Goal: Task Accomplishment & Management: Use online tool/utility

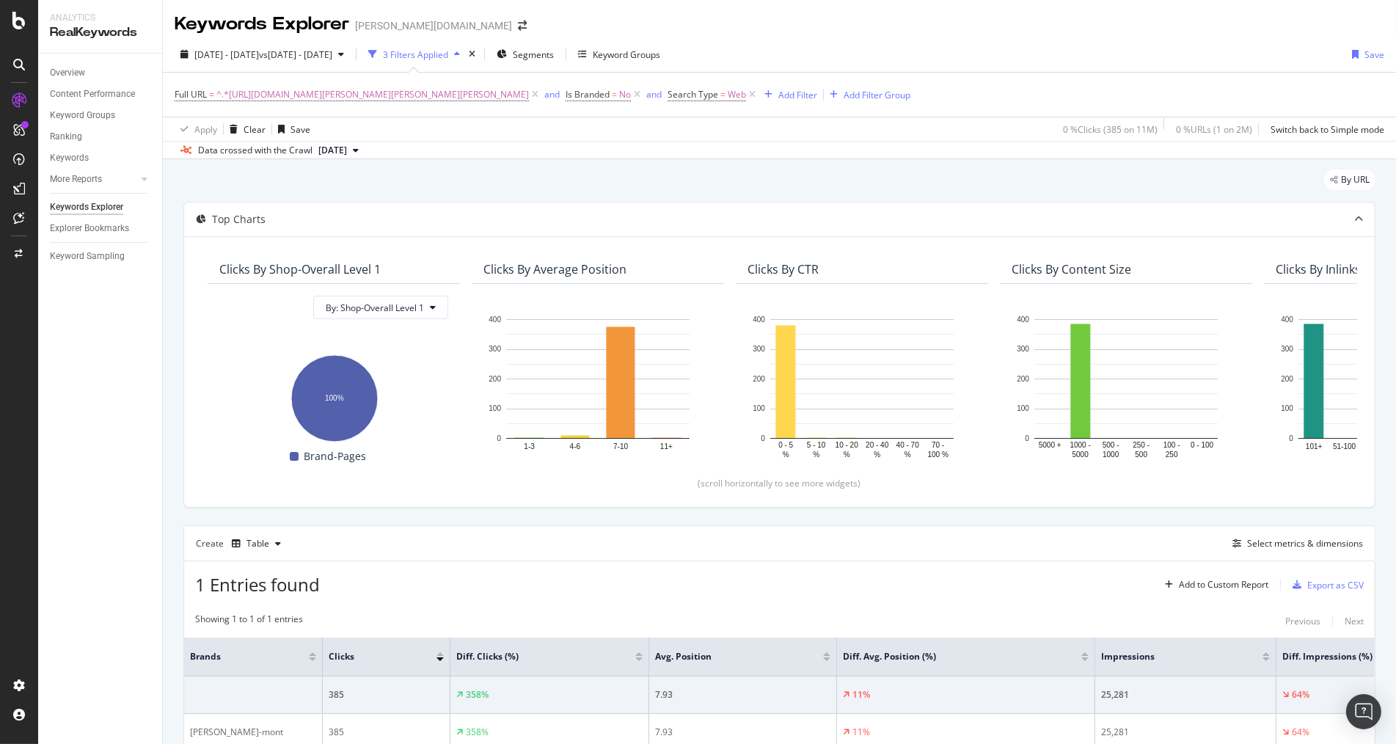
scroll to position [90, 0]
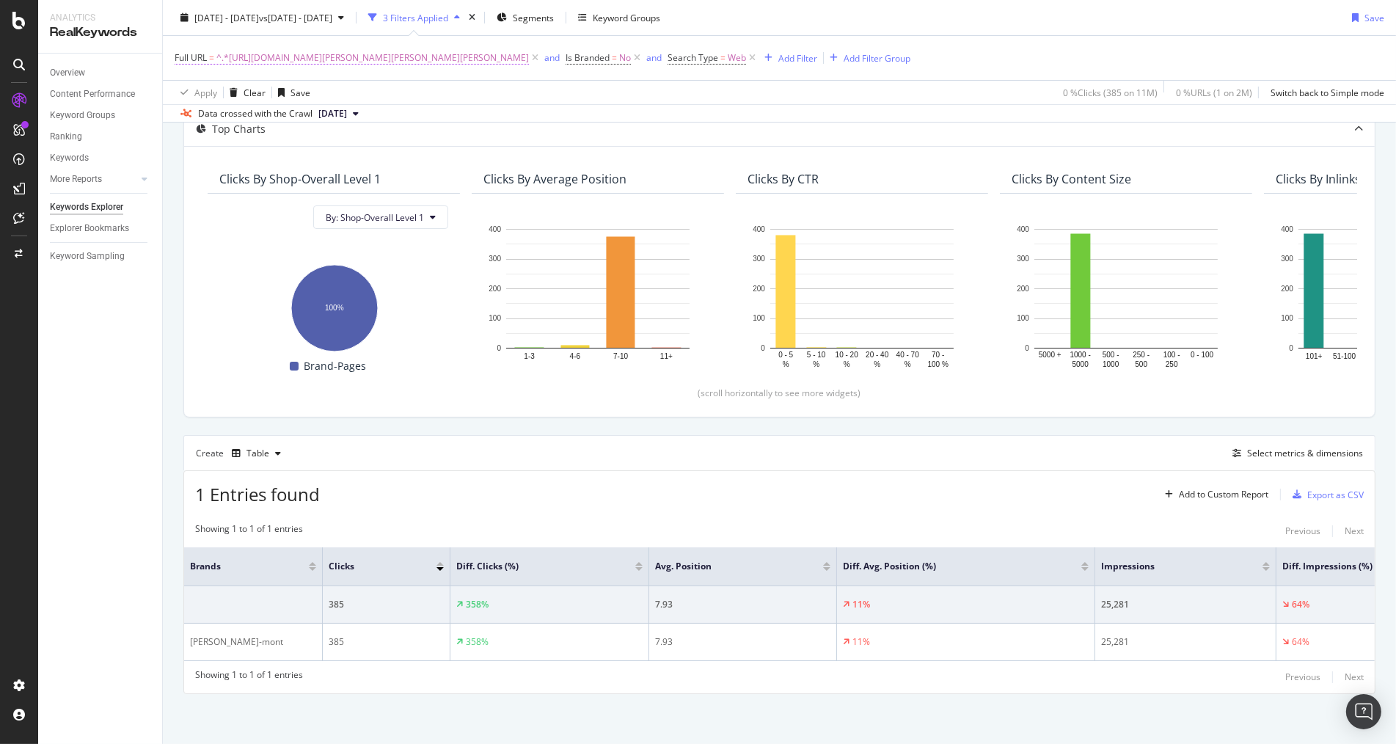
click at [308, 61] on span "^.*https://www.breuninger.com/de/marken/vera-mont/bekleidung-kleider-cocktailkl…" at bounding box center [372, 58] width 313 height 21
click at [288, 119] on input "https://www.breuninger.com/de/marken/vera-mont/bekleidung-kleider-cocktailkleid…" at bounding box center [257, 118] width 139 height 23
paste input "mrs-hugs/bekleidung-hosen/"
type input "https://www.breuninger.com/de/marken/mrs-hugs/bekleidung-hosen"
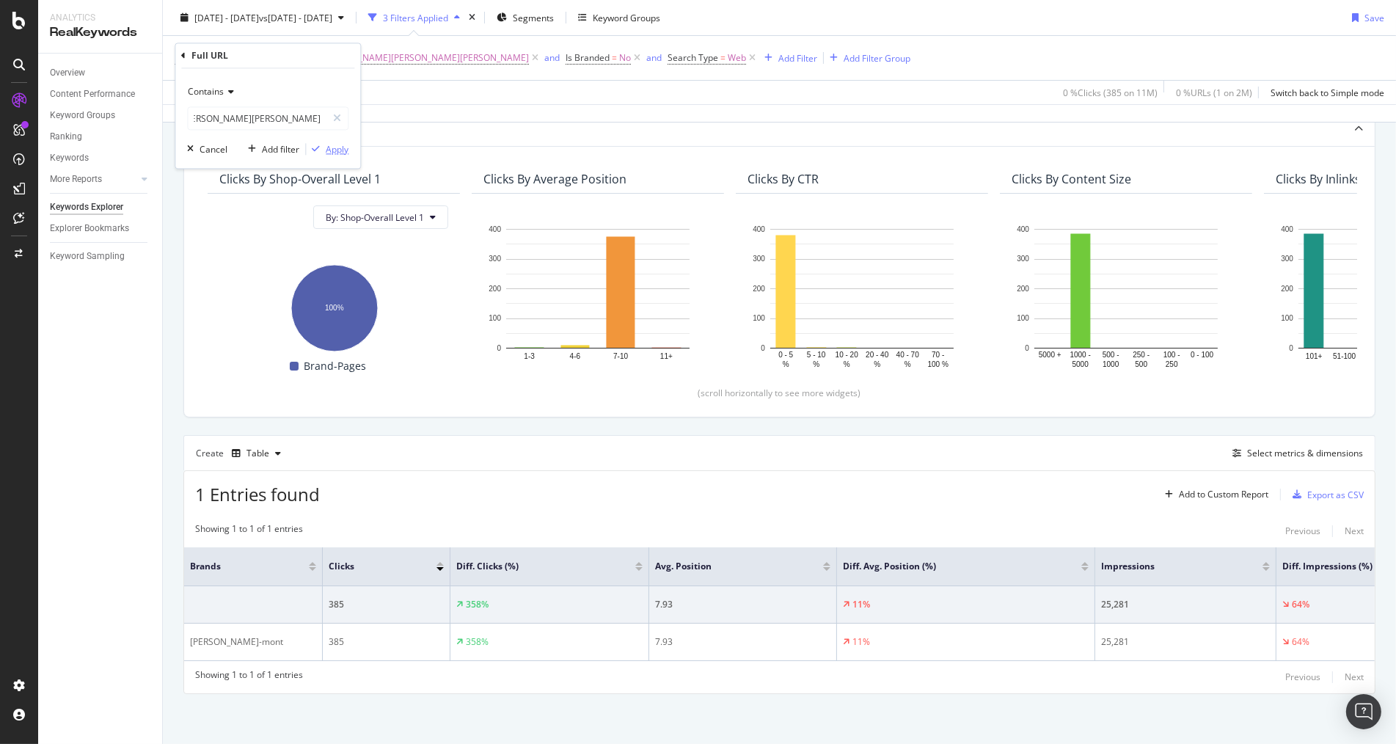
scroll to position [0, 0]
click at [335, 147] on div "Apply" at bounding box center [337, 149] width 23 height 12
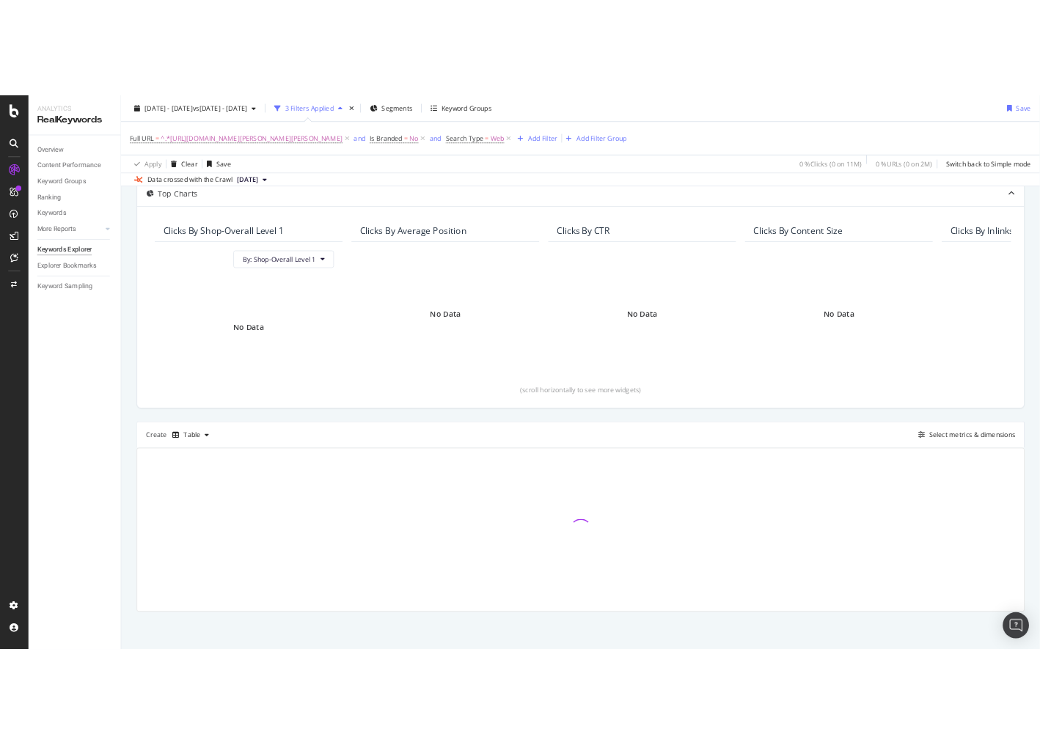
scroll to position [90, 0]
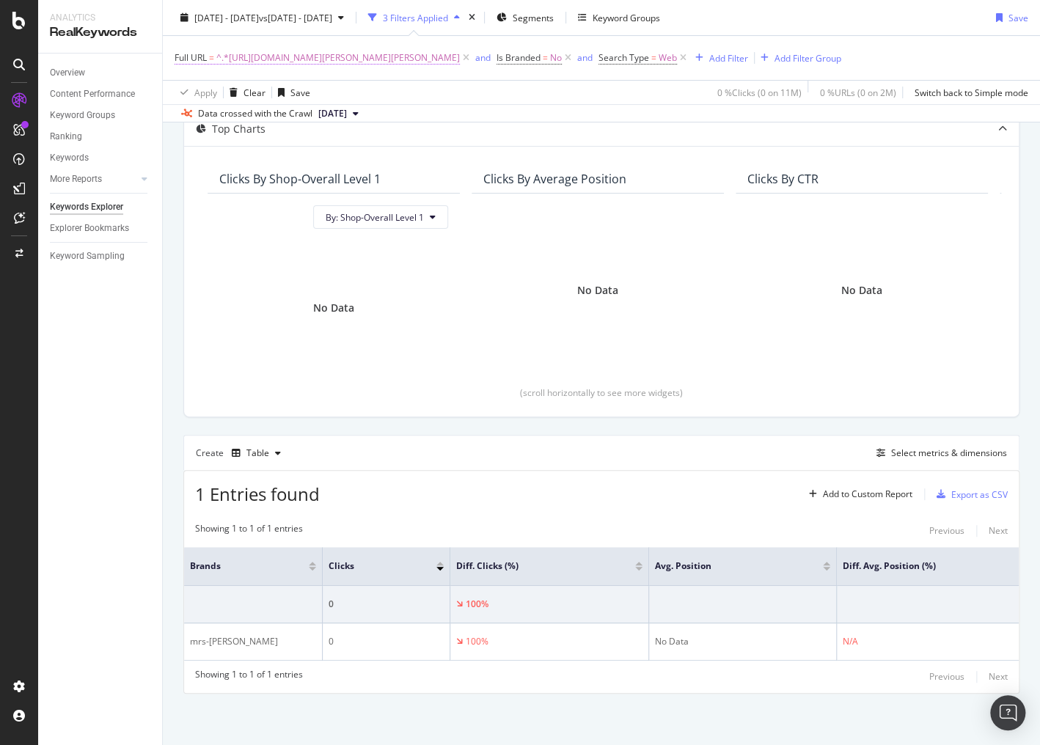
click at [438, 53] on span "^.*https://www.breuninger.com/de/marken/mrs-hugs/bekleidung-hosen.*$" at bounding box center [338, 58] width 244 height 21
click at [238, 114] on input "https://www.breuninger.com/de/marken/mrs-hugs/bekleidung-hosen" at bounding box center [257, 118] width 139 height 23
paste input "oncler/bekleidung-jacken/"
type input "https://www.breuninger.com/de/marken/moncler/bekleidung-jacken"
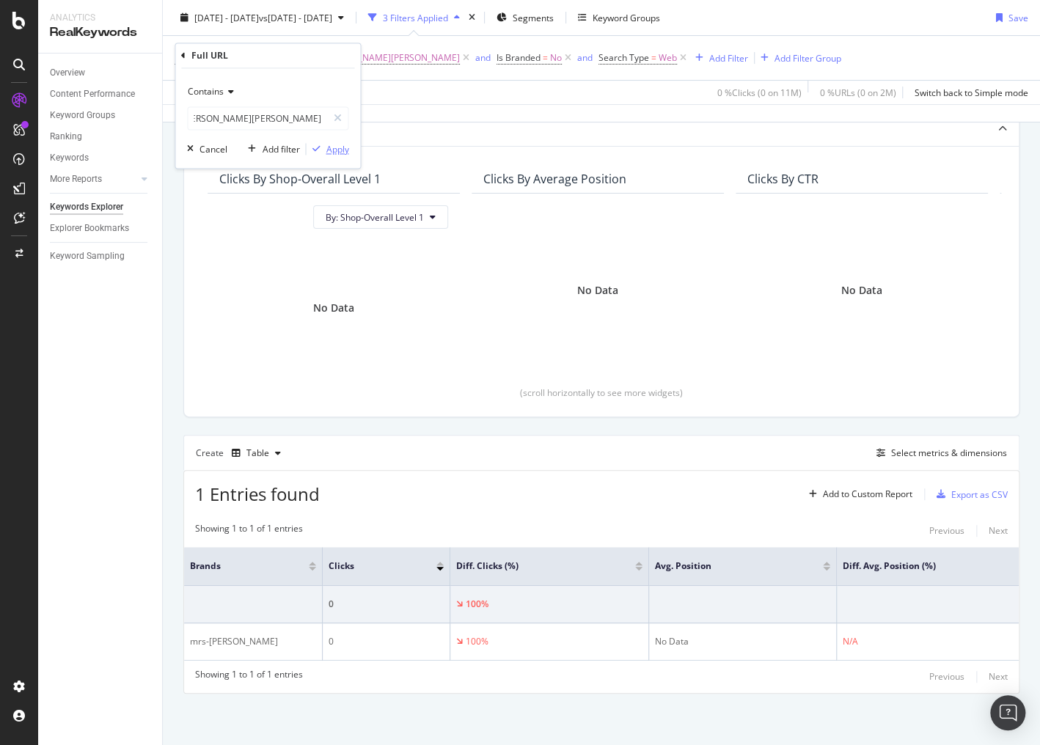
scroll to position [0, 0]
click at [339, 148] on div "Apply" at bounding box center [337, 149] width 23 height 12
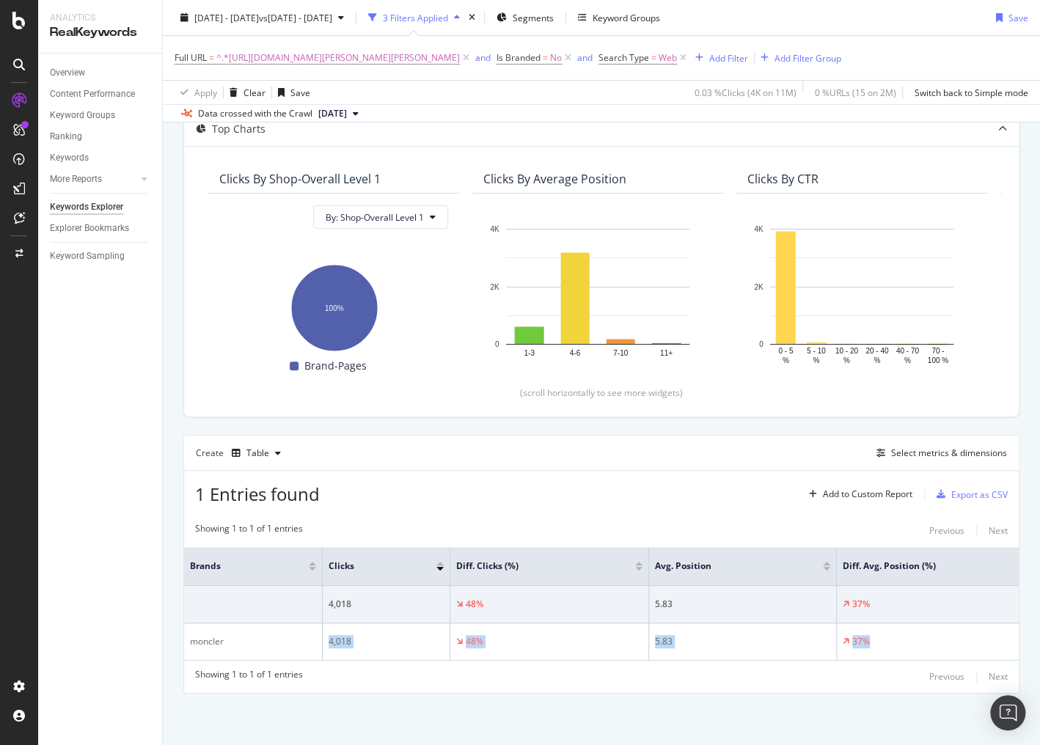
scroll to position [0, 397]
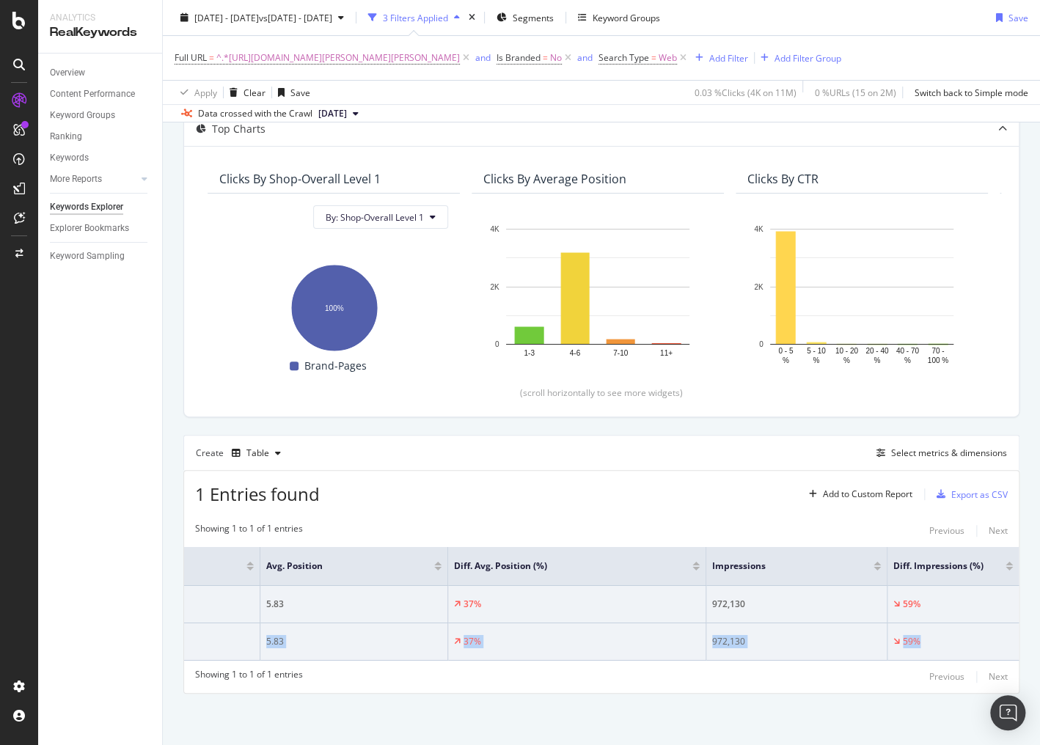
drag, startPoint x: 326, startPoint y: 643, endPoint x: 917, endPoint y: 637, distance: 591.4
click at [917, 637] on tr "moncler 4,018 48% 5.83 37% 972,130 59%" at bounding box center [407, 642] width 1224 height 37
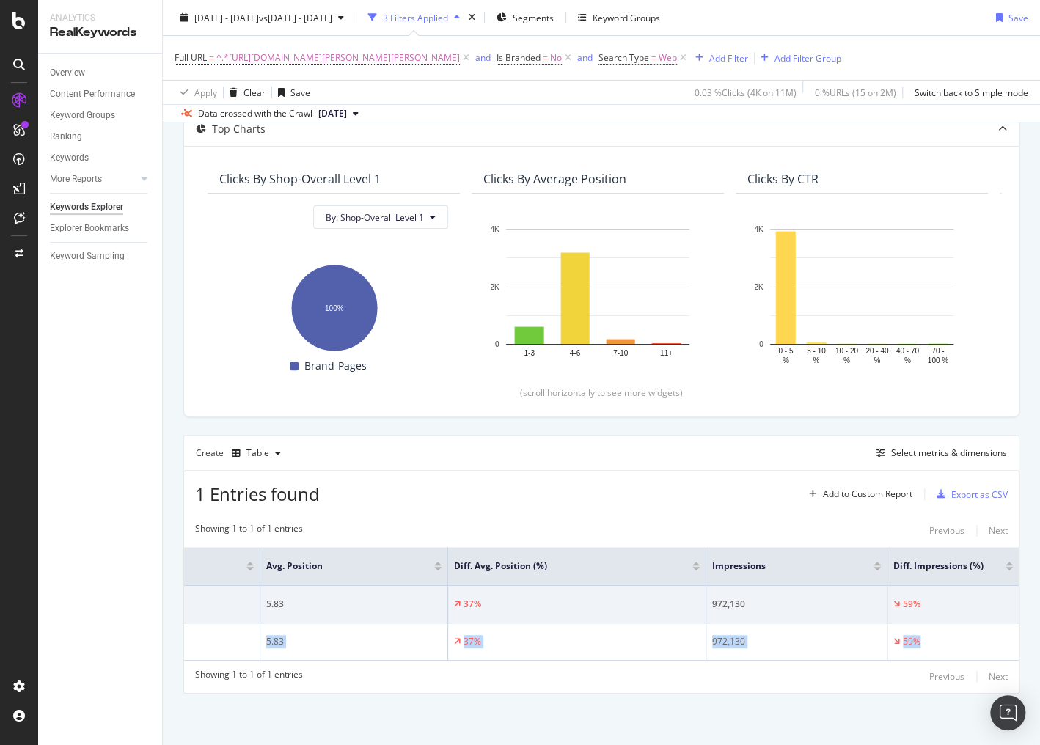
copy tr "4,018 48% 5.83 37% 972,130 59%"
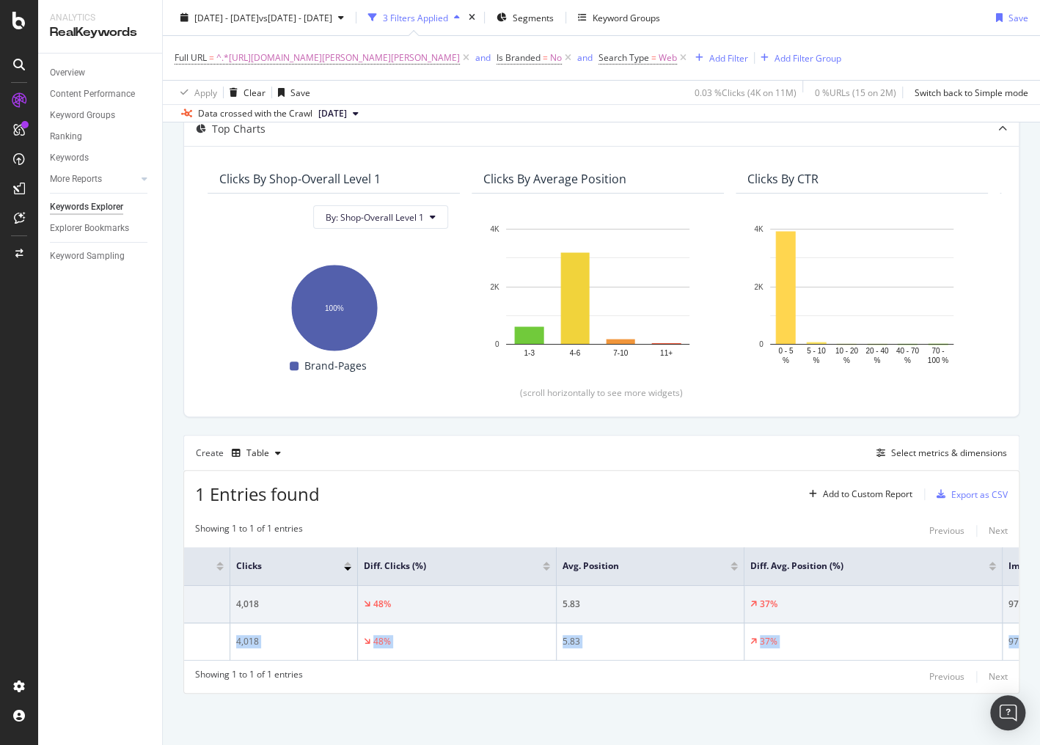
scroll to position [0, 0]
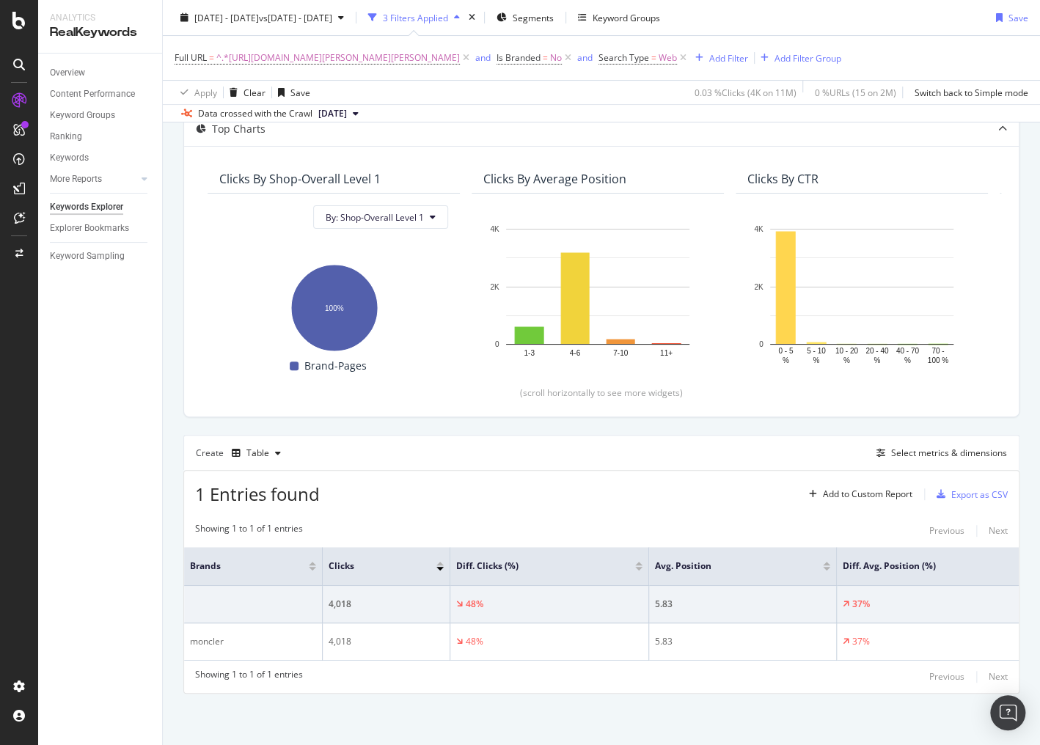
click at [395, 686] on div "Showing 1 to 1 of 1 entries Previous Next" at bounding box center [601, 677] width 835 height 18
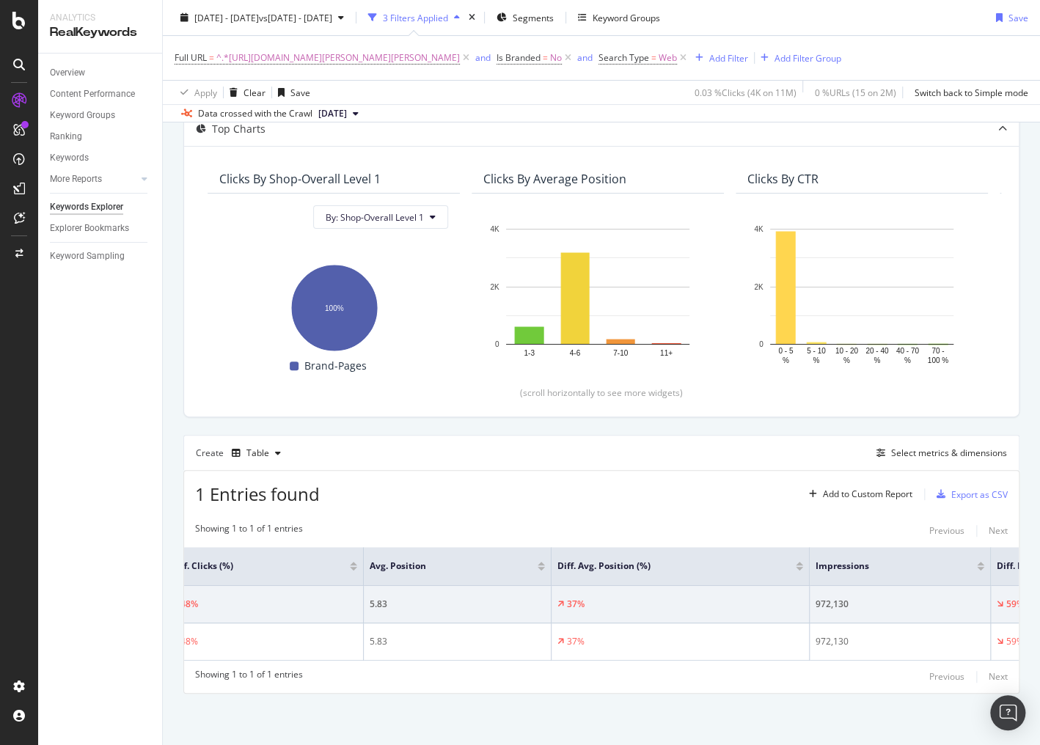
scroll to position [0, 397]
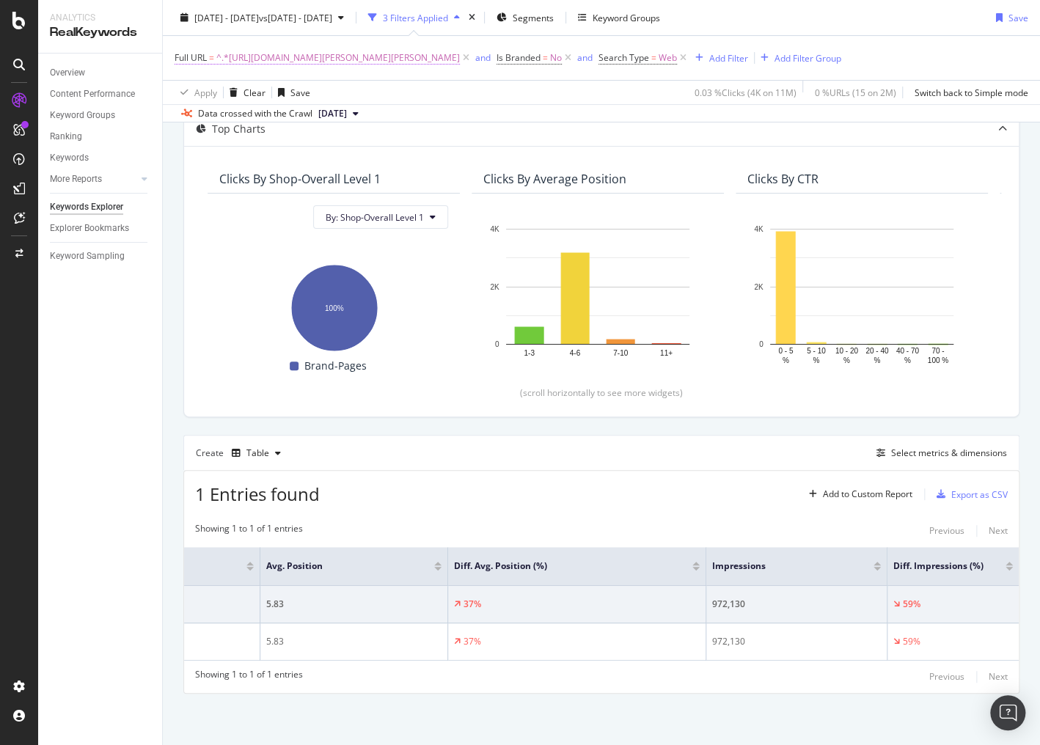
click at [460, 56] on span "^.*https://www.breuninger.com/de/marken/moncler/bekleidung-jacken.*$" at bounding box center [338, 58] width 244 height 21
click at [311, 117] on input "https://www.breuninger.com/de/marken/moncler/bekleidung-jacken" at bounding box center [257, 118] width 139 height 23
paste input "tale/beauty-duefte-eau-de-parfum/"
type input "https://www.breuninger.com/de/marken/montale/beauty-duefte-eau-de-parfum"
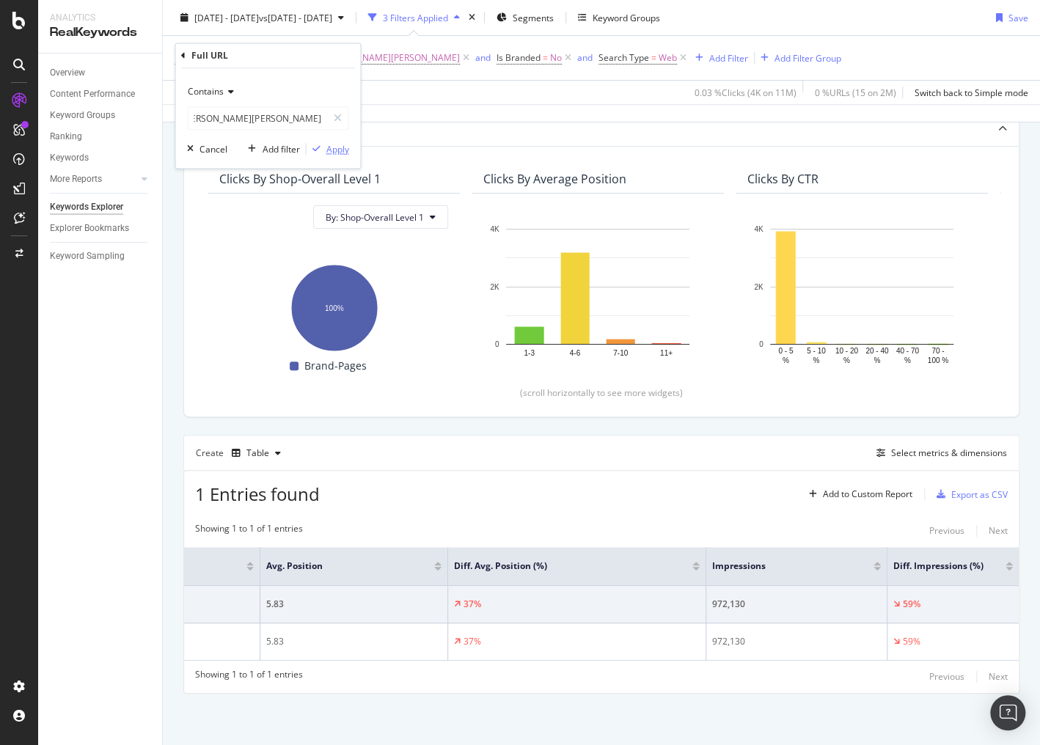
click at [342, 155] on div "Apply" at bounding box center [337, 149] width 23 height 12
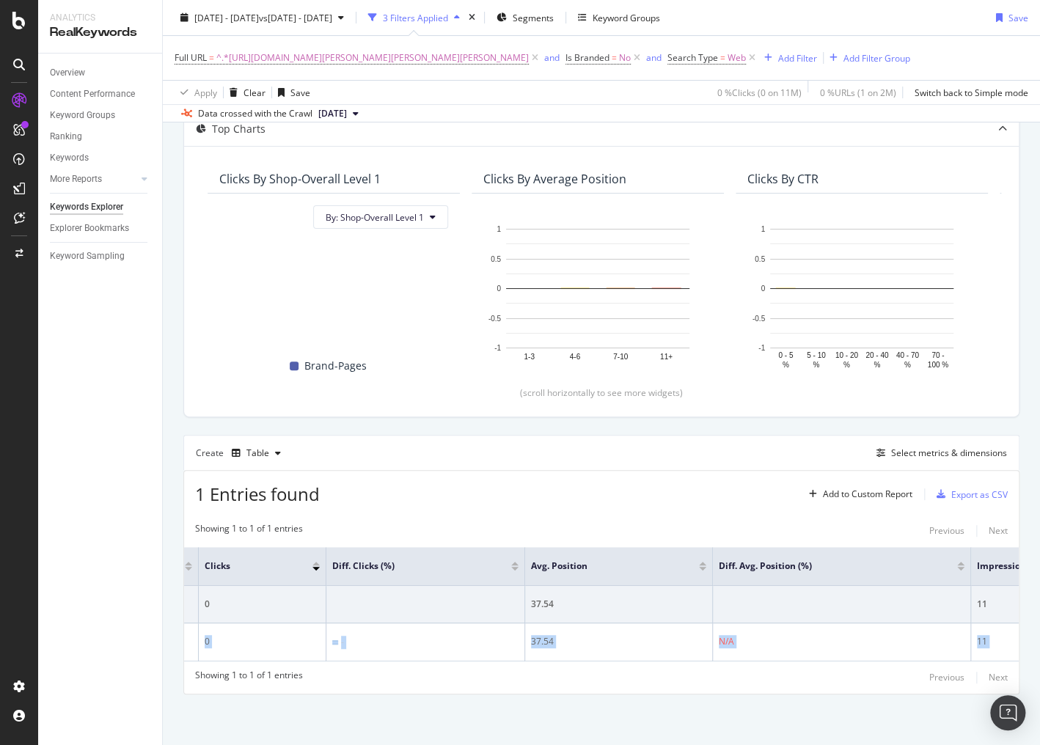
scroll to position [0, 397]
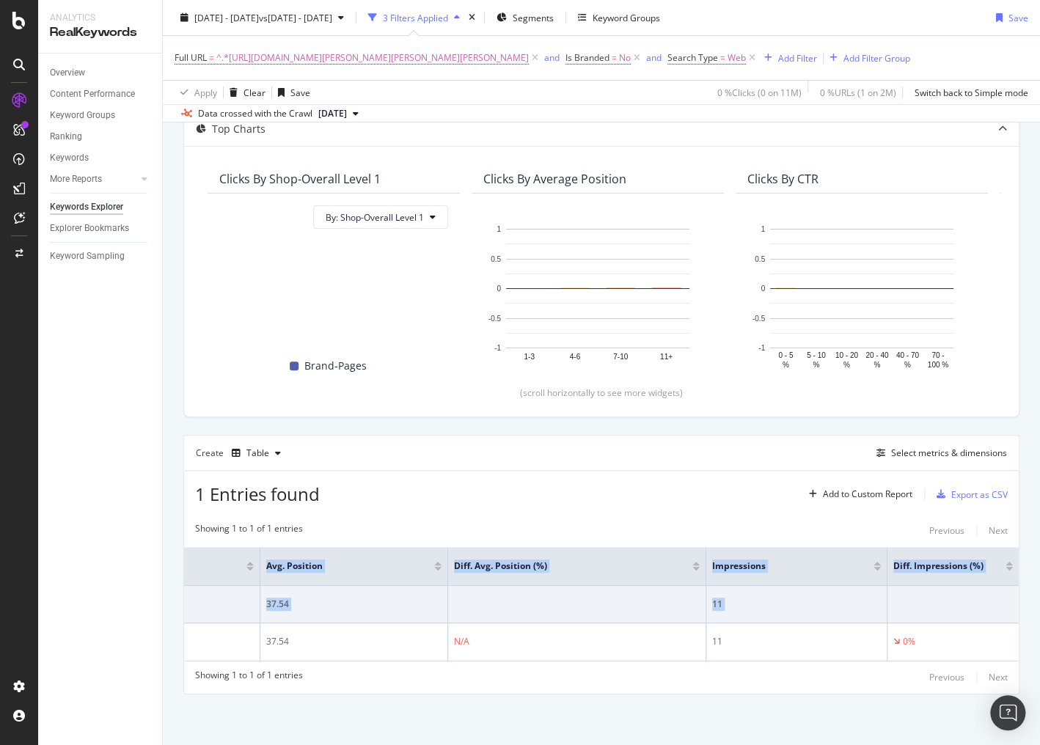
drag, startPoint x: 325, startPoint y: 641, endPoint x: 1094, endPoint y: 653, distance: 769.0
click at [1040, 653] on html "Analytics RealKeywords Overview Content Performance Keyword Groups Ranking Keyw…" at bounding box center [520, 372] width 1040 height 745
copy table "Brands Clicks Diff. Clicks (%) Avg. Position Diff. Avg. Position (%) Impression…"
click at [420, 51] on span "^.*https://www.breuninger.com/de/marken/montale/beauty-duefte-eau-de-parfum.*$" at bounding box center [372, 58] width 313 height 21
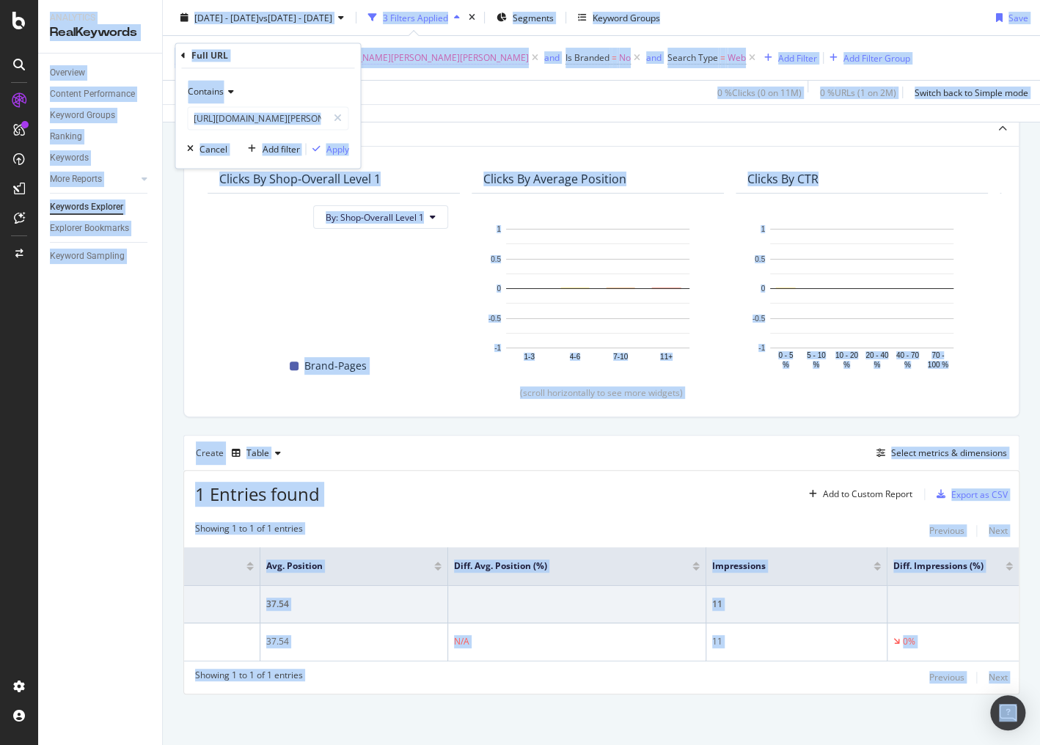
click at [423, 53] on span "^.*https://www.breuninger.com/de/marken/montale/beauty-duefte-eau-de-parfum.*$" at bounding box center [372, 58] width 313 height 21
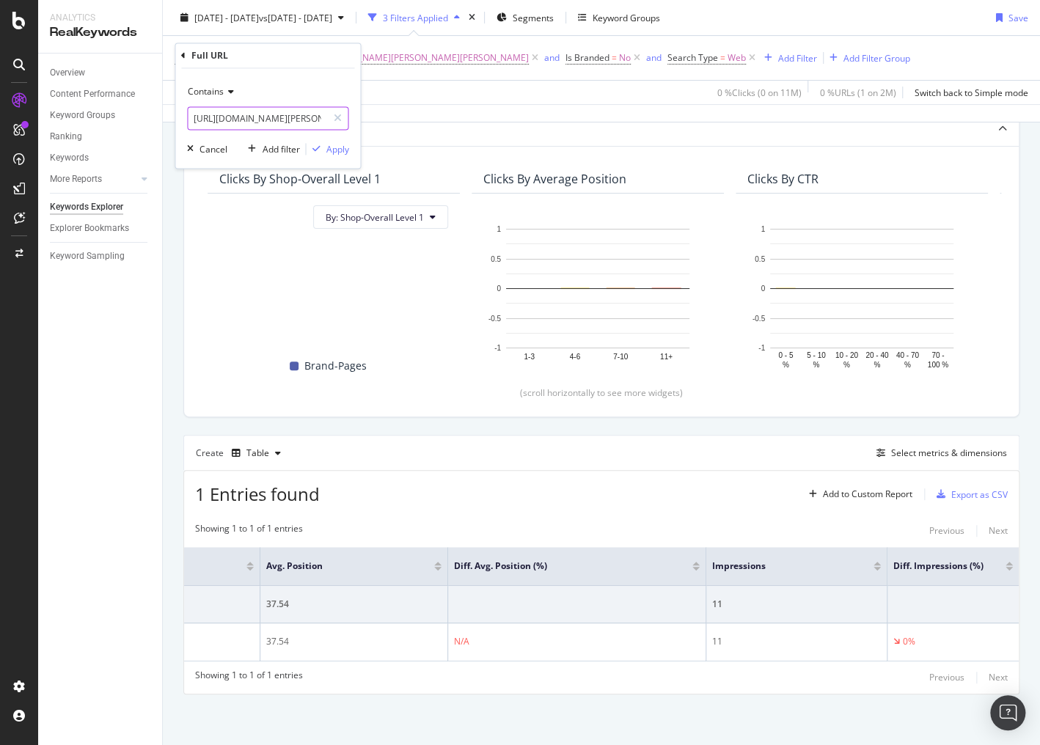
click at [241, 114] on input "https://www.breuninger.com/de/marken/montale/beauty-duefte-eau-de-parfum" at bounding box center [257, 118] width 139 height 23
paste input "unique/bekleidung-kleider-abendkleider/"
type input "https://www.breuninger.com/de/marken/unique/bekleidung-kleider-abendkleider/"
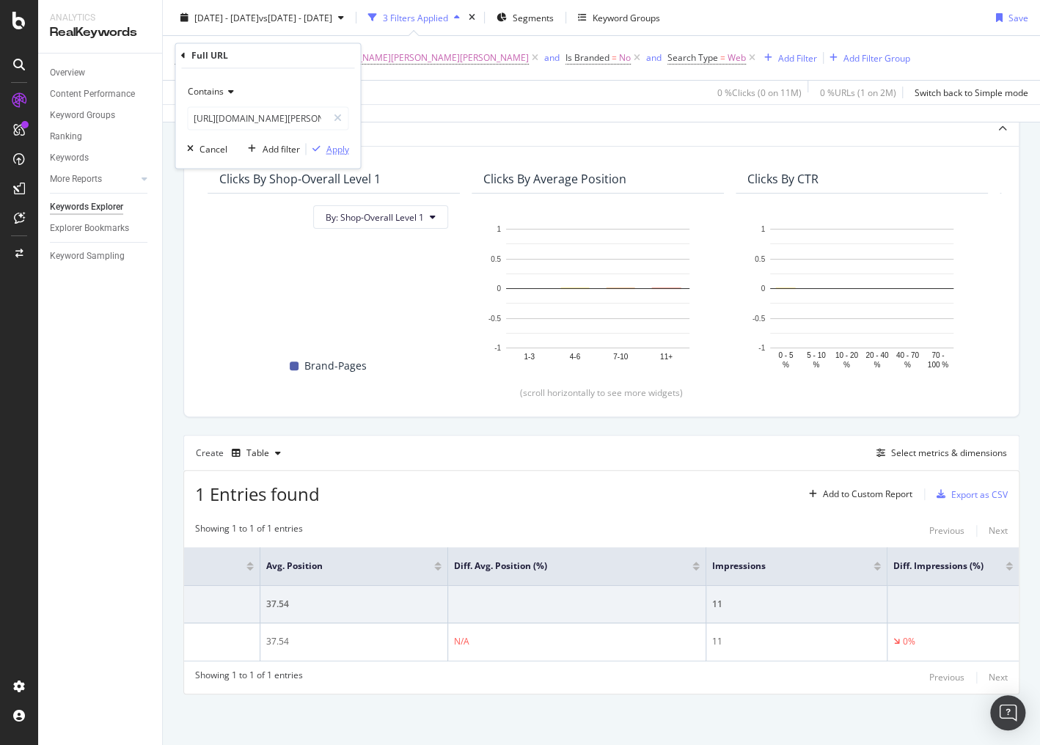
click at [332, 144] on div "Apply" at bounding box center [337, 149] width 23 height 12
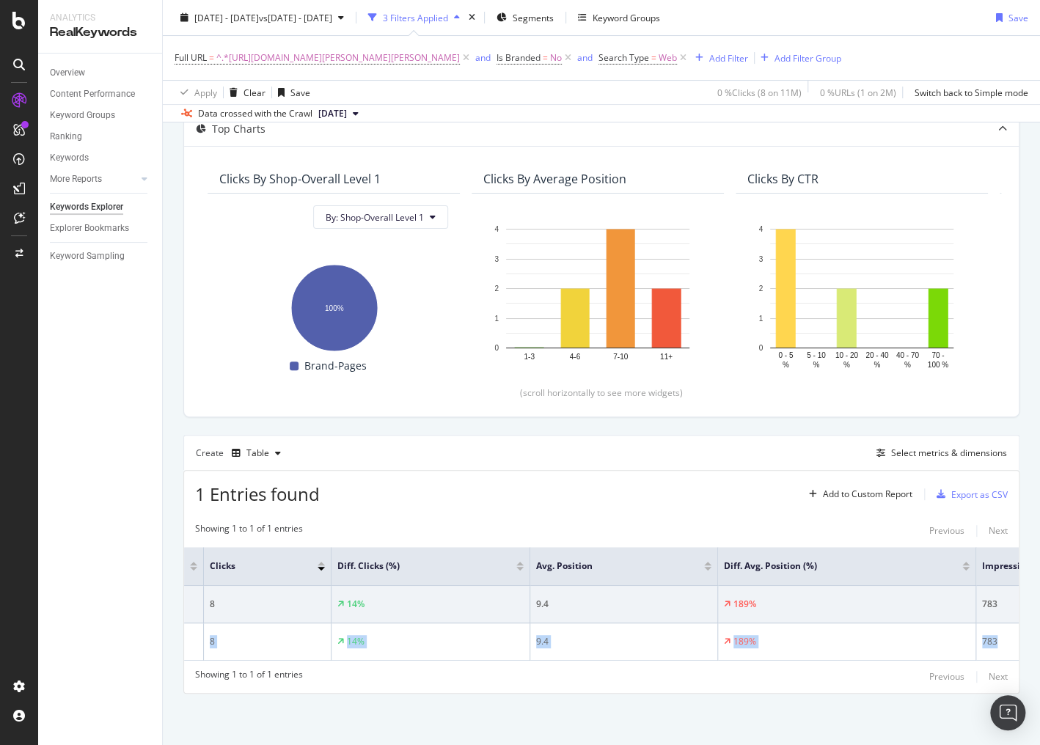
scroll to position [0, 397]
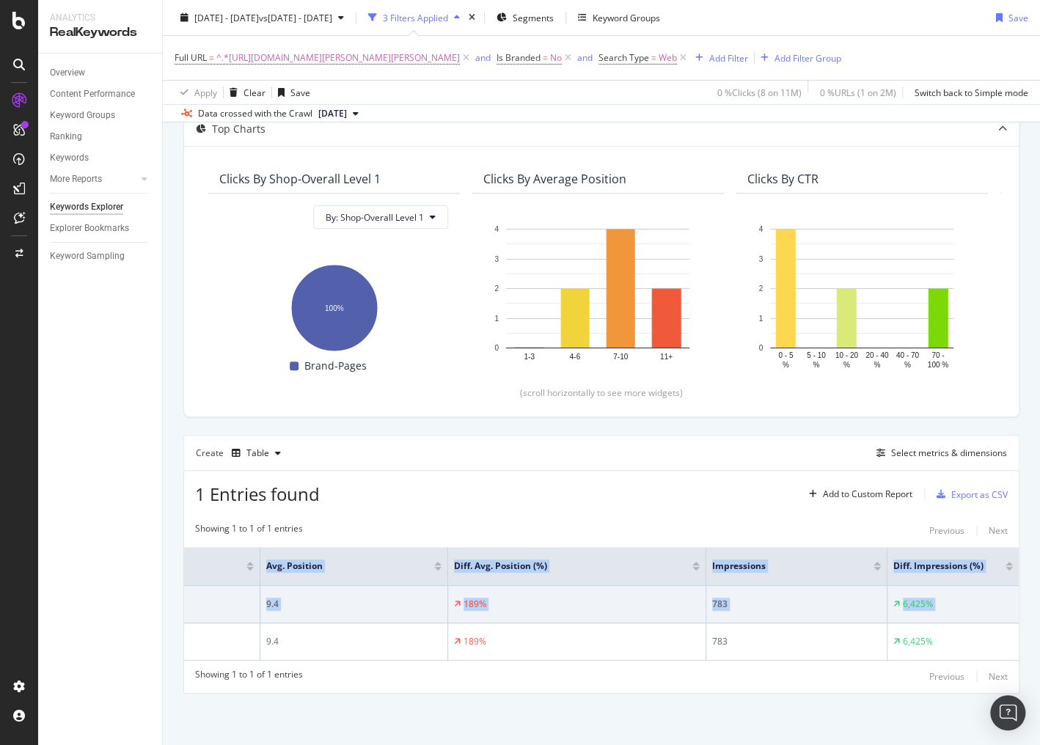
drag, startPoint x: 327, startPoint y: 645, endPoint x: 1061, endPoint y: 654, distance: 733.7
click at [1040, 654] on html "Analytics RealKeywords Overview Content Performance Keyword Groups Ranking Keyw…" at bounding box center [520, 372] width 1040 height 745
copy table "Brands Clicks Diff. Clicks (%) Avg. Position Diff. Avg. Position (%) Impression…"
click at [460, 56] on span "^.*https://www.breuninger.com/de/marken/unique/bekleidung-kleider-abendkleider/…" at bounding box center [338, 58] width 244 height 21
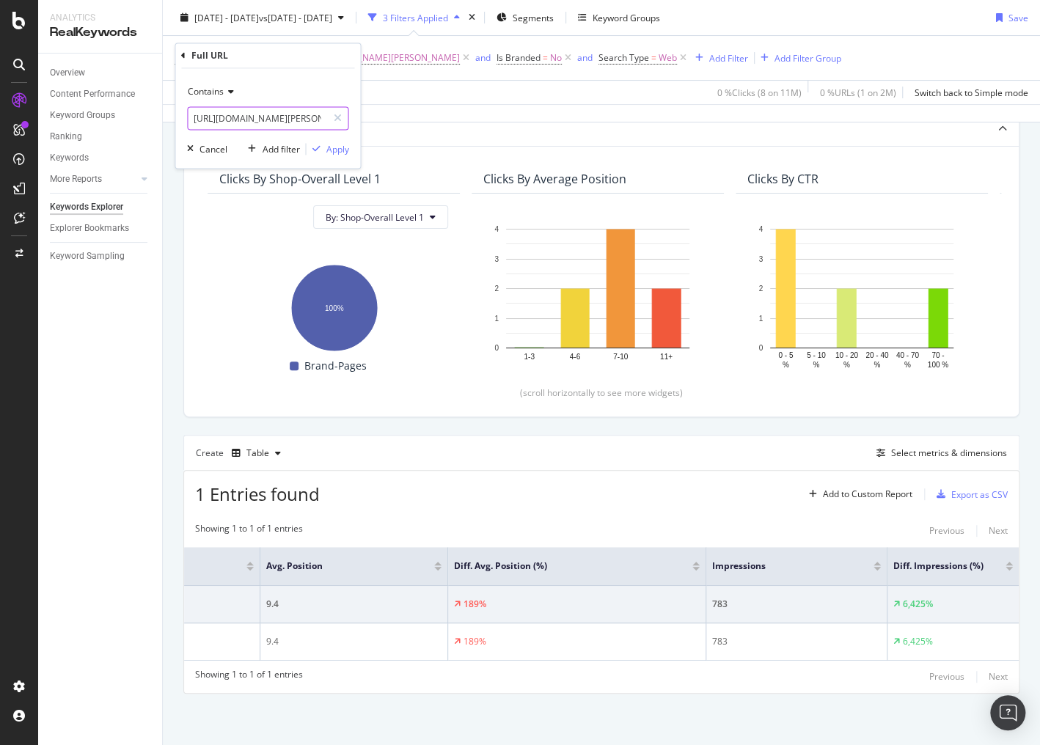
click at [286, 113] on input "https://www.breuninger.com/de/marken/unique/bekleidung-kleider-abendkleider/" at bounding box center [257, 118] width 139 height 23
paste input "apart/bekleidung-anzuege"
type input "https://www.breuninger.com/de/marken/apart/bekleidung-anzuege"
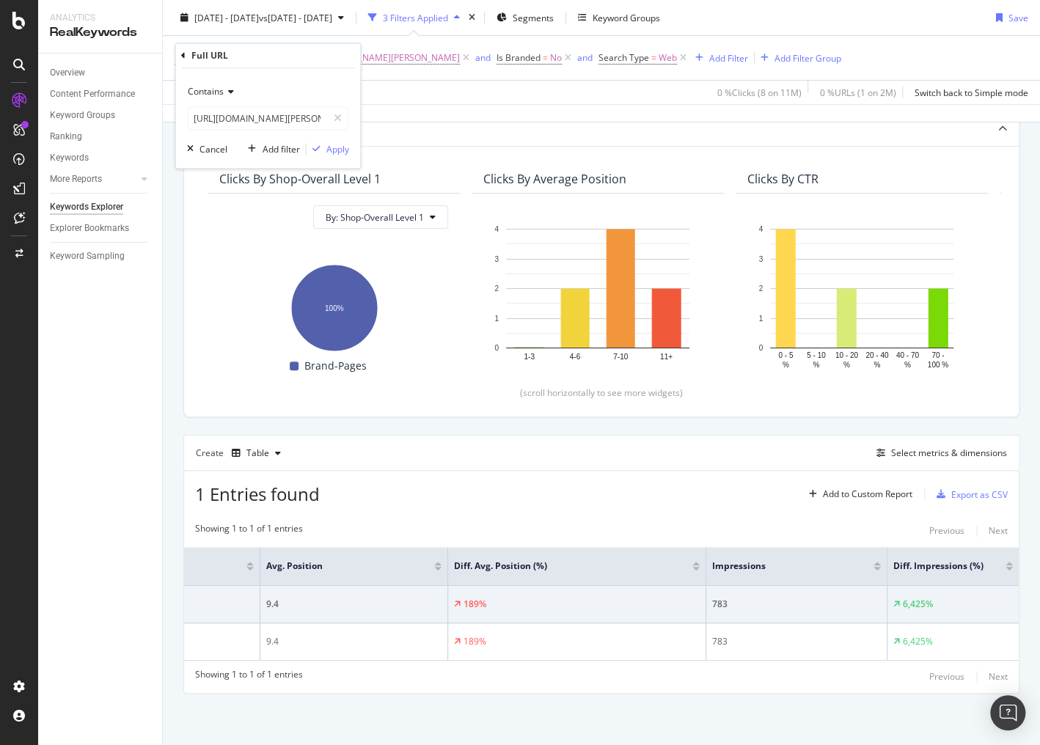
click at [335, 158] on div "Contains https://www.breuninger.com/de/marken/apart/bekleidung-anzuege Cancel A…" at bounding box center [267, 119] width 185 height 100
click at [335, 154] on div "Apply" at bounding box center [337, 149] width 23 height 12
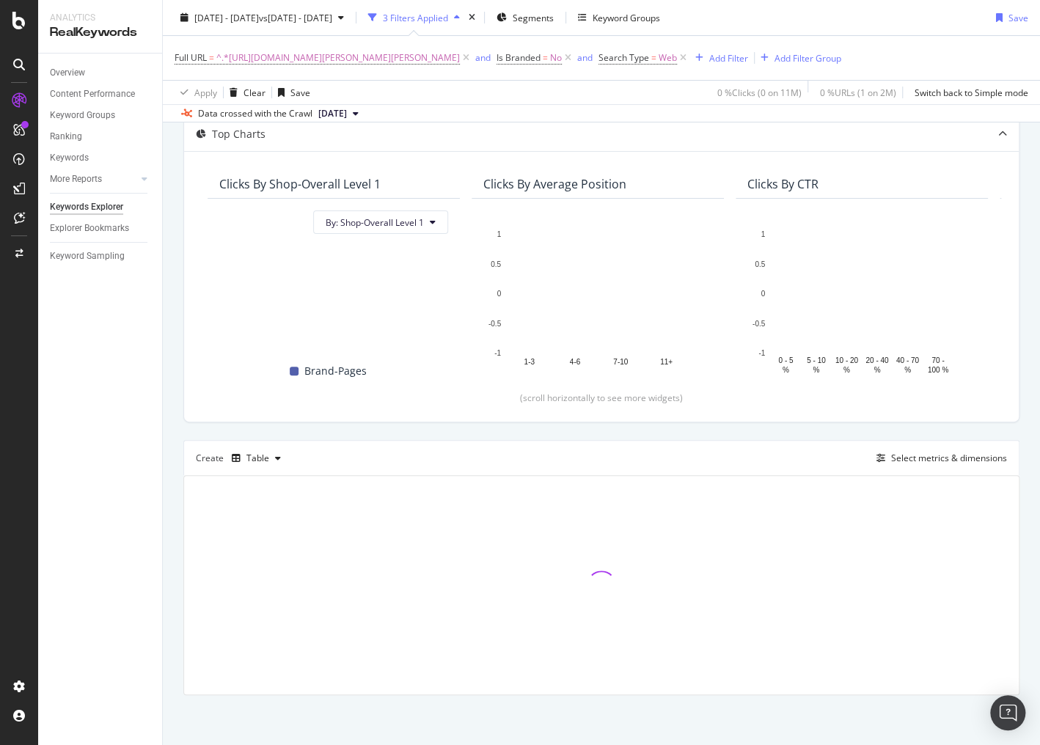
scroll to position [90, 0]
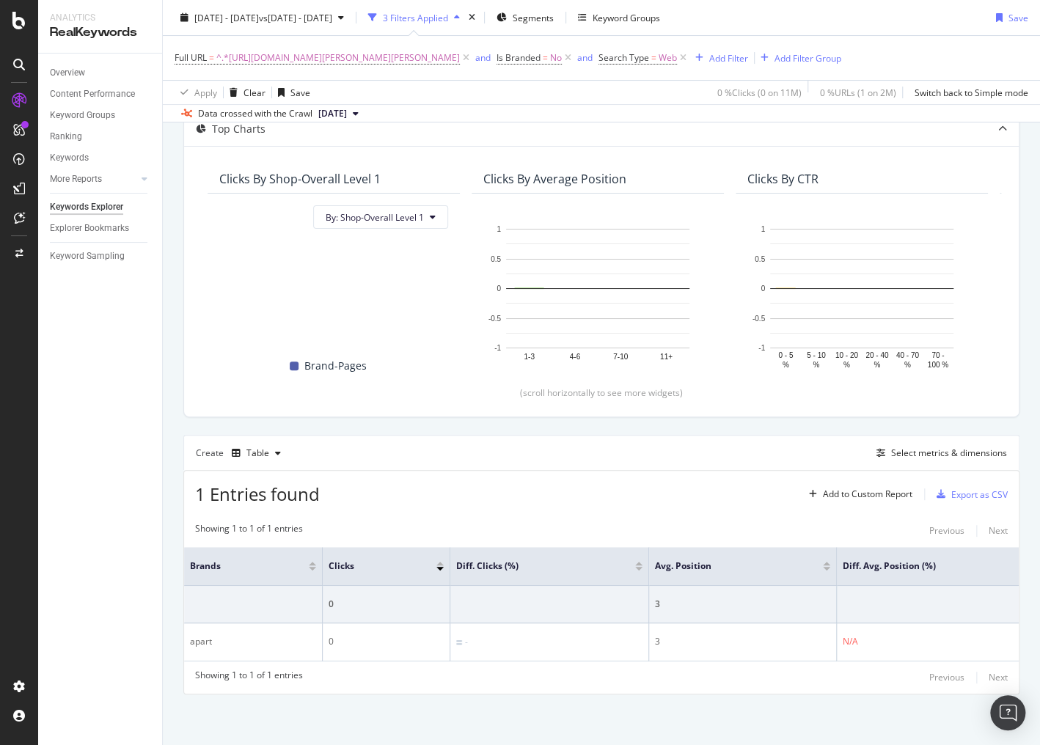
drag, startPoint x: 136, startPoint y: 558, endPoint x: 141, endPoint y: 541, distance: 18.3
click at [136, 556] on div "Overview Content Performance Keyword Groups Ranking Keywords More Reports Count…" at bounding box center [100, 400] width 124 height 692
drag, startPoint x: 577, startPoint y: 669, endPoint x: 301, endPoint y: 673, distance: 276.6
click at [301, 673] on div "Showing 1 to 1 of 1 entries Previous Next Brands Clicks Diff. Clicks (%) Avg. P…" at bounding box center [601, 604] width 835 height 179
click at [382, 671] on div "Showing 1 to 1 of 1 entries Previous Next Brands Clicks Diff. Clicks (%) Avg. P…" at bounding box center [601, 604] width 835 height 179
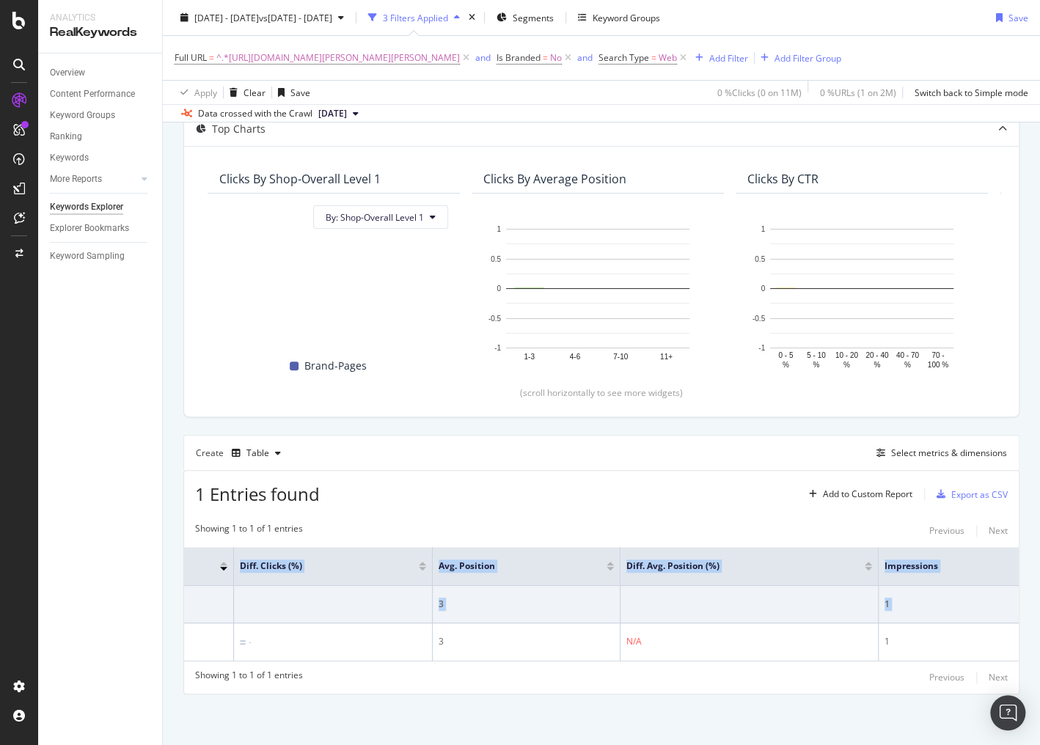
scroll to position [0, 397]
drag, startPoint x: 328, startPoint y: 644, endPoint x: 1095, endPoint y: 637, distance: 767.5
click at [1040, 637] on html "Analytics RealKeywords Overview Content Performance Keyword Groups Ranking Keyw…" at bounding box center [520, 372] width 1040 height 745
copy table "Brands Clicks Diff. Clicks (%) Avg. Position Diff. Avg. Position (%) Impression…"
click at [338, 67] on div "Full URL = ^.*https://www.breuninger.com/de/marken/apart/bekleidung-anzuege.*$ …" at bounding box center [602, 58] width 854 height 44
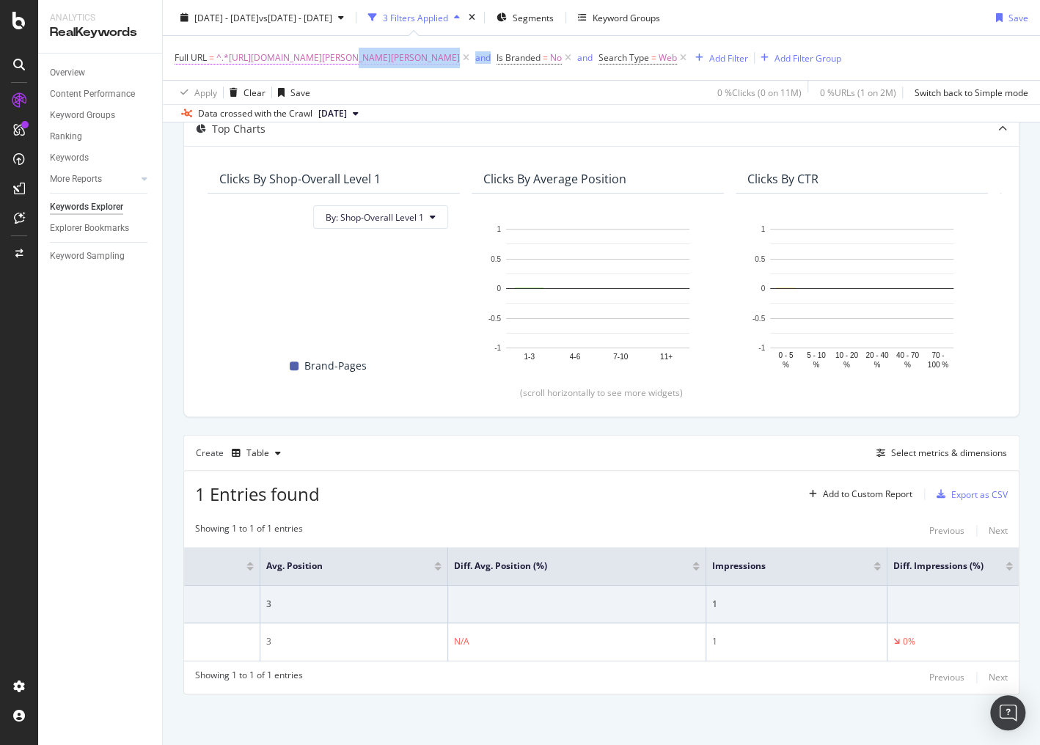
click at [343, 60] on span "^.*https://www.breuninger.com/de/marken/apart/bekleidung-anzuege.*$" at bounding box center [338, 58] width 244 height 21
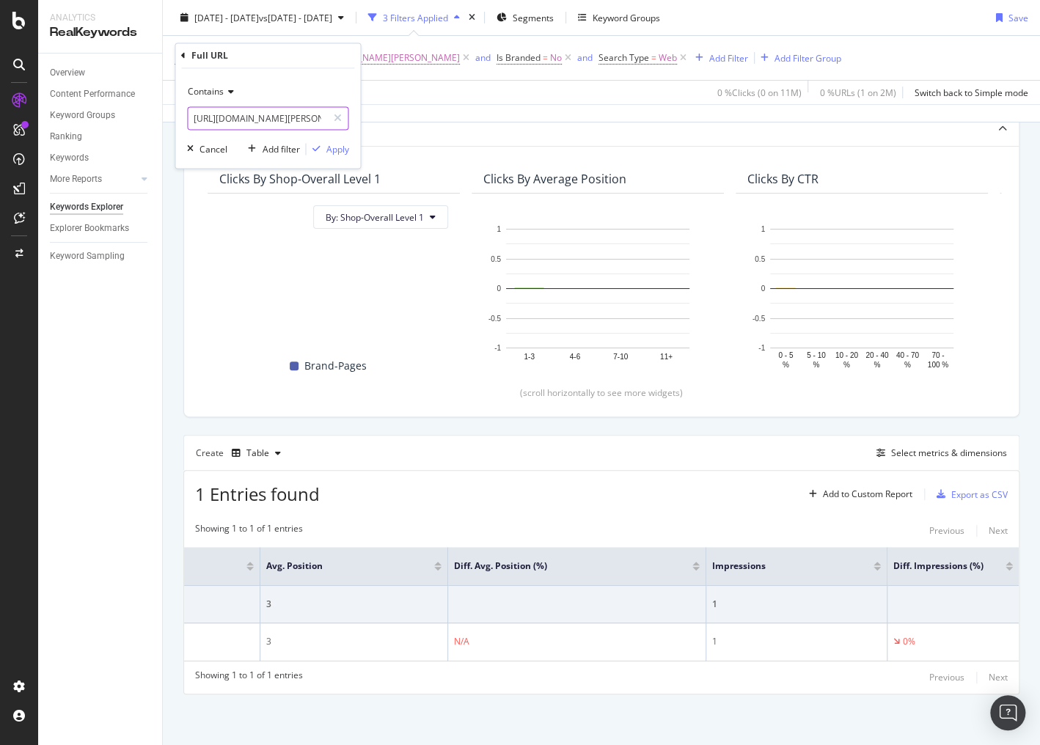
click at [247, 114] on input "https://www.breuninger.com/de/marken/apart/bekleidung-anzuege" at bounding box center [257, 118] width 139 height 23
paste input "malina/bekleidung-kleider-tageskleider/"
type input "https://www.breuninger.com/de/marken/malina/bekleidung-kleider-tageskleider"
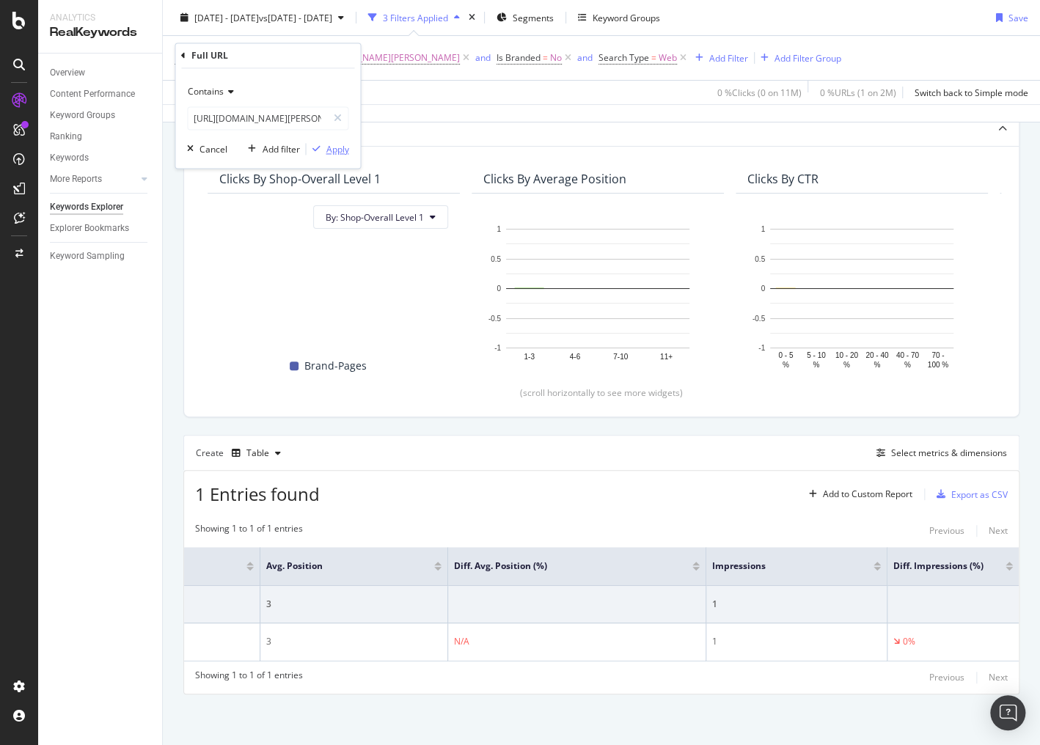
click at [330, 144] on div "Apply" at bounding box center [337, 149] width 23 height 12
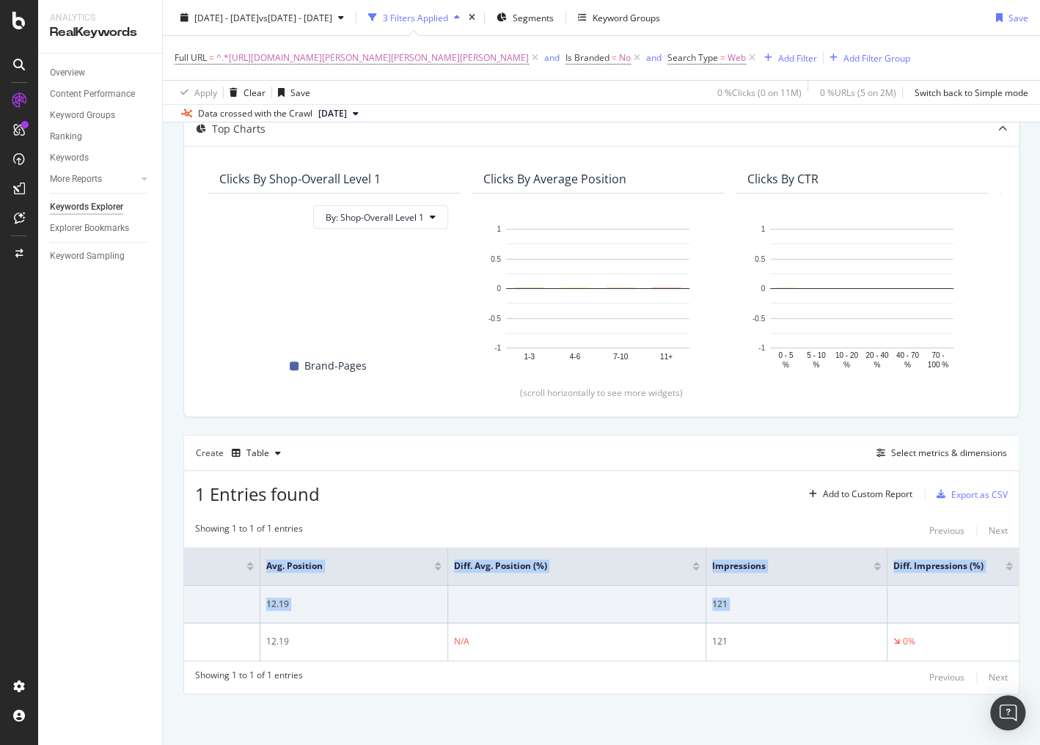
scroll to position [0, 397]
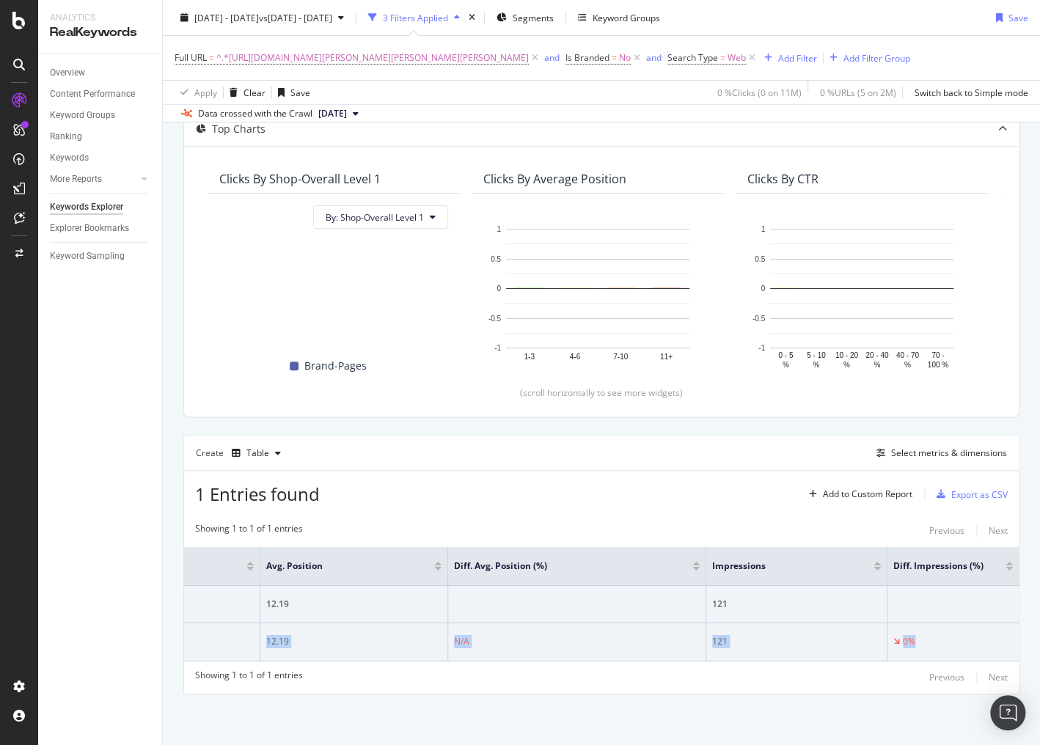
drag, startPoint x: 329, startPoint y: 643, endPoint x: 963, endPoint y: 646, distance: 633.9
click at [963, 646] on tr "malina 0 - 12.19 N/A 121 0%" at bounding box center [407, 643] width 1224 height 38
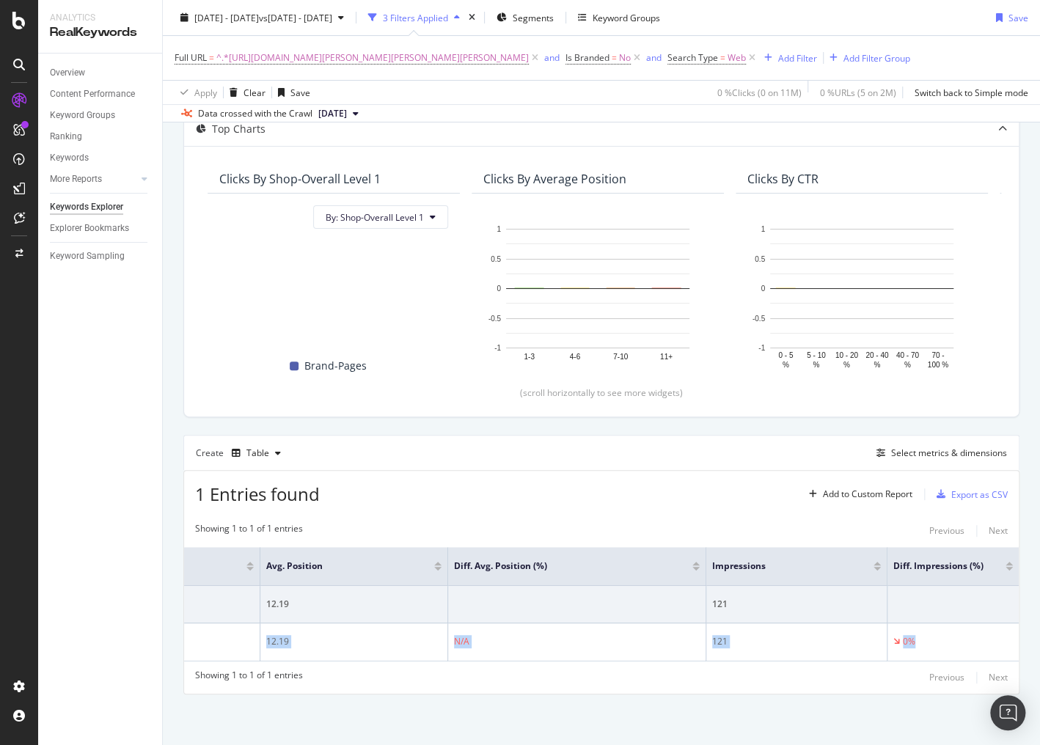
copy tr "0 - 12.19 N/A 121 0%"
click at [404, 55] on span "^.*https://www.breuninger.com/de/marken/malina/bekleidung-kleider-tageskleider.…" at bounding box center [372, 58] width 313 height 21
click at [259, 117] on input "https://www.breuninger.com/de/marken/malina/bekleidung-kleider-tageskleider" at bounding box center [257, 118] width 139 height 23
paste input "herzensangelegenheit/bekleidung-pullover-strickjacken-pullover/"
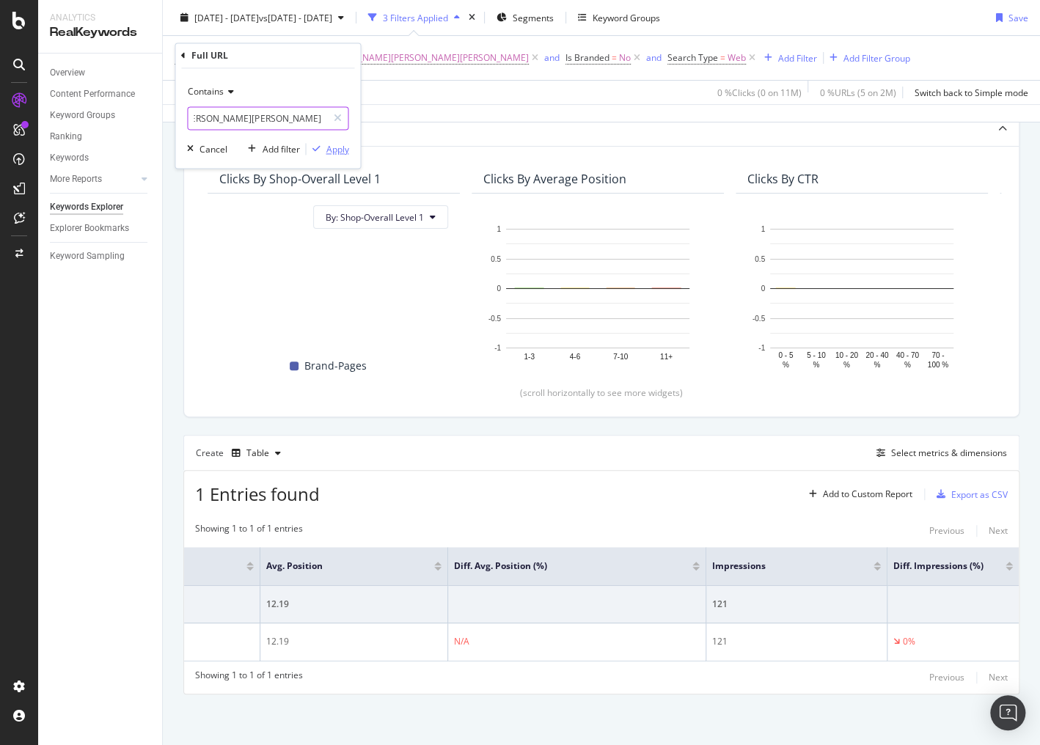
type input "https://www.breuninger.com/de/marken/herzensangelegenheit/bekleidung-pullover-s…"
click at [338, 145] on div "Apply" at bounding box center [337, 149] width 23 height 12
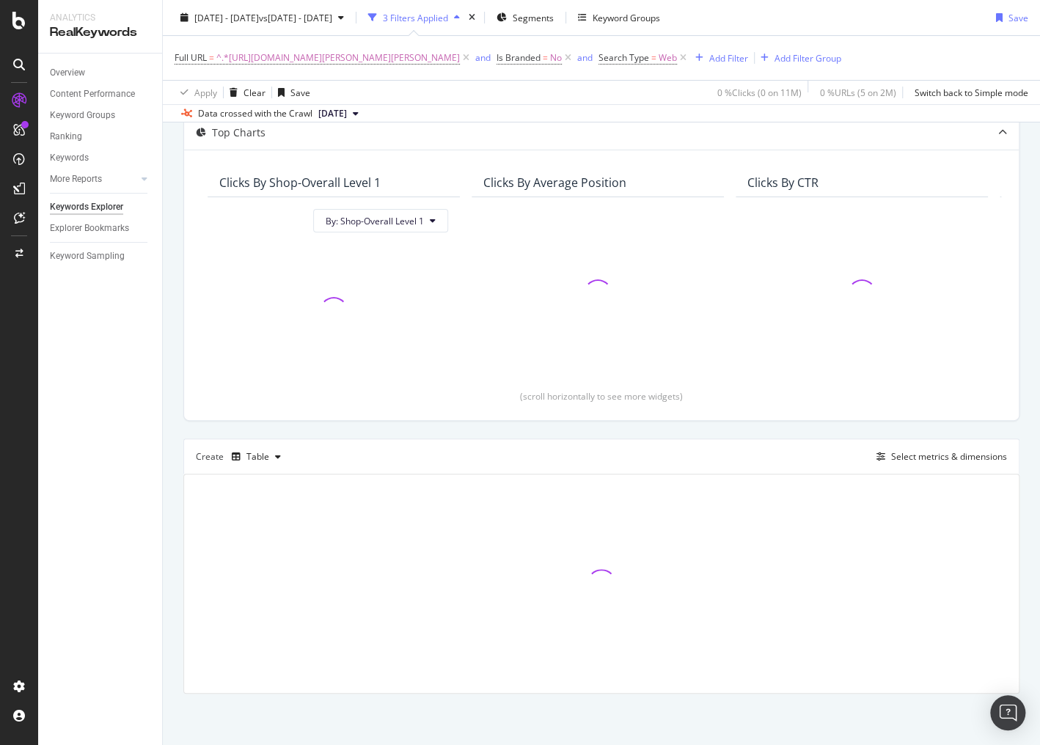
scroll to position [104, 0]
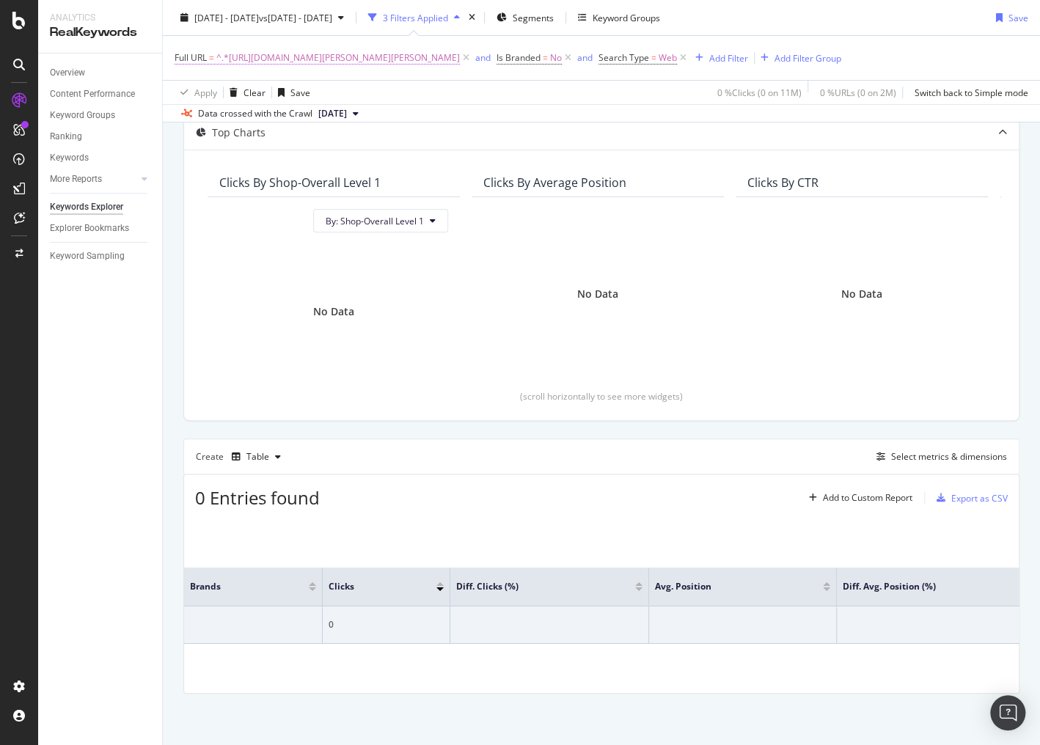
click at [393, 62] on span "^.*https://www.breuninger.com/de/marken/herzensangelegenheit/bekleidung-pullove…" at bounding box center [338, 58] width 244 height 21
click at [269, 109] on input "https://www.breuninger.com/de/marken/herzensangelegenheit/bekleidung-pullover-s…" at bounding box center [257, 118] width 139 height 23
paste input "isabel-marant/schuhe-stiefeletten-boots/"
type input "https://www.breuninger.com/de/marken/isabel-marant/schuhe-stiefeletten-boots"
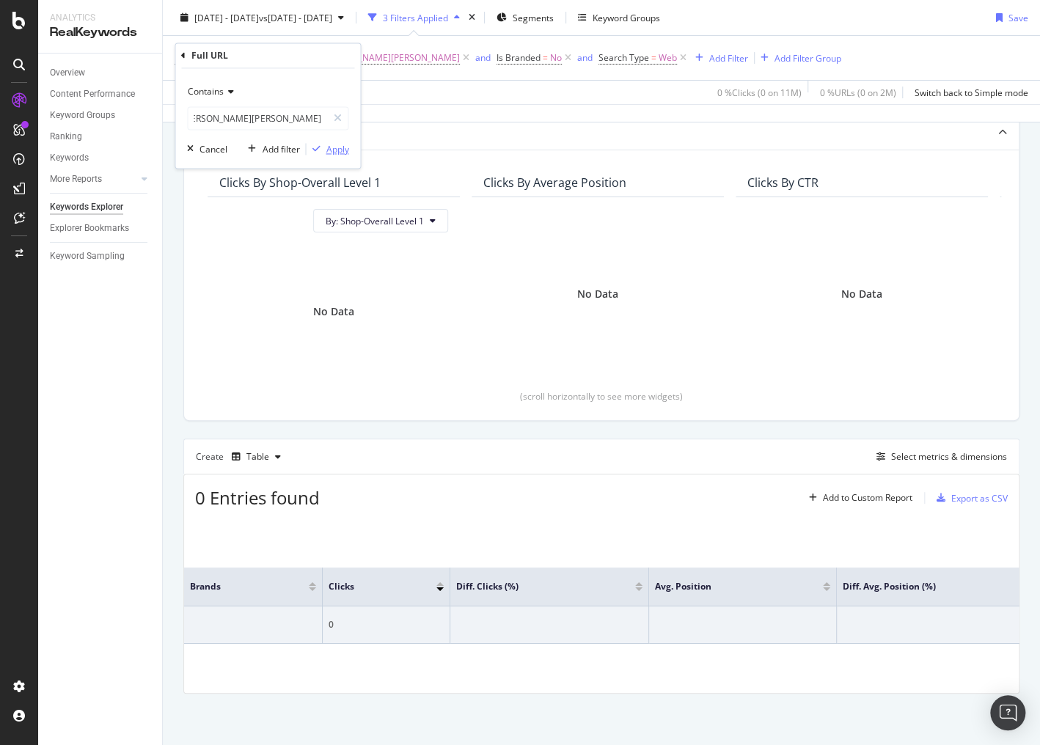
scroll to position [0, 0]
click at [330, 147] on div "Apply" at bounding box center [337, 149] width 23 height 12
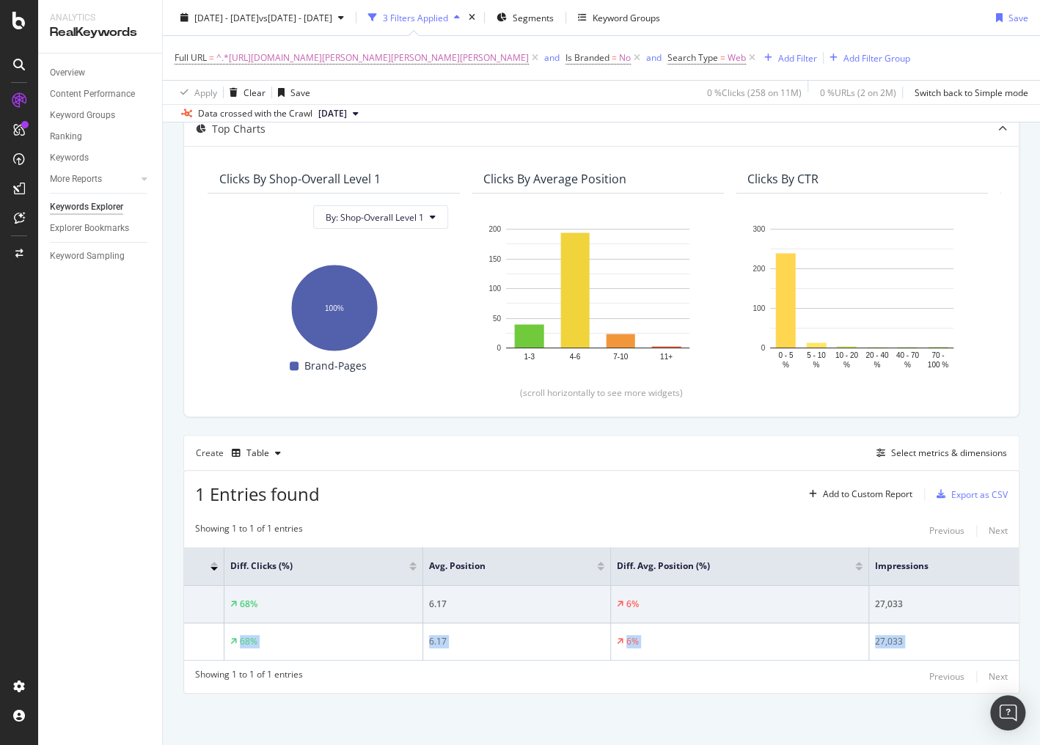
scroll to position [0, 397]
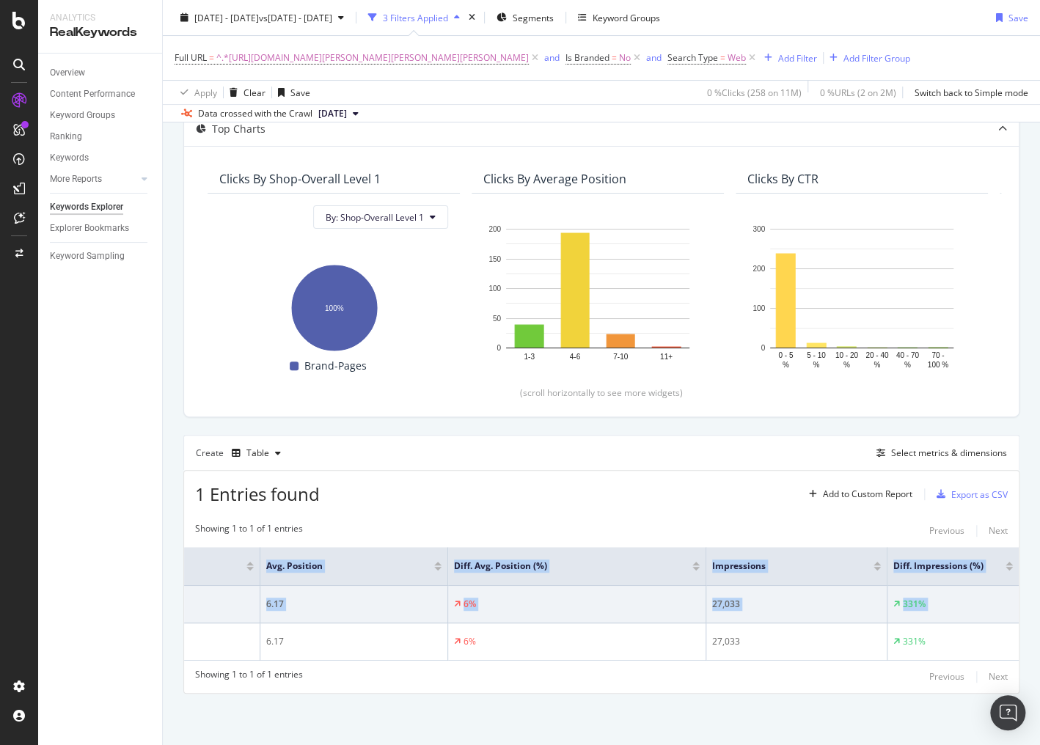
drag, startPoint x: 325, startPoint y: 642, endPoint x: 1092, endPoint y: 638, distance: 766.7
click at [1040, 638] on html "Analytics RealKeywords Overview Content Performance Keyword Groups Ranking Keyw…" at bounding box center [520, 372] width 1040 height 745
copy table "Brands Clicks Diff. Clicks (%) Avg. Position Diff. Avg. Position (%) Impression…"
click at [424, 731] on div "By URL Top Charts Clicks By Shop-Overall Level 1 By: Shop-Overall Level 1 Hold …" at bounding box center [601, 407] width 877 height 676
click at [420, 56] on span "^.*https://www.breuninger.com/de/marken/isabel-marant/schuhe-stiefeletten-boots…" at bounding box center [372, 58] width 313 height 21
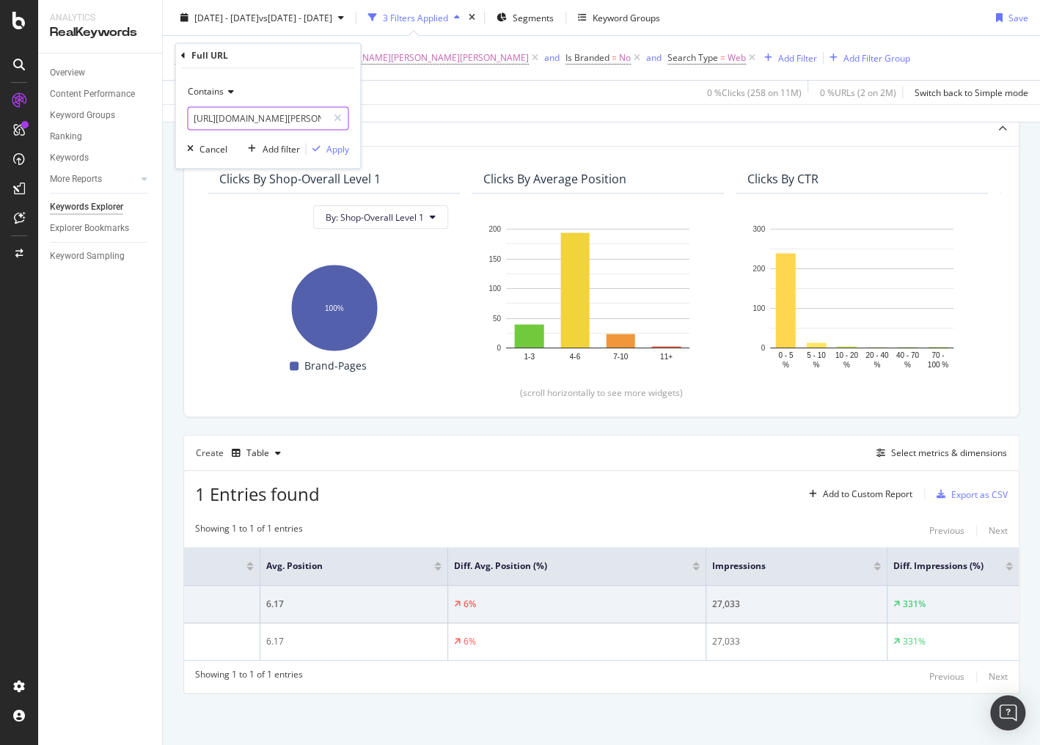
click at [272, 109] on input "https://www.breuninger.com/de/marken/isabel-marant/schuhe-stiefeletten-boots" at bounding box center [257, 118] width 139 height 23
paste input "smith-soul/bekleidung-jeans/"
type input "https://www.breuninger.com/de/marken/smith-soul/bekleidung-jeans"
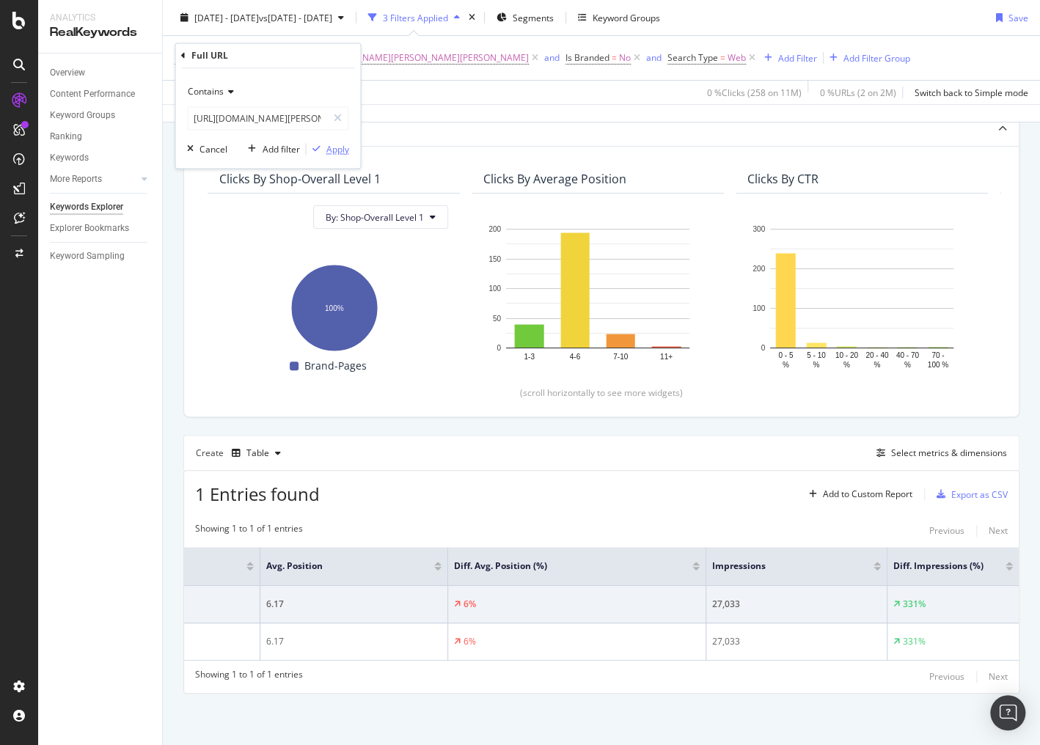
click at [332, 150] on div "Apply" at bounding box center [337, 149] width 23 height 12
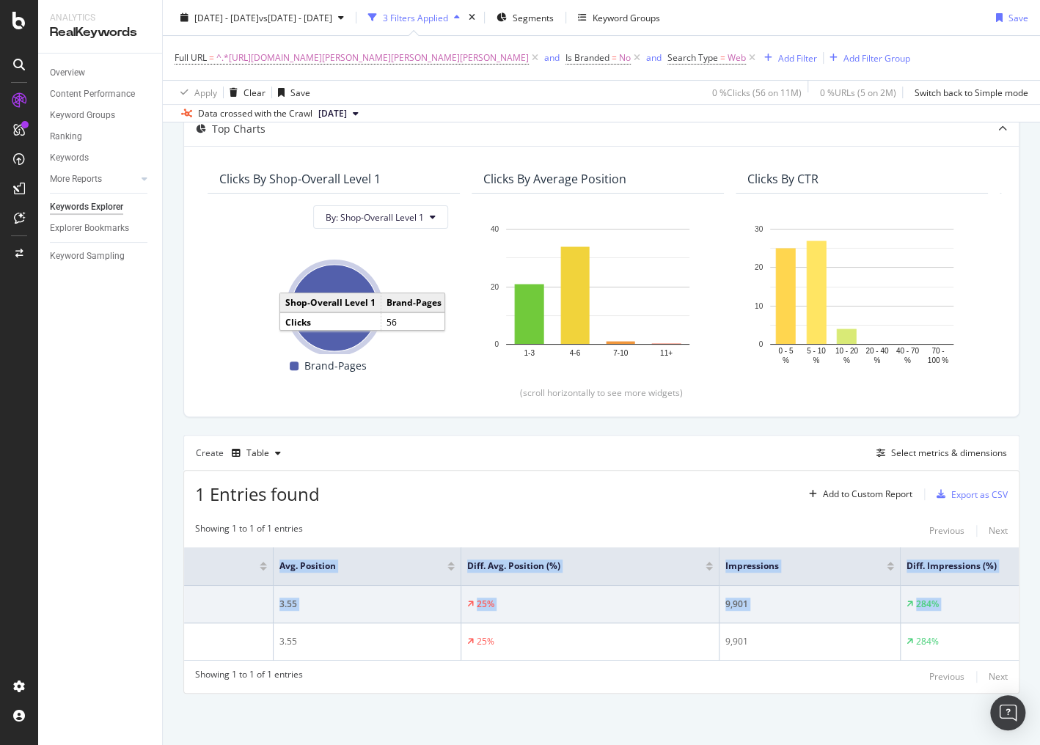
scroll to position [0, 397]
drag, startPoint x: 326, startPoint y: 640, endPoint x: 1135, endPoint y: 637, distance: 809.3
click at [1040, 637] on html "Analytics RealKeywords Overview Content Performance Keyword Groups Ranking Keyw…" at bounding box center [520, 372] width 1040 height 745
copy table "Brands Clicks Diff. Clicks (%) Avg. Position Diff. Avg. Position (%) Impression…"
click at [415, 56] on span "^.*https://www.breuninger.com/de/marken/smith-soul/bekleidung-jeans.*$" at bounding box center [372, 58] width 313 height 21
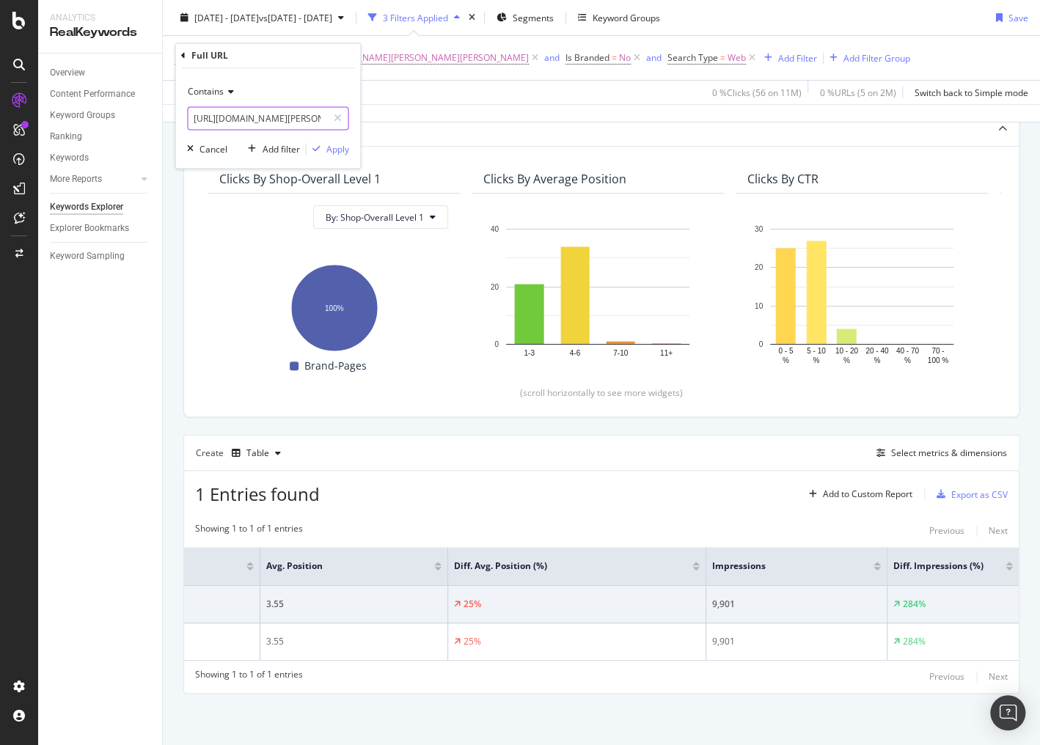
click at [254, 107] on input "https://www.breuninger.com/de/marken/smith-soul/bekleidung-jeans" at bounding box center [257, 118] width 139 height 23
paste input "happy-girls/bekleidung-kleider-tageskleider/"
type input "https://www.breuninger.com/de/marken/happy-girls/bekleidung-kleider-tageskleide…"
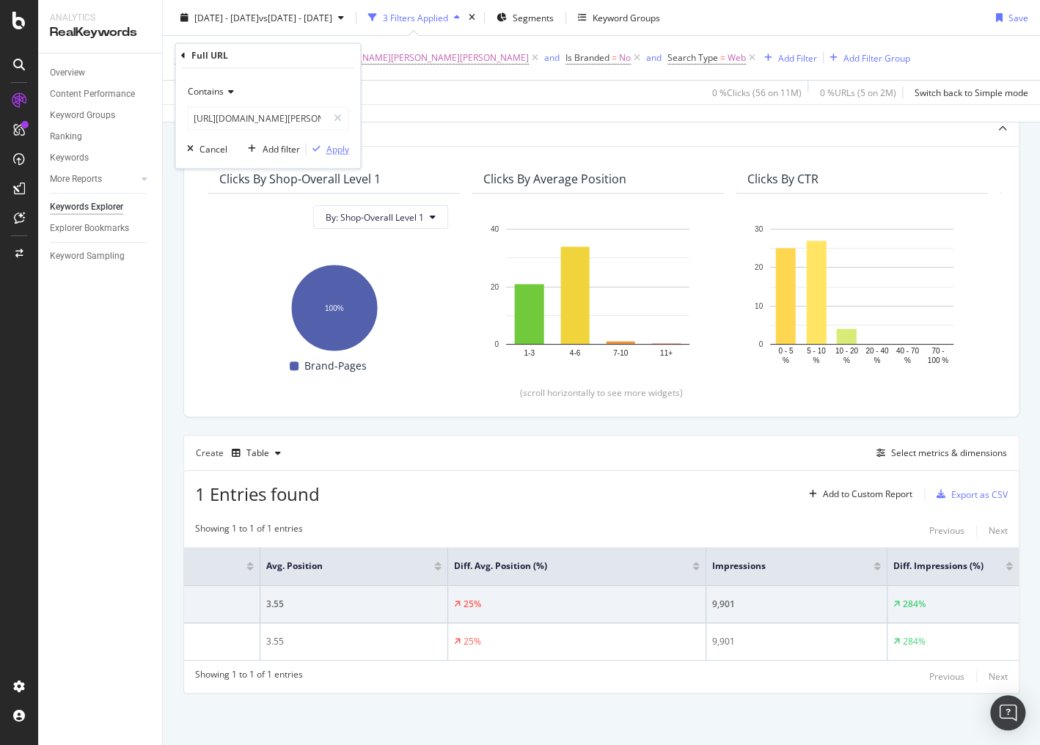
click at [332, 150] on div "Apply" at bounding box center [337, 149] width 23 height 12
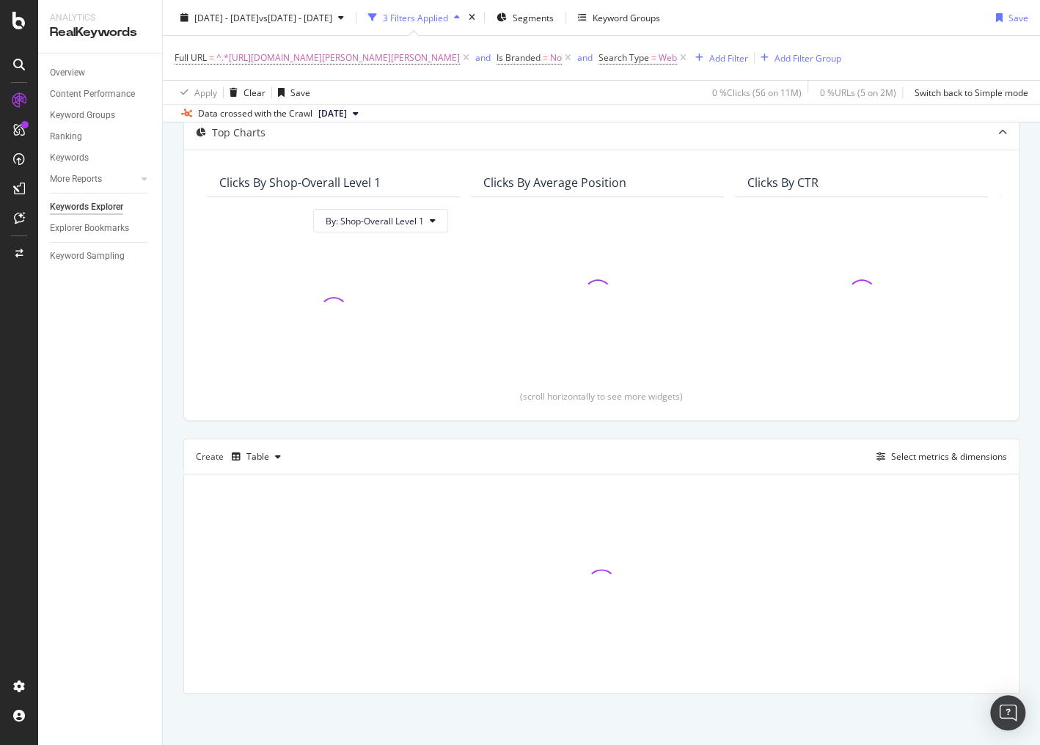
scroll to position [85, 0]
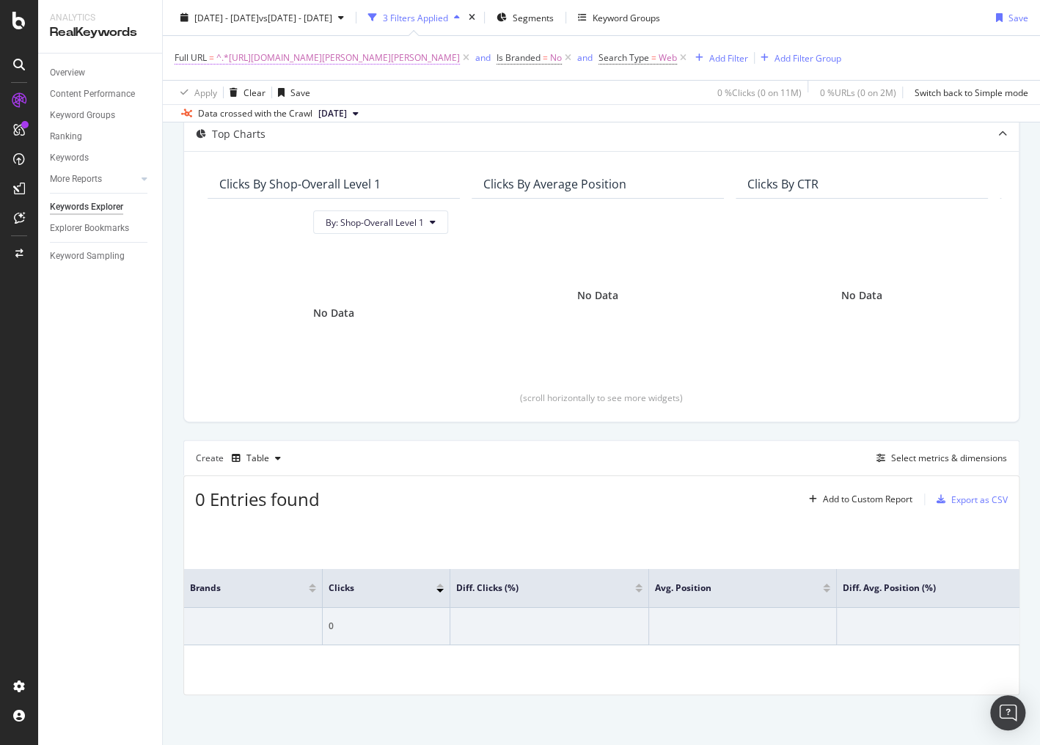
click at [402, 62] on span "^.*https://www.breuninger.com/de/marken/happy-girls/bekleidung-kleider-tageskle…" at bounding box center [338, 58] width 244 height 21
click at [263, 119] on input "https://www.breuninger.com/de/marken/happy-girls/bekleidung-kleider-tageskleide…" at bounding box center [257, 118] width 139 height 23
paste input "sam-friday/bekleidung-bademode-bikini-hosen"
type input "https://www.breuninger.com/de/marken/sam-friday/bekleidung-bademode-bikini-hose…"
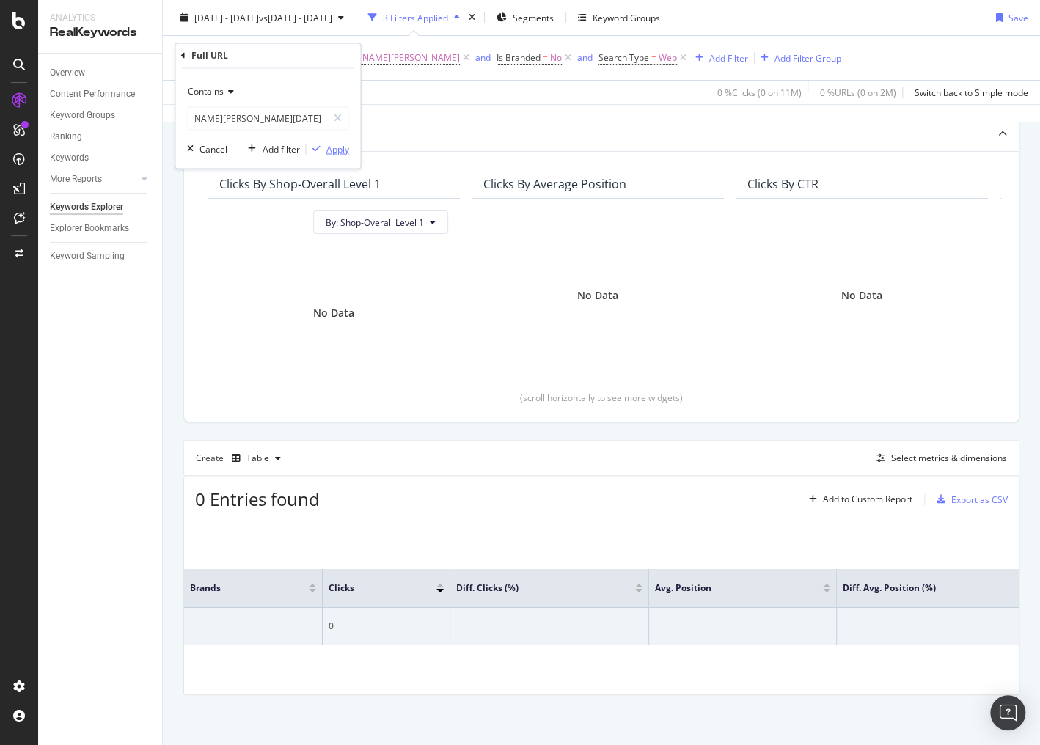
drag, startPoint x: 335, startPoint y: 153, endPoint x: 775, endPoint y: 0, distance: 465.9
click at [335, 153] on div "Apply" at bounding box center [337, 149] width 23 height 12
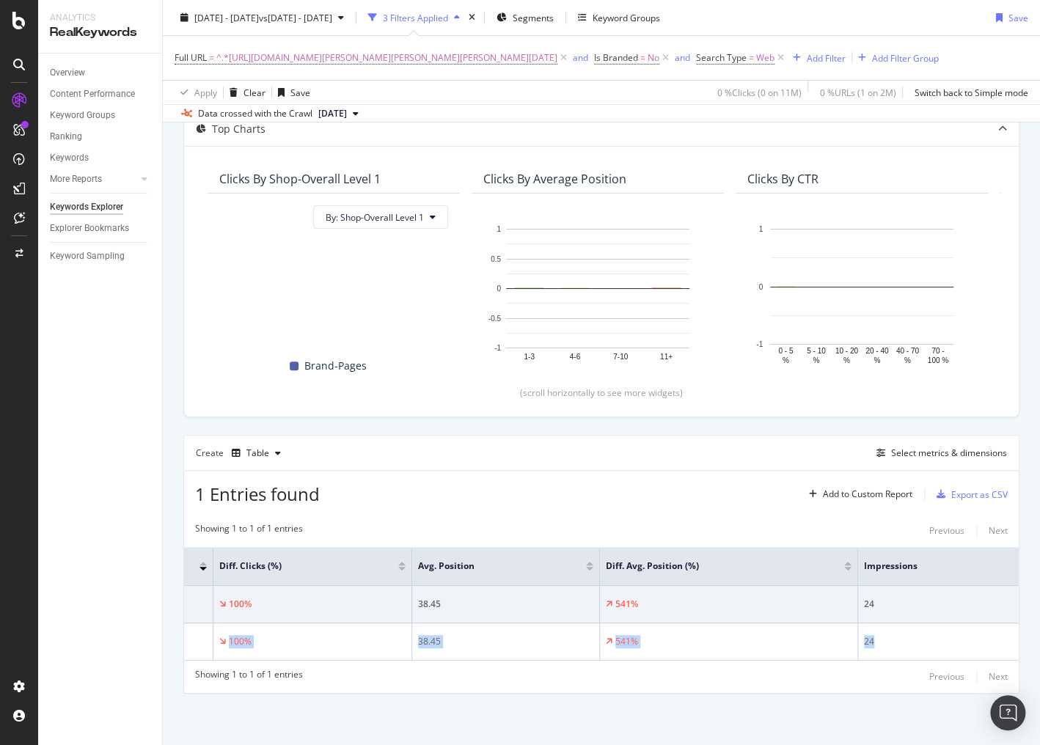
scroll to position [0, 397]
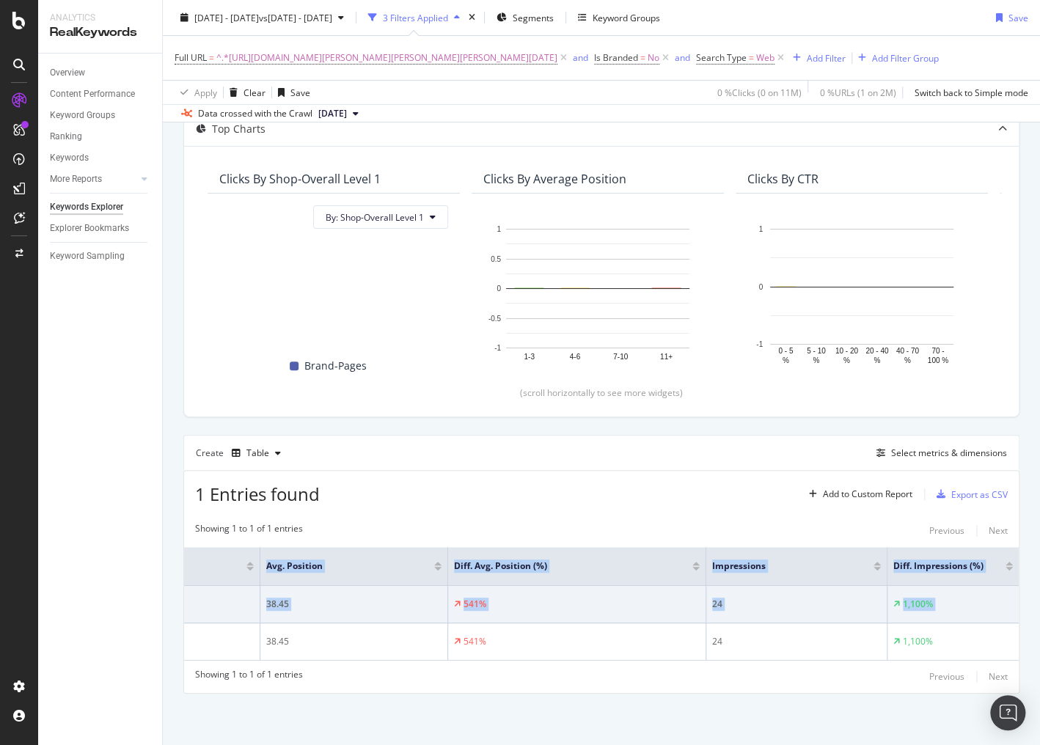
drag, startPoint x: 329, startPoint y: 641, endPoint x: 1015, endPoint y: 641, distance: 686.7
click at [1015, 641] on div "By URL Top Charts Clicks By Shop-Overall Level 1 By: Shop-Overall Level 1 Hold …" at bounding box center [601, 407] width 877 height 676
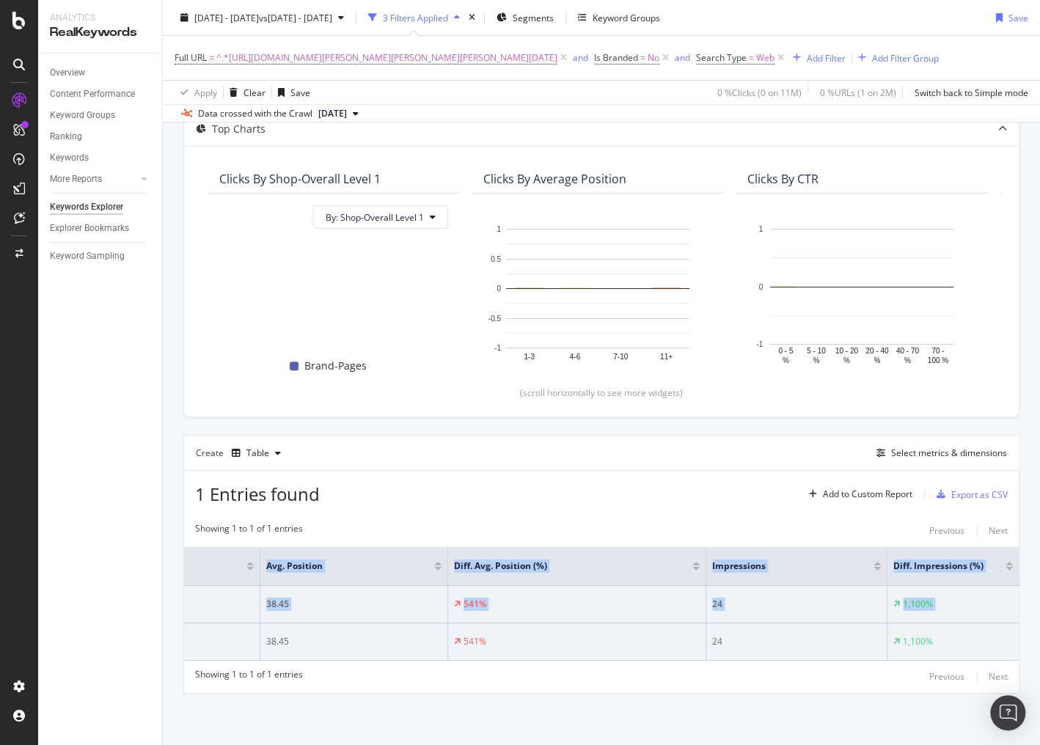
copy table "Brands Clicks Diff. Clicks (%) Avg. Position Diff. Avg. Position (%) Impression…"
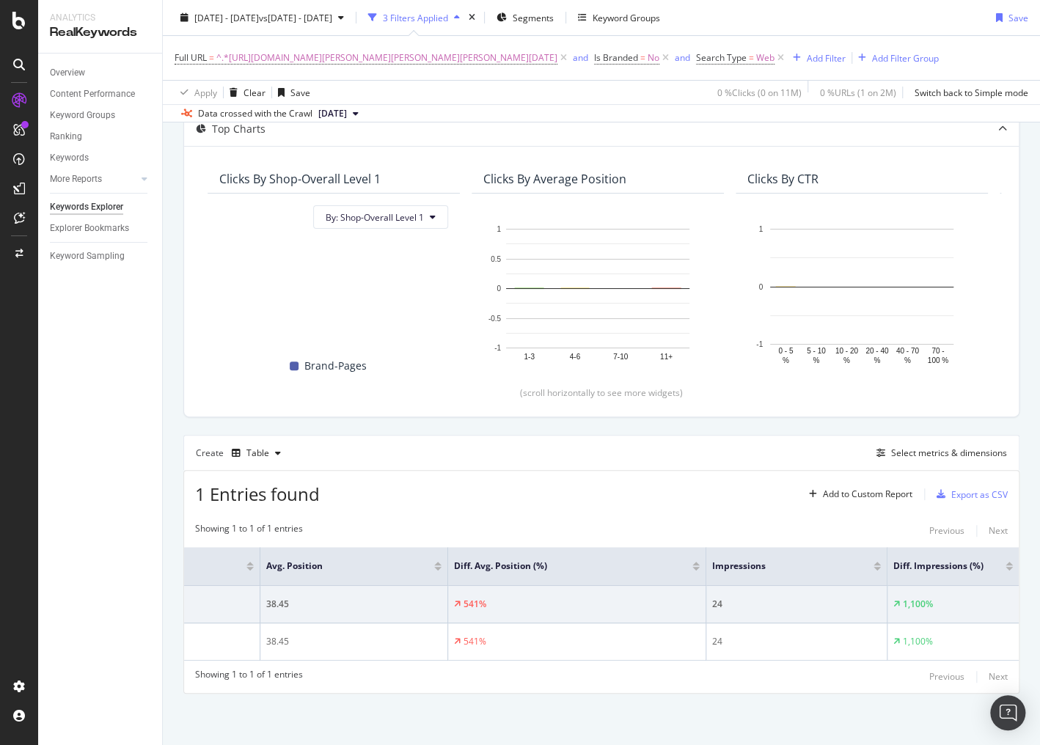
click at [439, 41] on div "Full URL = ^.*https://www.breuninger.com/de/marken/sam-friday/bekleidung-bademo…" at bounding box center [602, 58] width 854 height 44
click at [436, 50] on span "^.*https://www.breuninger.com/de/marken/sam-friday/bekleidung-bademode-bikini-h…" at bounding box center [386, 58] width 341 height 21
click at [238, 125] on input "https://www.breuninger.com/de/marken/sam-friday/bekleidung-bademode-bikini-hose…" at bounding box center [257, 118] width 139 height 23
paste input "lieblingsstueck/bekleidung-pullover-strickjacken-pullover"
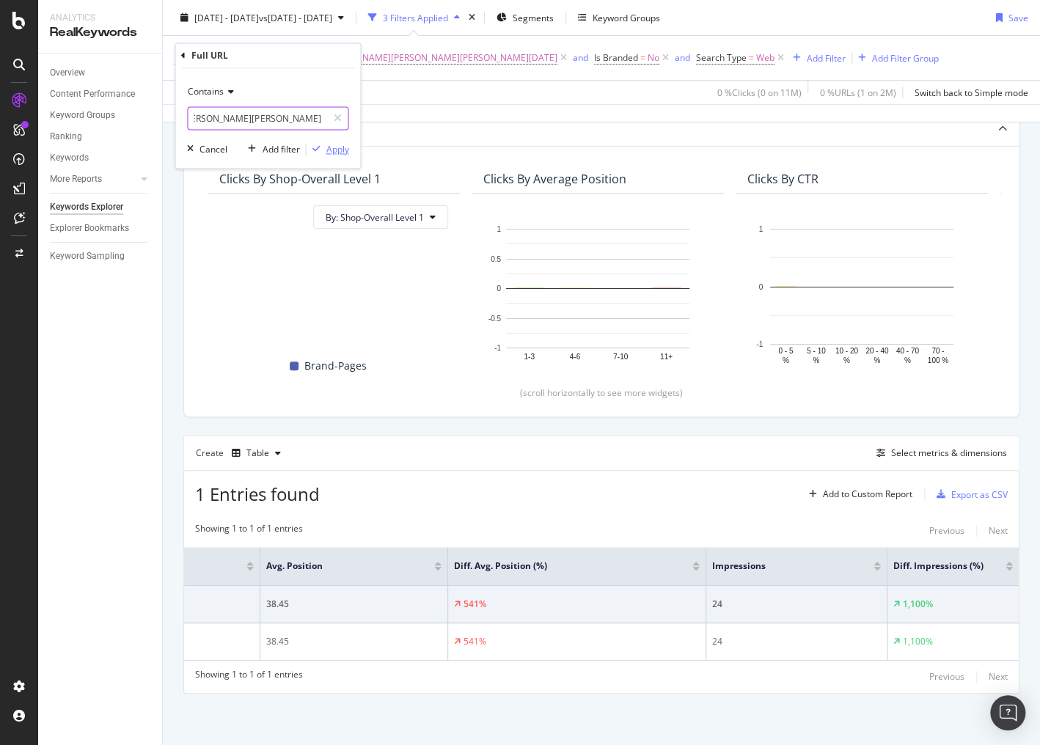
type input "https://www.breuninger.com/de/marken/lieblingsstueck/bekleidung-pullover-strick…"
click at [342, 147] on div "Apply" at bounding box center [337, 149] width 23 height 12
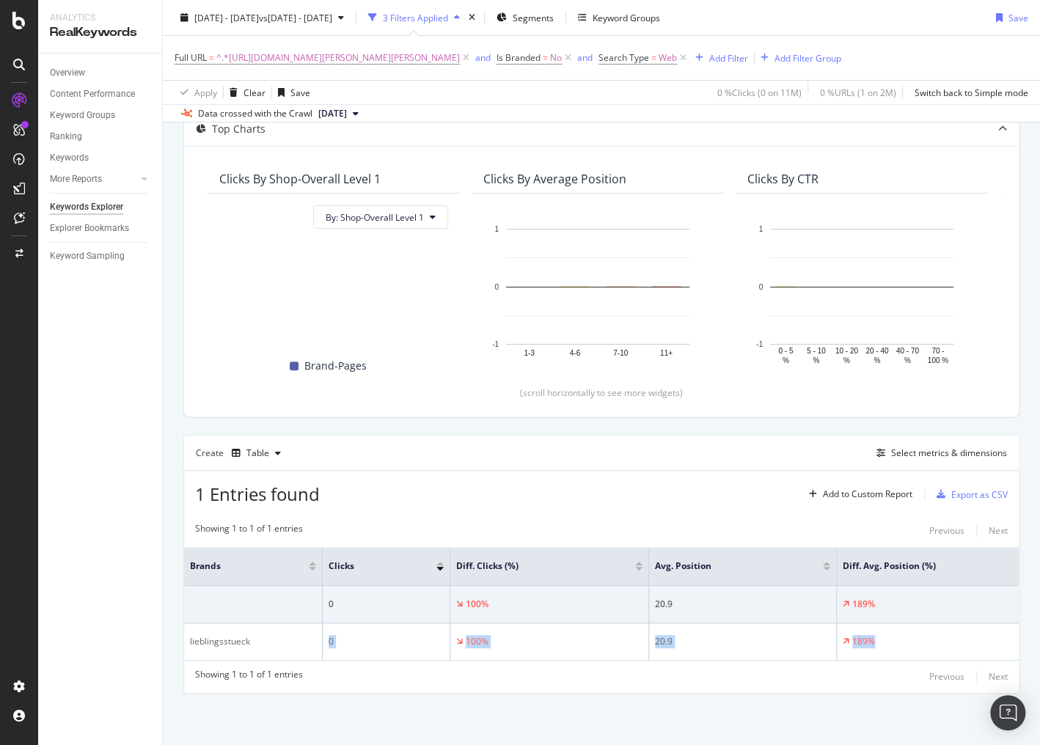
scroll to position [0, 397]
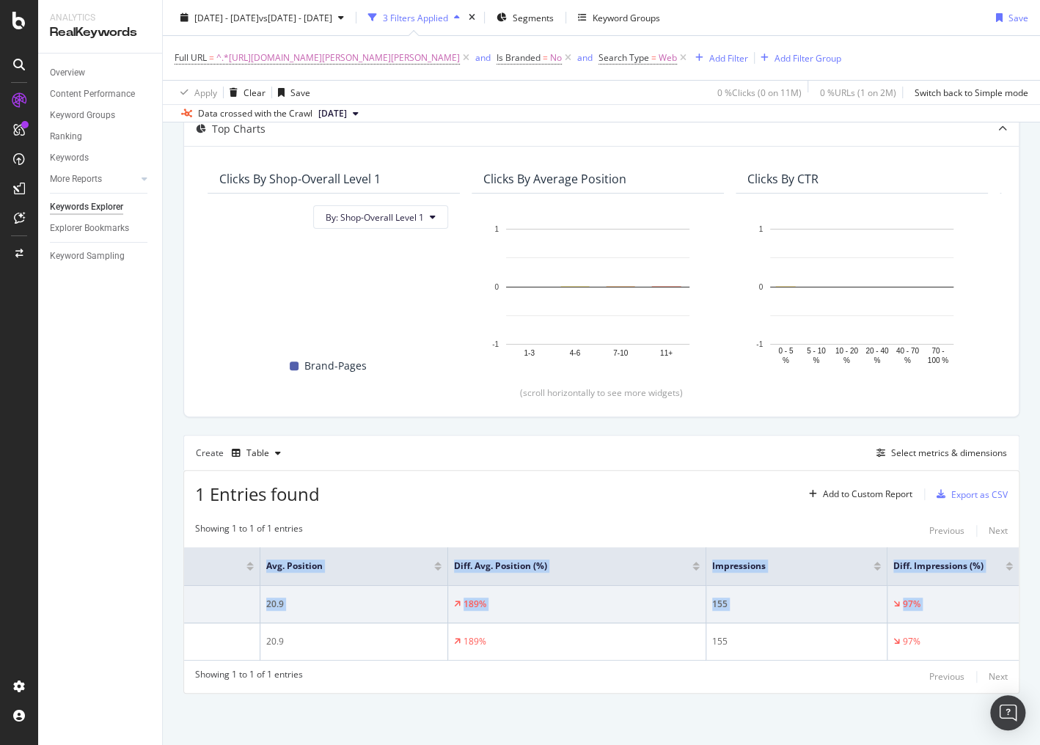
drag, startPoint x: 324, startPoint y: 641, endPoint x: 1068, endPoint y: 641, distance: 744.0
click at [1040, 641] on html "Analytics RealKeywords Overview Content Performance Keyword Groups Ranking Keyw…" at bounding box center [520, 372] width 1040 height 745
copy table "Brands Clicks Diff. Clicks (%) Avg. Position Diff. Avg. Position (%) Impression…"
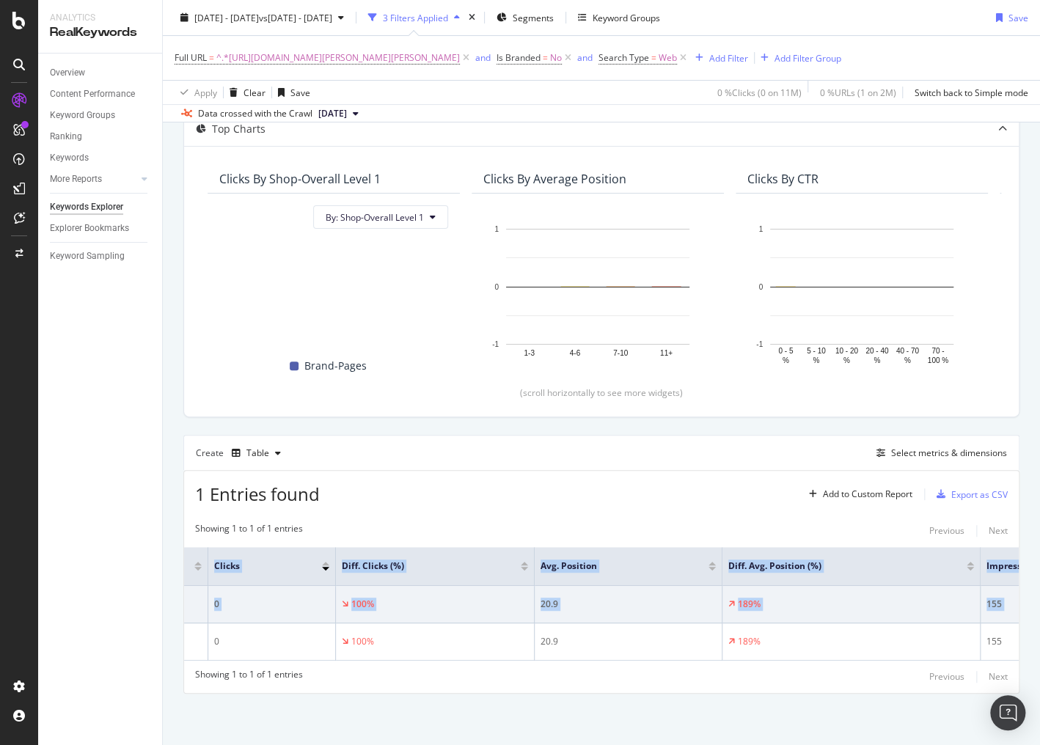
scroll to position [0, 0]
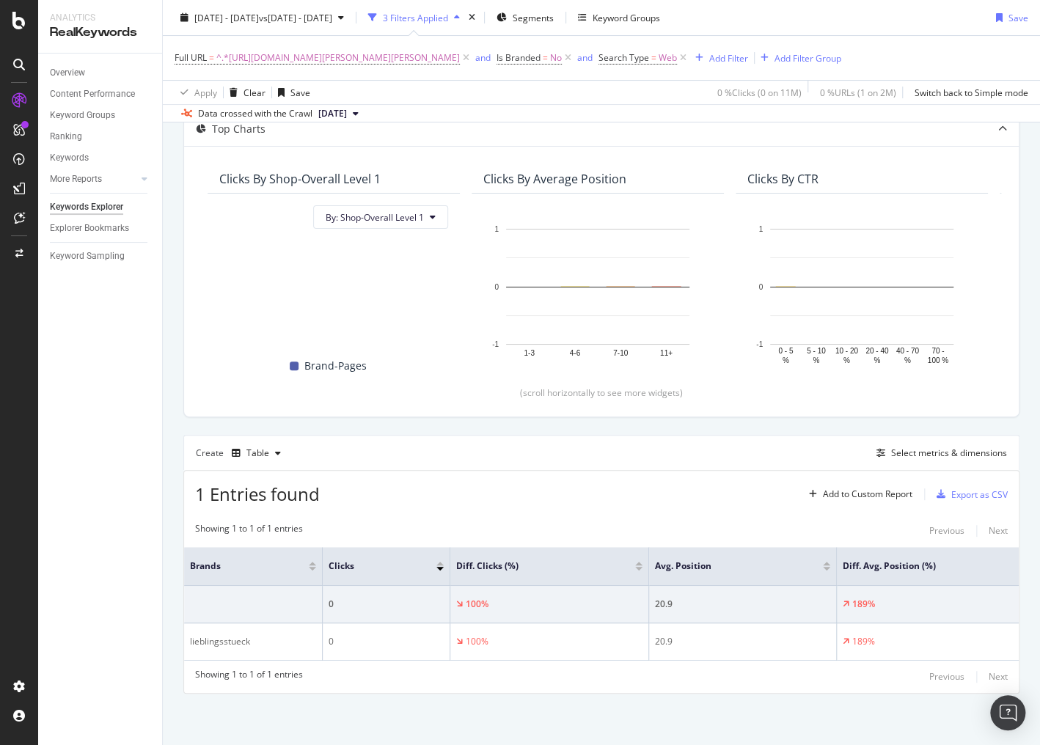
click at [109, 621] on div "Overview Content Performance Keyword Groups Ranking Keywords More Reports Count…" at bounding box center [100, 400] width 124 height 692
click at [325, 59] on span "^.*https://www.breuninger.com/de/marken/lieblingsstueck/bekleidung-pullover-str…" at bounding box center [338, 58] width 244 height 21
click at [268, 117] on input "https://www.breuninger.com/de/marken/lieblingsstueck/bekleidung-pullover-strick…" at bounding box center [257, 118] width 139 height 23
click at [302, 117] on input "https://www.breuninger.com/de/marken/lieblingsstueck/bekleidung-pullover-strick…" at bounding box center [257, 118] width 139 height 23
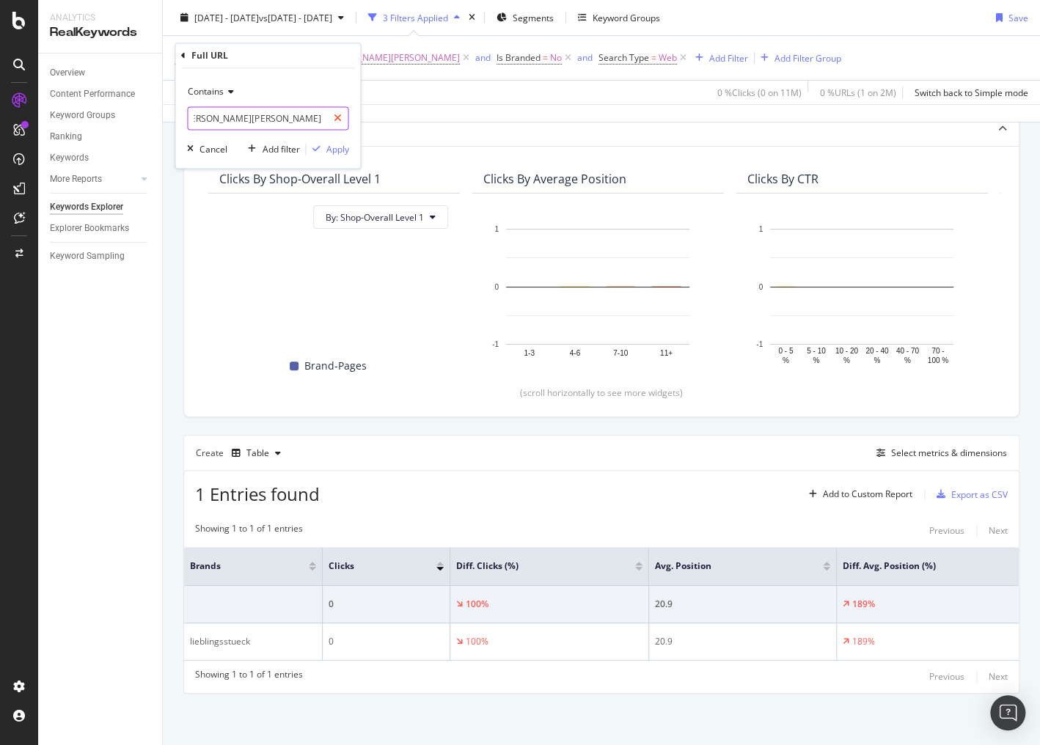
drag, startPoint x: 314, startPoint y: 114, endPoint x: 343, endPoint y: 112, distance: 29.5
click at [343, 112] on div "https://www.breuninger.com/de/marken/lieblingsstueck/bekleidung-pullover-strick…" at bounding box center [267, 118] width 161 height 23
click at [258, 120] on input "https://www.breuninger.com/de/marken/lieblingsstueck/bekleidung-pullover-strick…" at bounding box center [257, 118] width 139 height 23
drag, startPoint x: 279, startPoint y: 114, endPoint x: 420, endPoint y: 115, distance: 140.9
click at [420, 115] on body "Analytics RealKeywords Overview Content Performance Keyword Groups Ranking Keyw…" at bounding box center [520, 372] width 1040 height 745
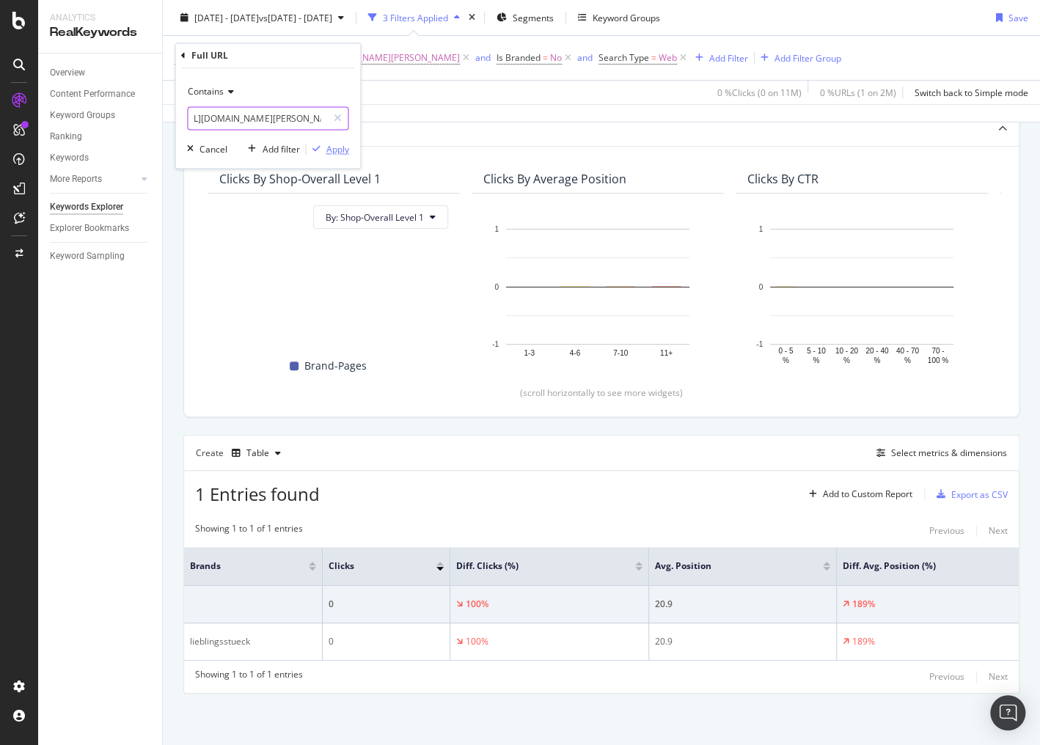
scroll to position [0, 7]
type input "https://www.breuninger.com/de/"
click at [337, 150] on div "Apply" at bounding box center [337, 149] width 23 height 12
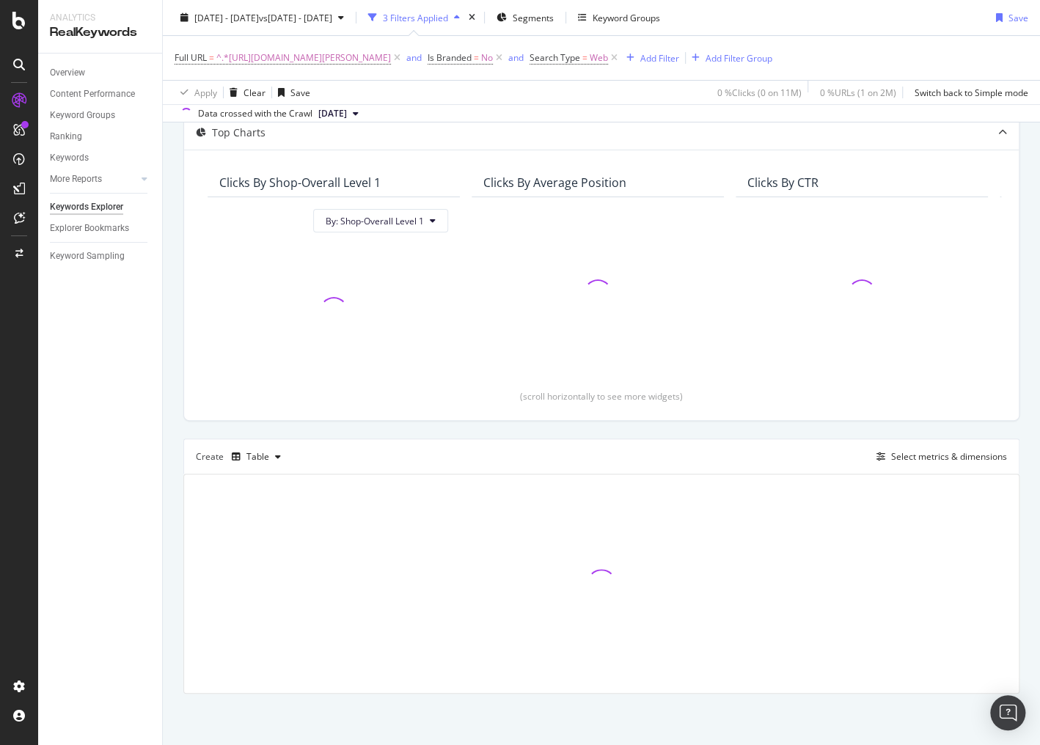
scroll to position [85, 0]
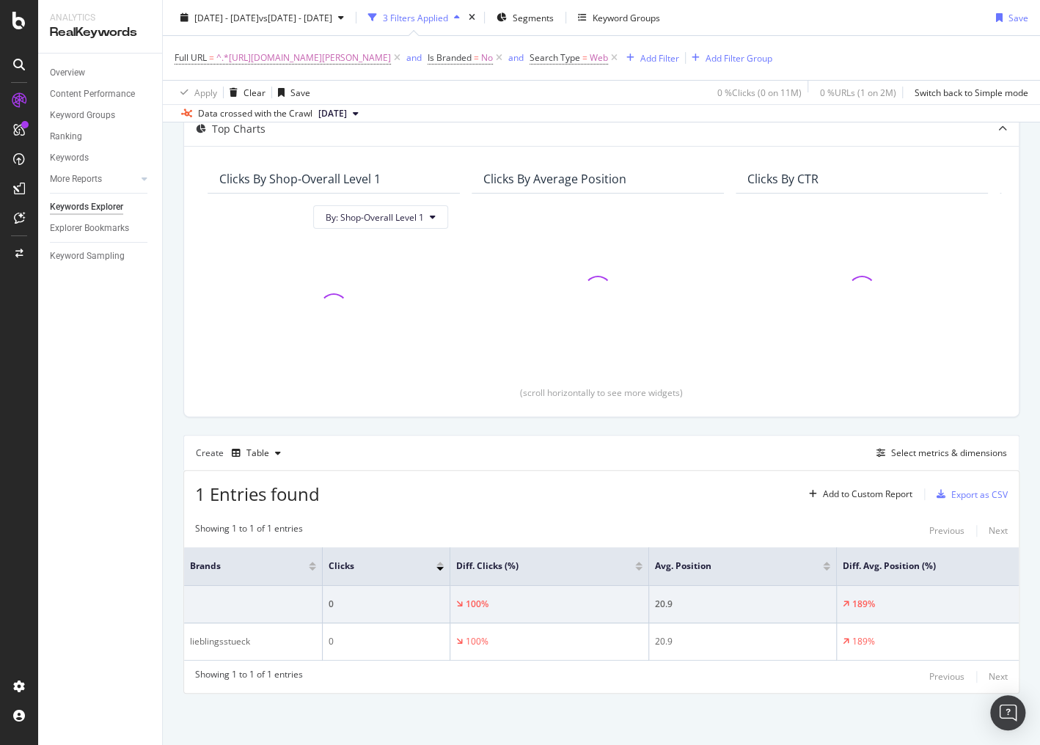
scroll to position [90, 0]
click at [296, 21] on span "vs 2024 Jan. 1st - Jul. 31st" at bounding box center [295, 17] width 73 height 12
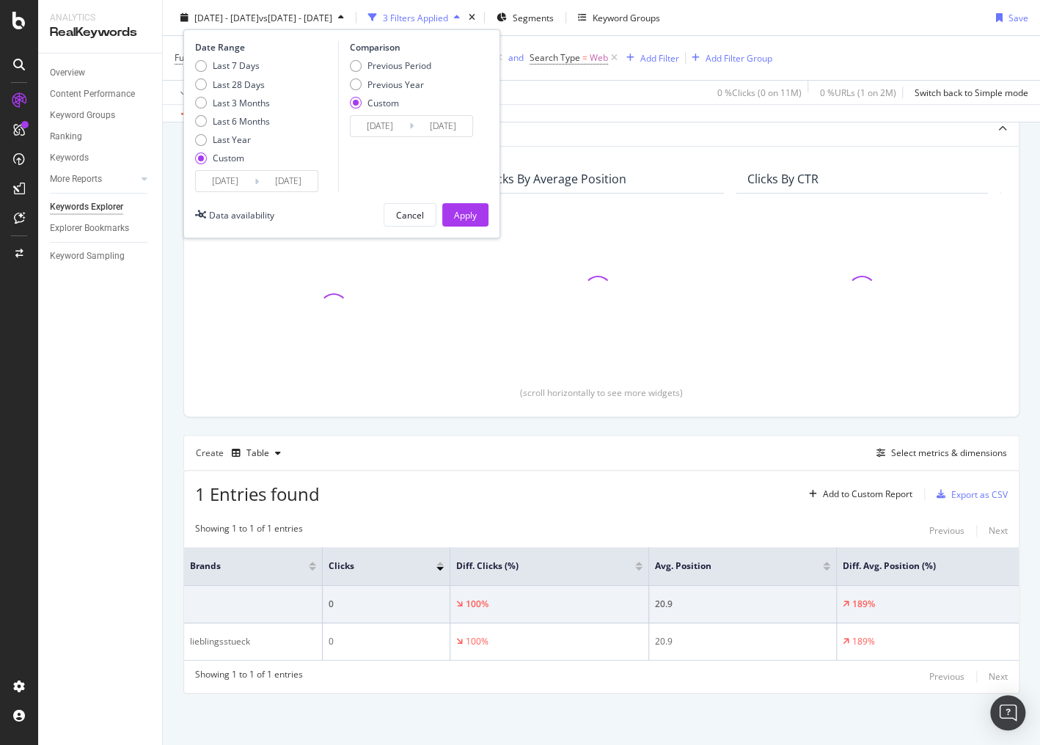
click at [225, 179] on input "2025/01/01" at bounding box center [225, 181] width 59 height 21
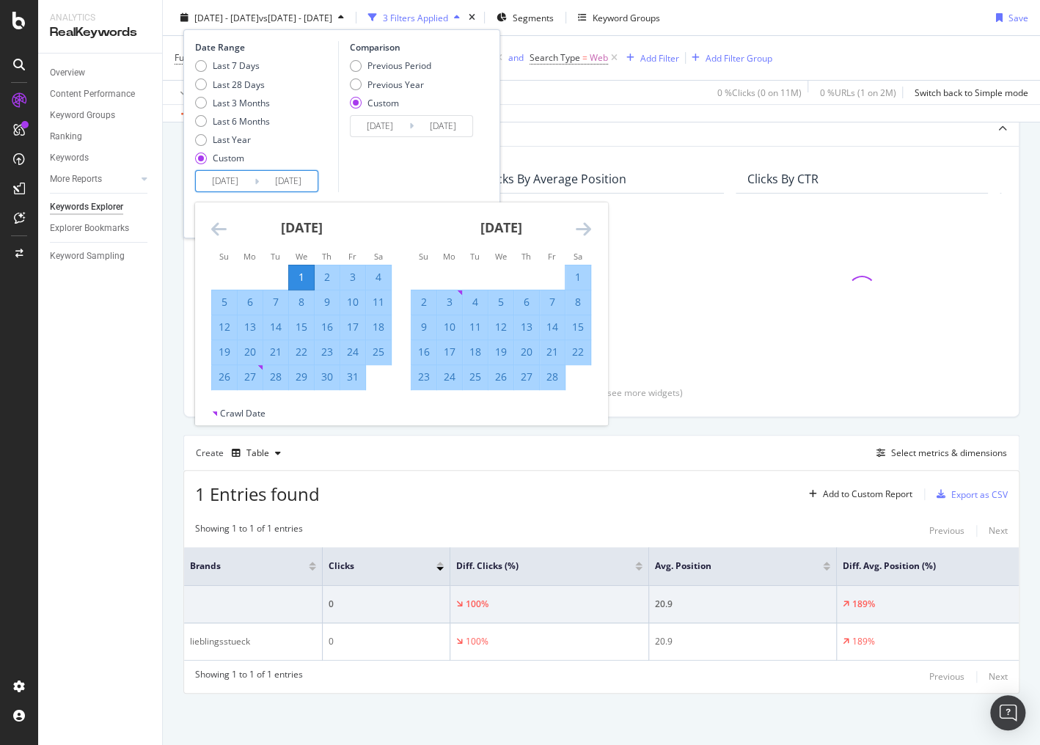
click at [218, 228] on icon "Move backward to switch to the previous month." at bounding box center [218, 229] width 15 height 18
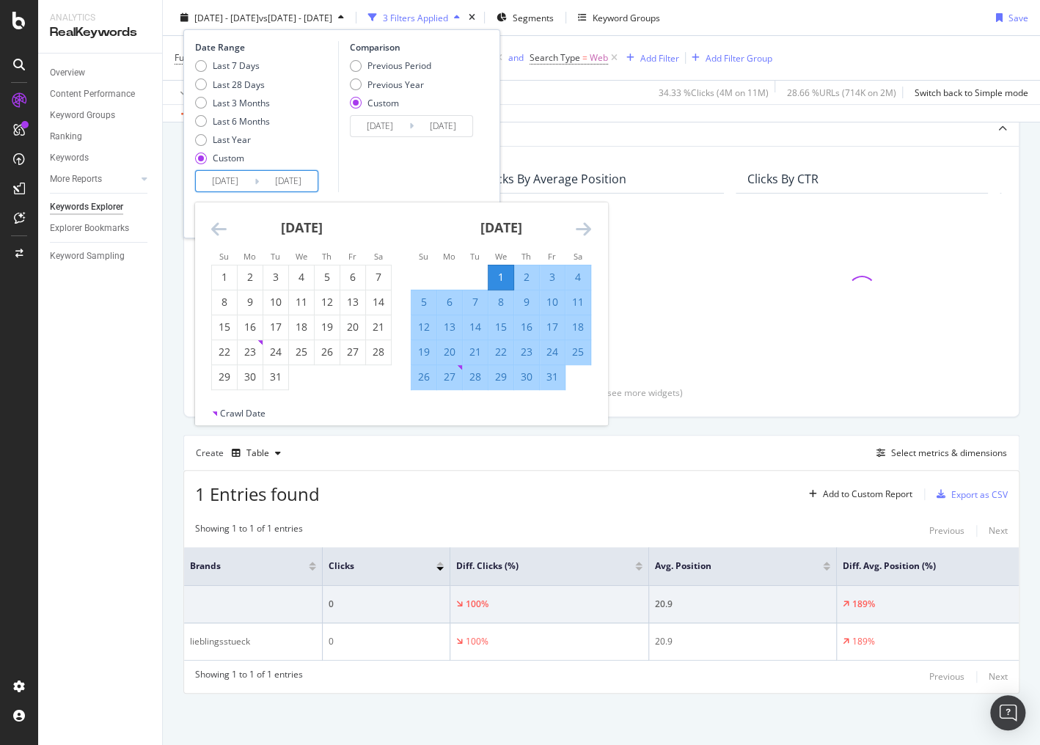
click at [218, 228] on icon "Move backward to switch to the previous month." at bounding box center [218, 229] width 15 height 18
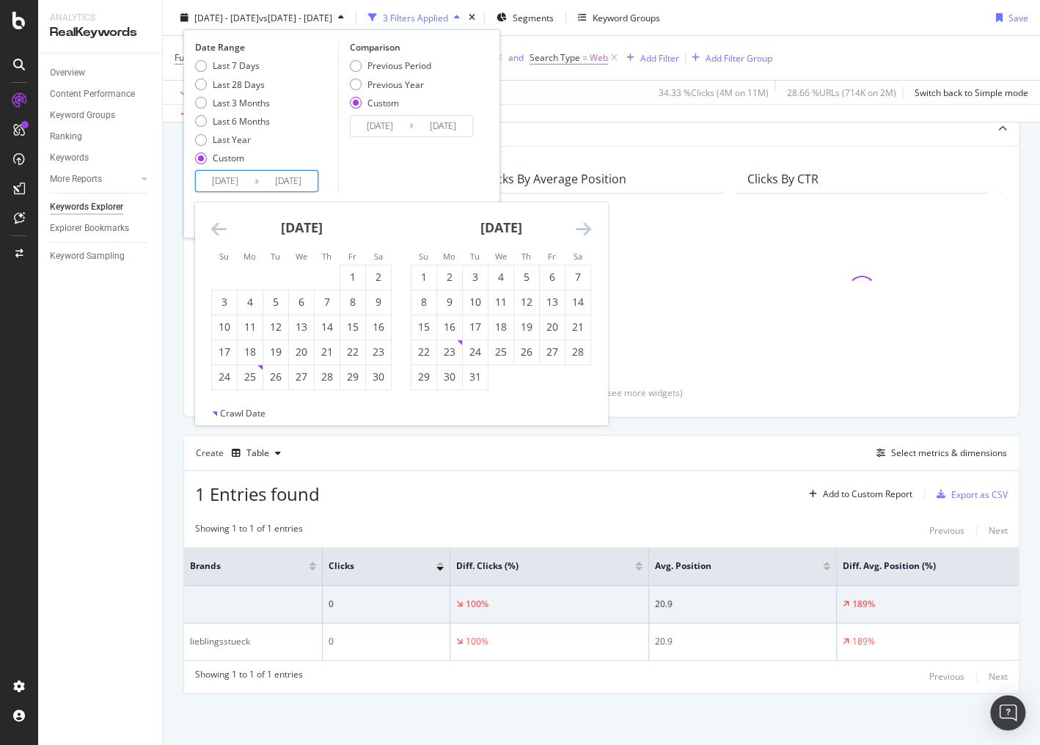
click at [218, 228] on icon "Move backward to switch to the previous month." at bounding box center [218, 229] width 15 height 18
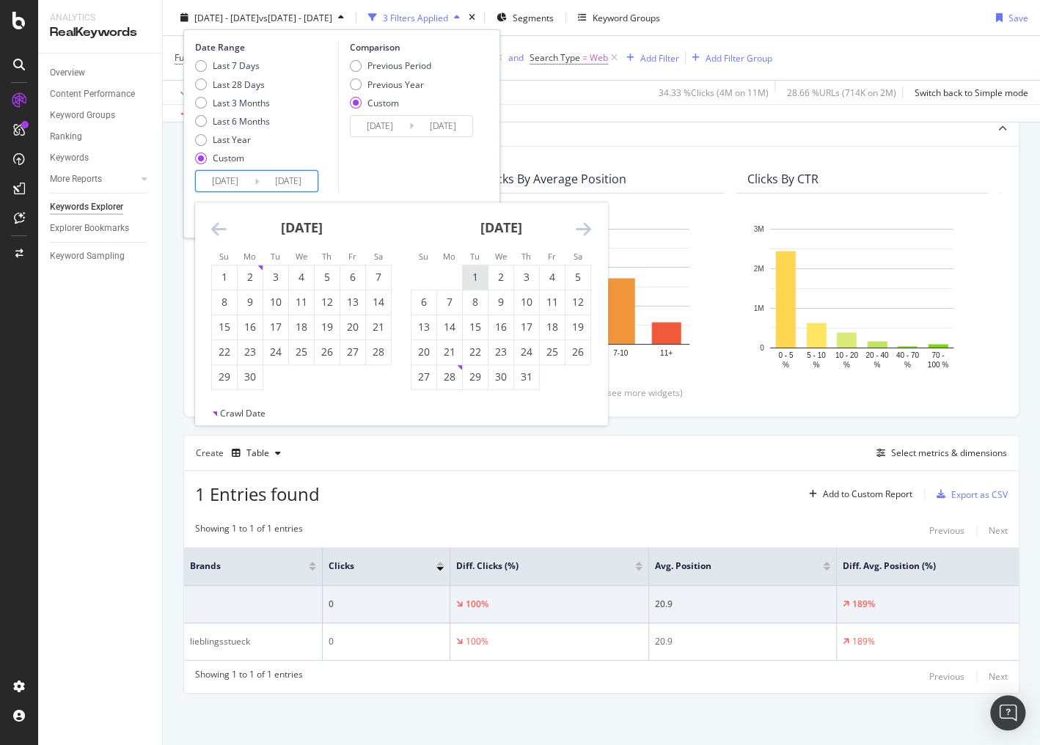
click at [479, 277] on div "1" at bounding box center [475, 277] width 25 height 15
type input "2024/10/01"
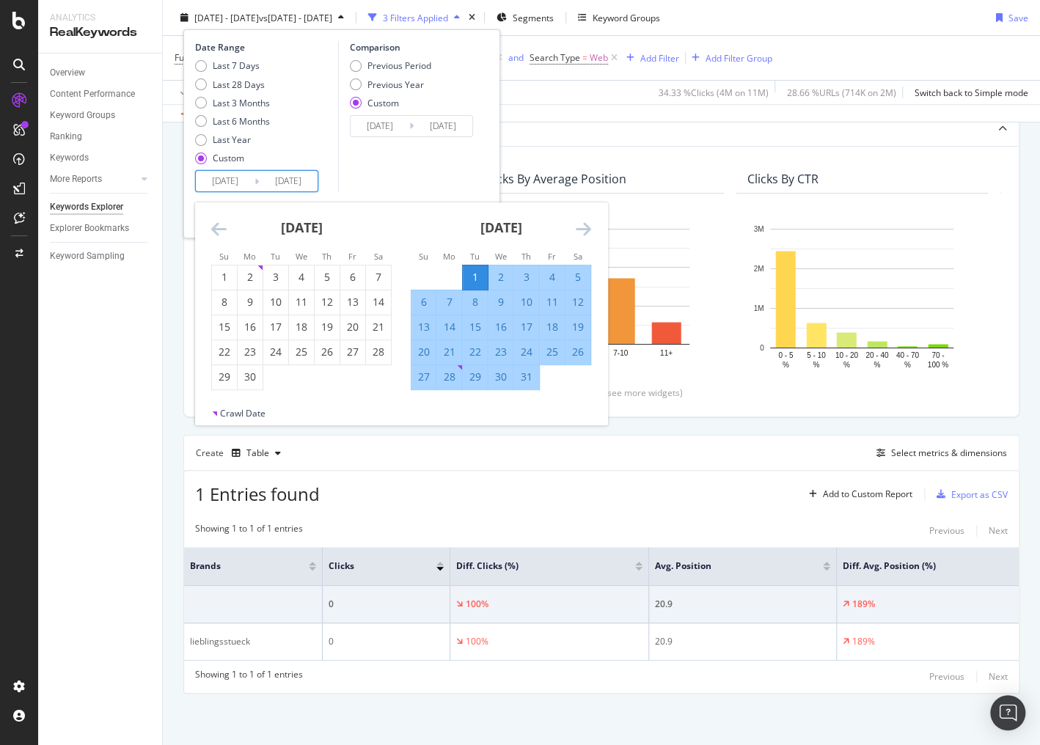
click at [585, 228] on icon "Move forward to switch to the next month." at bounding box center [583, 229] width 15 height 18
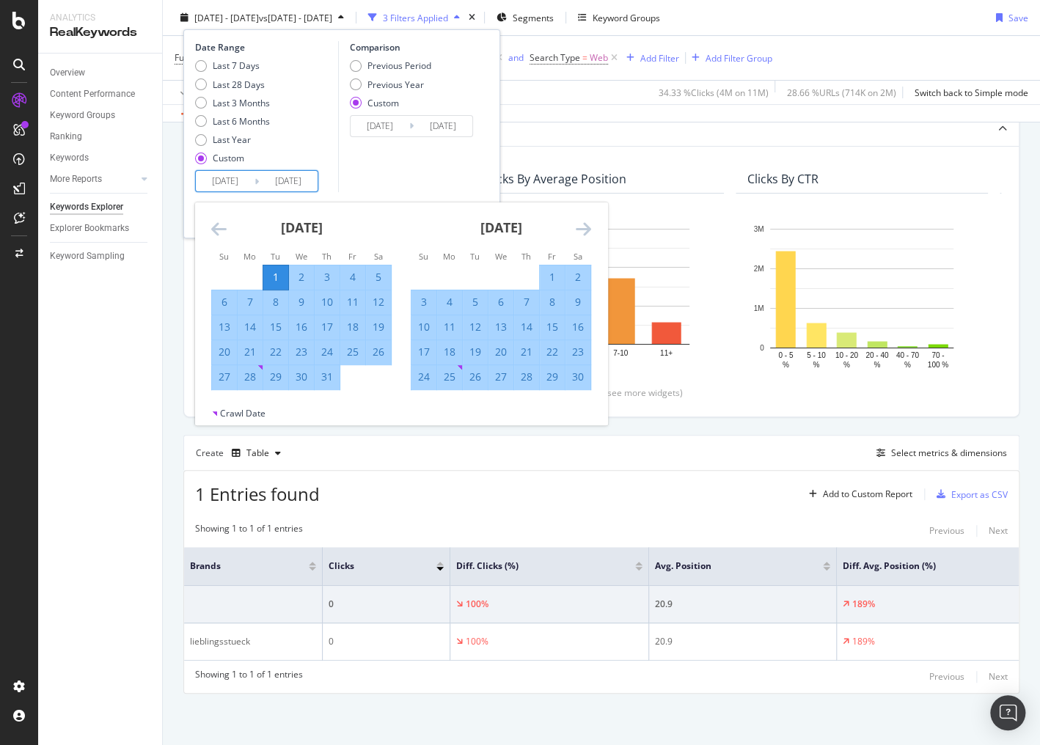
click at [585, 228] on icon "Move forward to switch to the next month." at bounding box center [583, 229] width 15 height 18
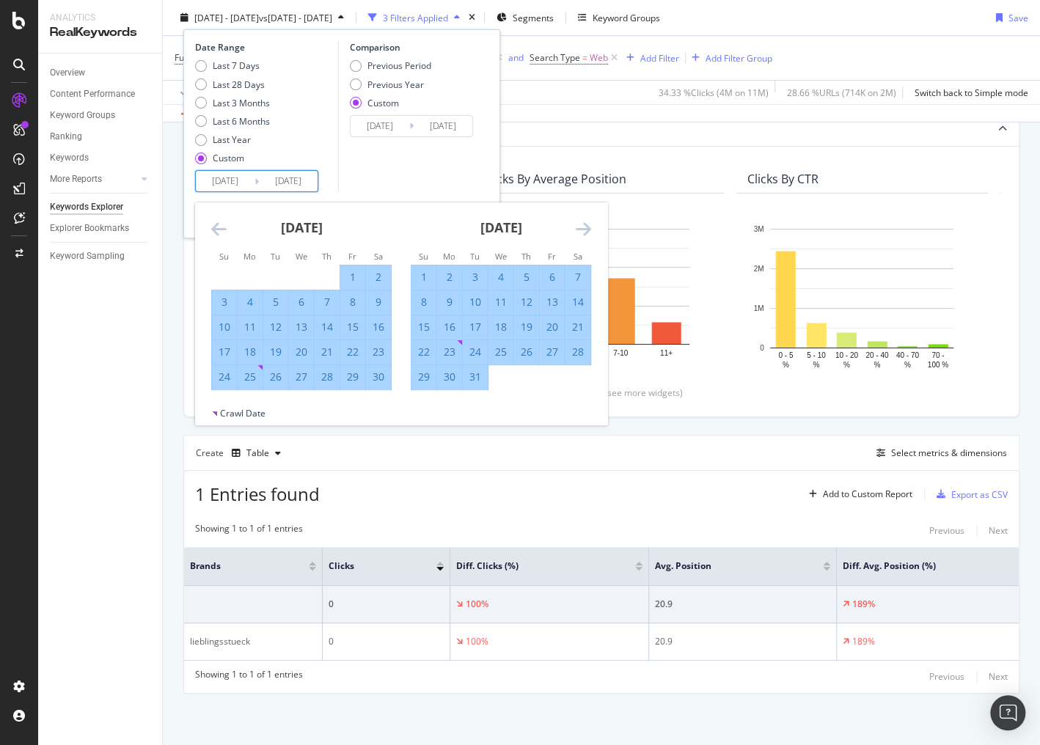
click at [478, 374] on div "31" at bounding box center [475, 377] width 25 height 15
type input "2024/12/31"
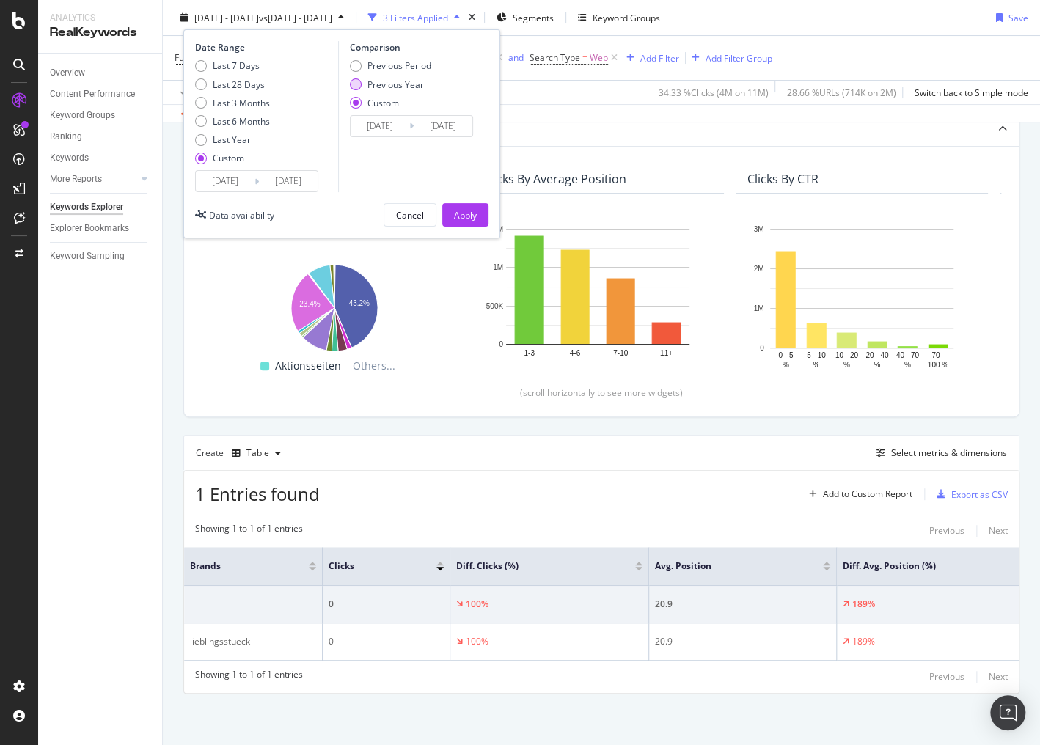
click at [379, 81] on div "Previous Year" at bounding box center [396, 84] width 56 height 12
type input "2023/10/03"
type input "2024/01/02"
click at [483, 219] on button "Apply" at bounding box center [465, 214] width 46 height 23
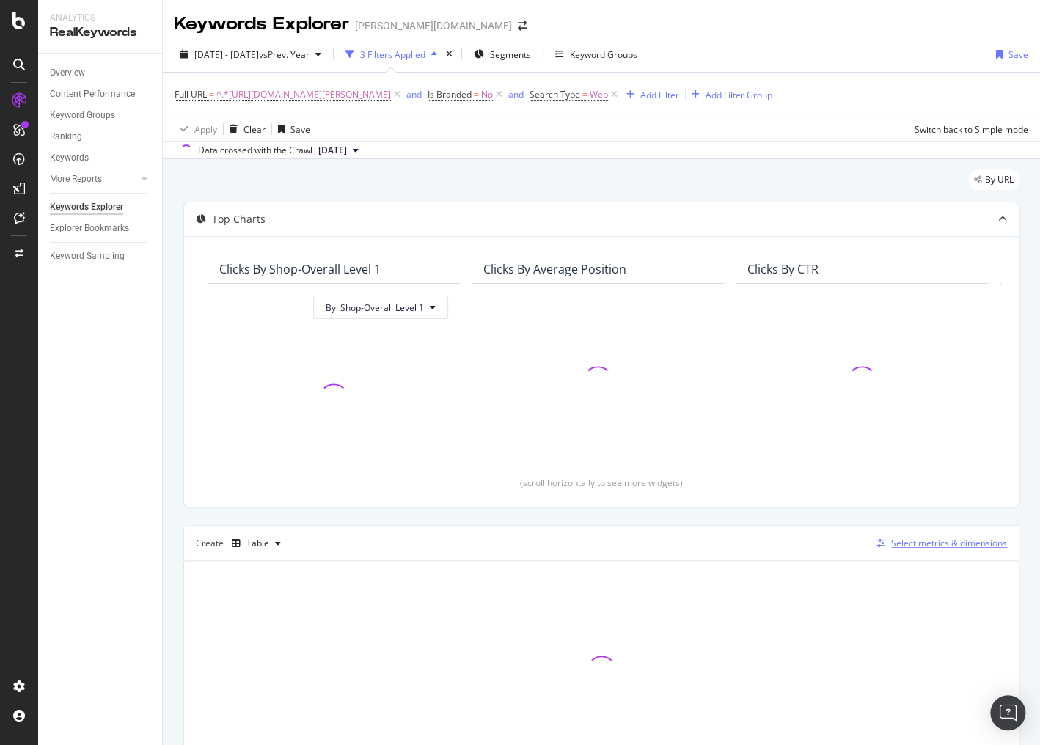
click at [911, 538] on div "Select metrics & dimensions" at bounding box center [949, 543] width 116 height 12
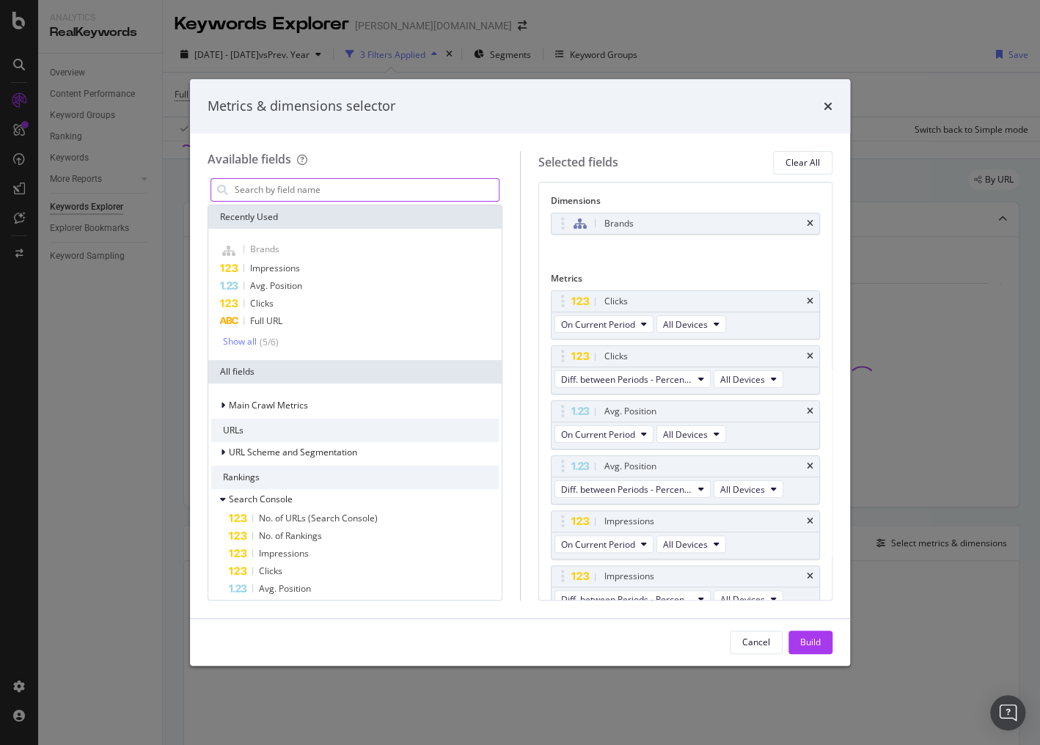
click at [387, 189] on input "modal" at bounding box center [366, 190] width 266 height 22
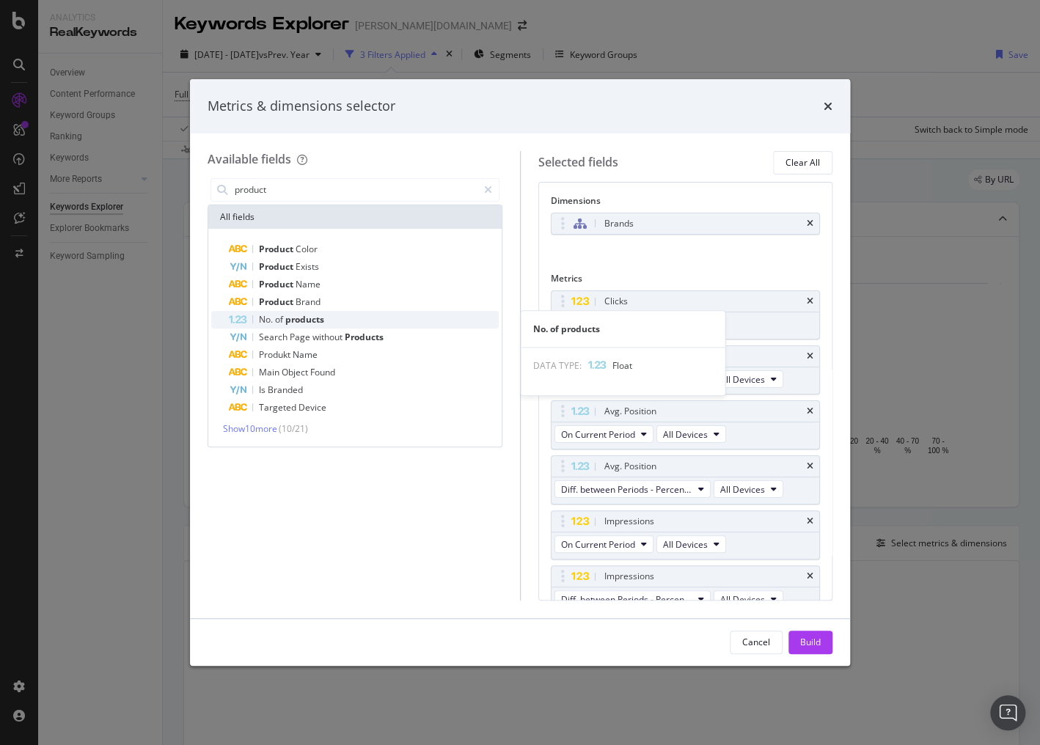
type input "product"
click at [381, 323] on div "No. of products" at bounding box center [364, 320] width 270 height 18
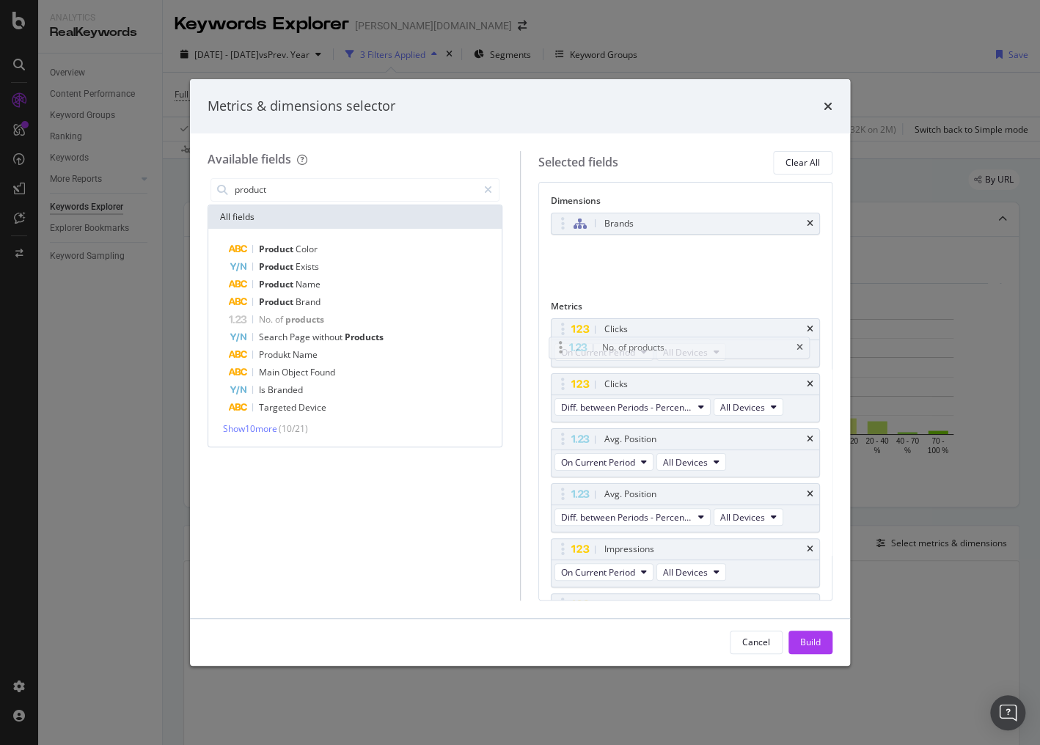
drag, startPoint x: 568, startPoint y: 249, endPoint x: 566, endPoint y: 352, distance: 102.7
click at [566, 352] on body "Analytics RealKeywords Overview Content Performance Keyword Groups Ranking Keyw…" at bounding box center [520, 372] width 1040 height 745
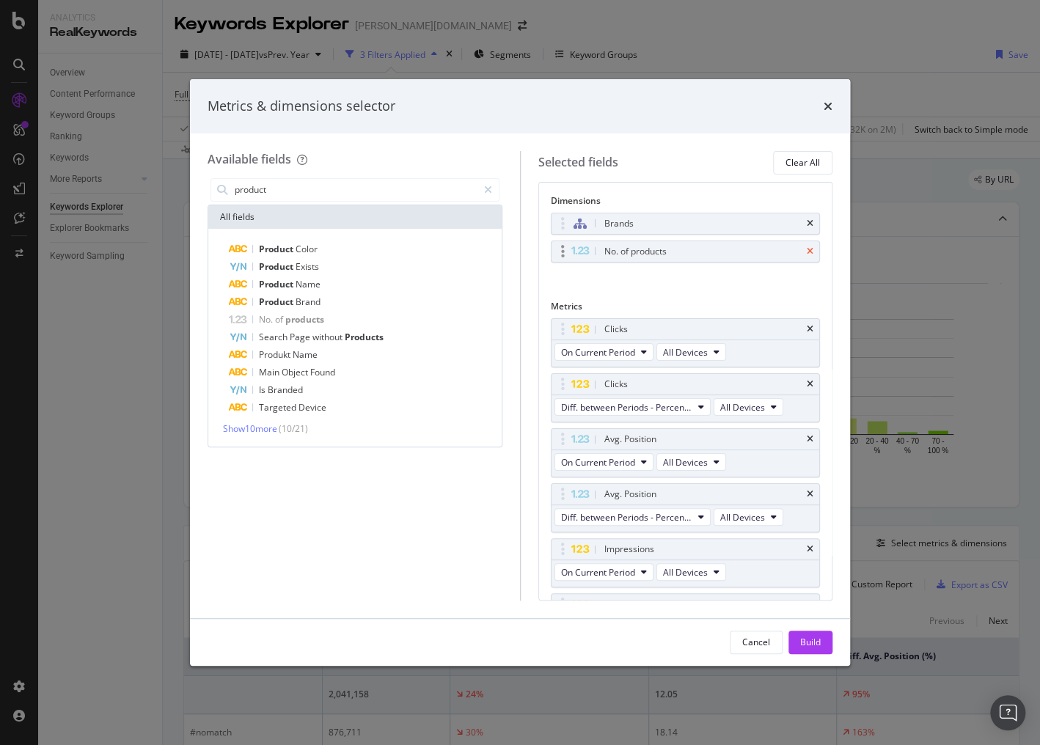
click at [807, 252] on icon "times" at bounding box center [810, 251] width 7 height 9
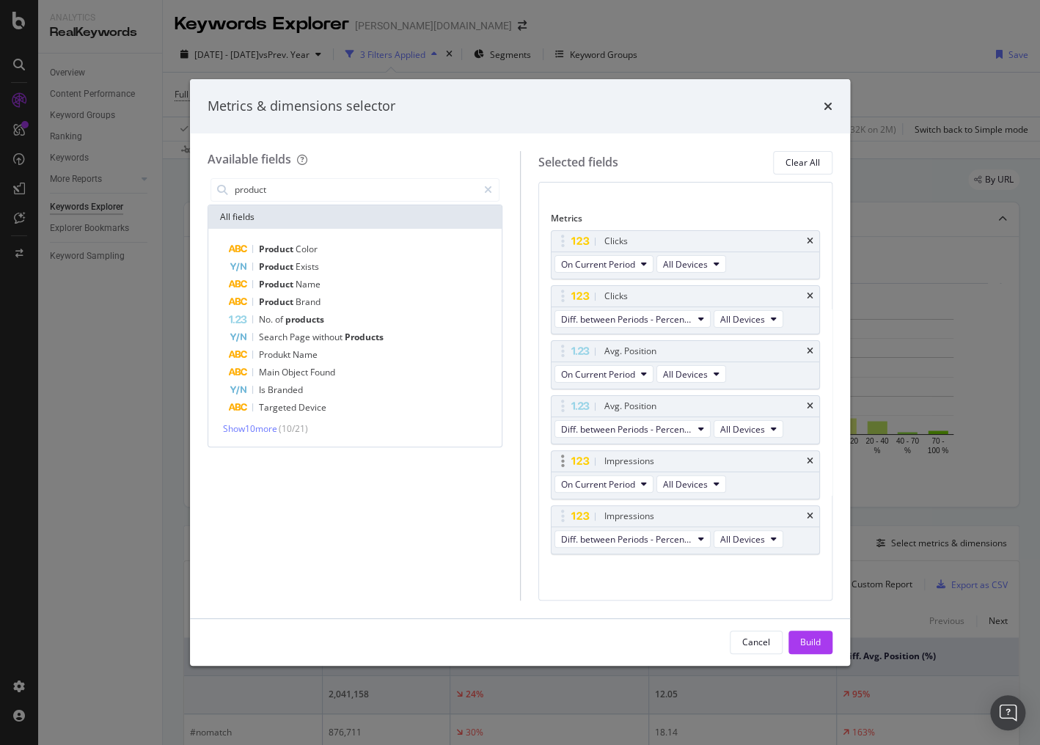
scroll to position [61, 0]
click at [815, 638] on div "Build" at bounding box center [810, 642] width 21 height 12
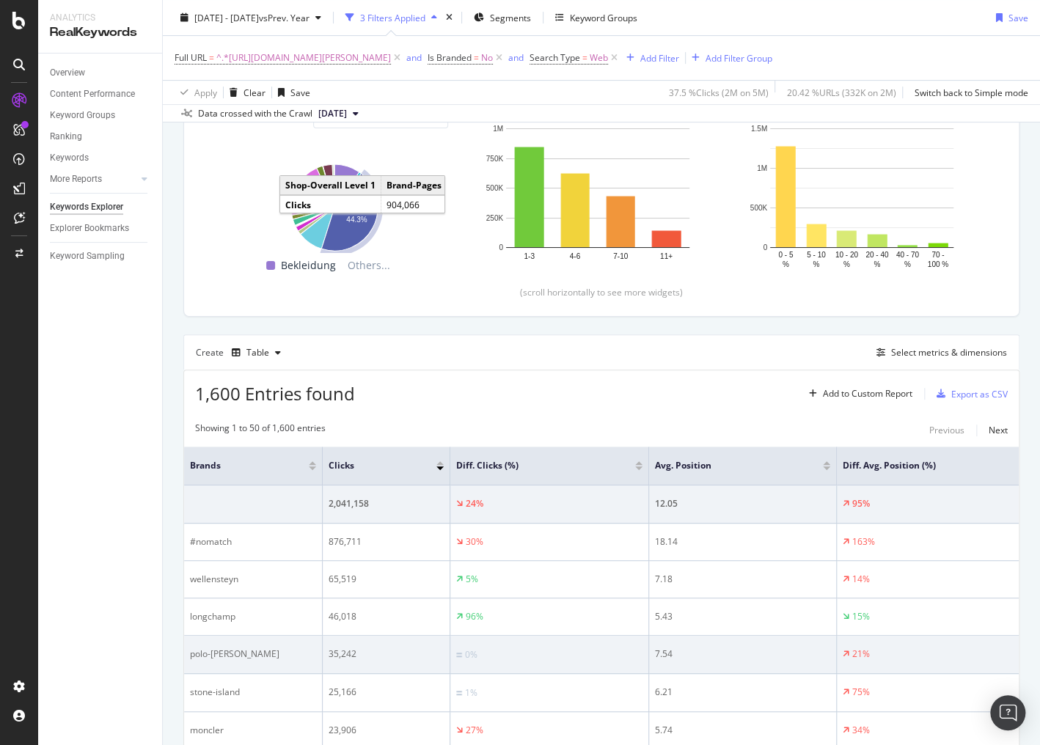
scroll to position [117, 0]
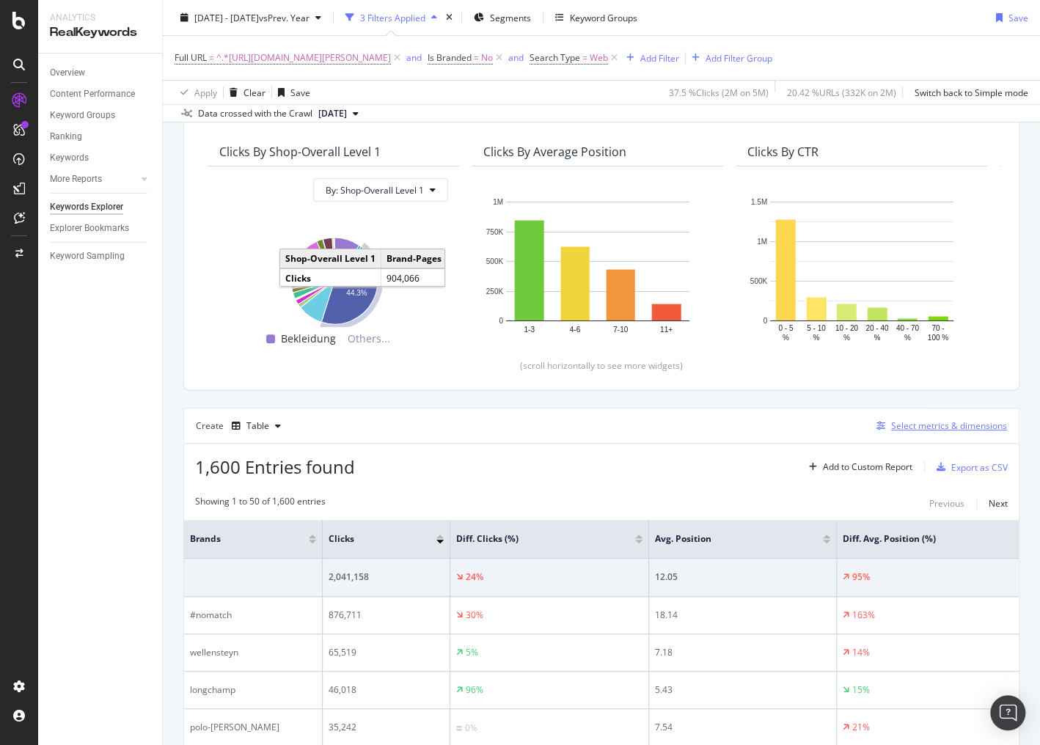
click at [897, 431] on div "Select metrics & dimensions" at bounding box center [939, 426] width 136 height 16
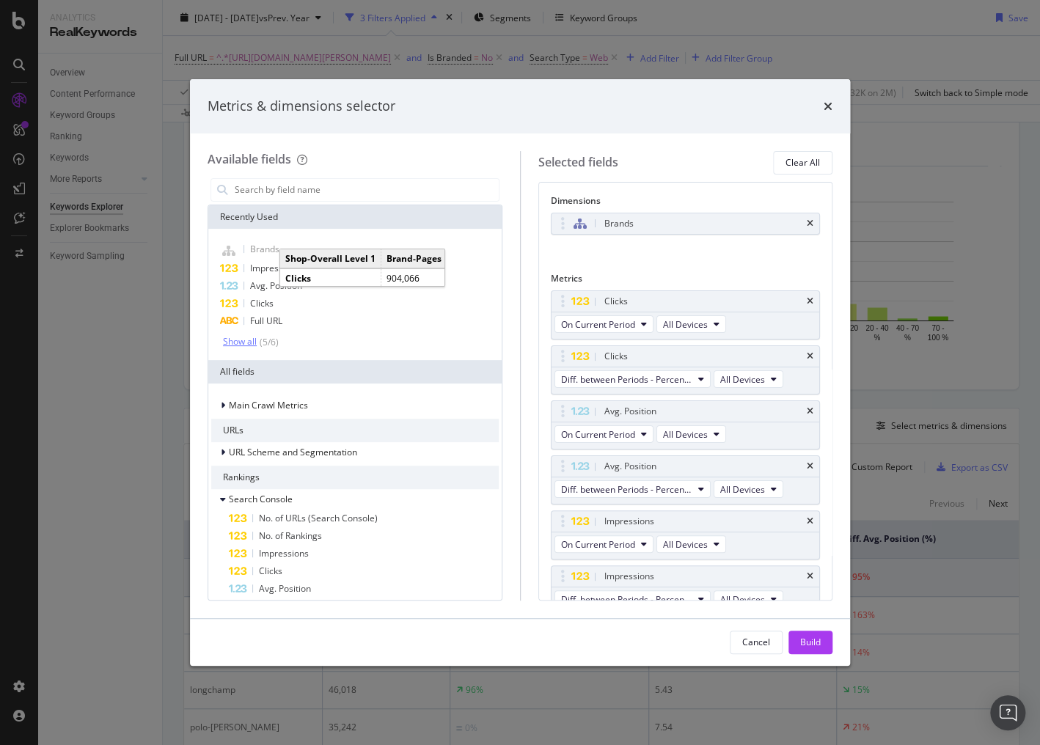
click at [244, 340] on div "Show all" at bounding box center [240, 342] width 34 height 10
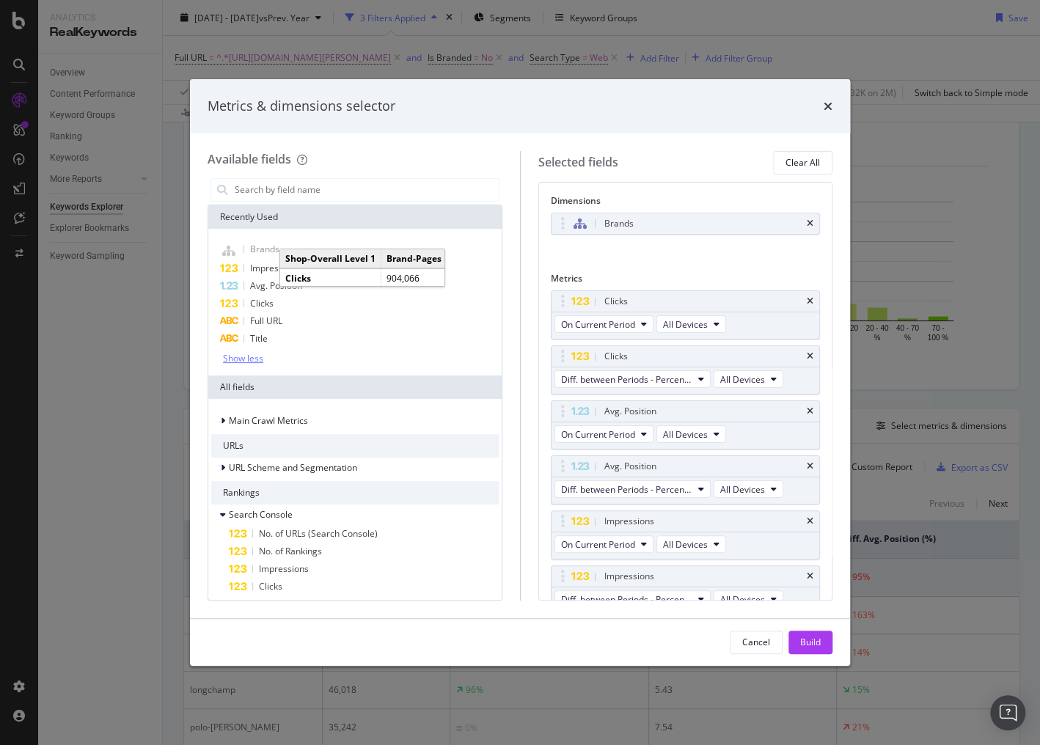
click at [239, 355] on div "Show less" at bounding box center [243, 359] width 40 height 10
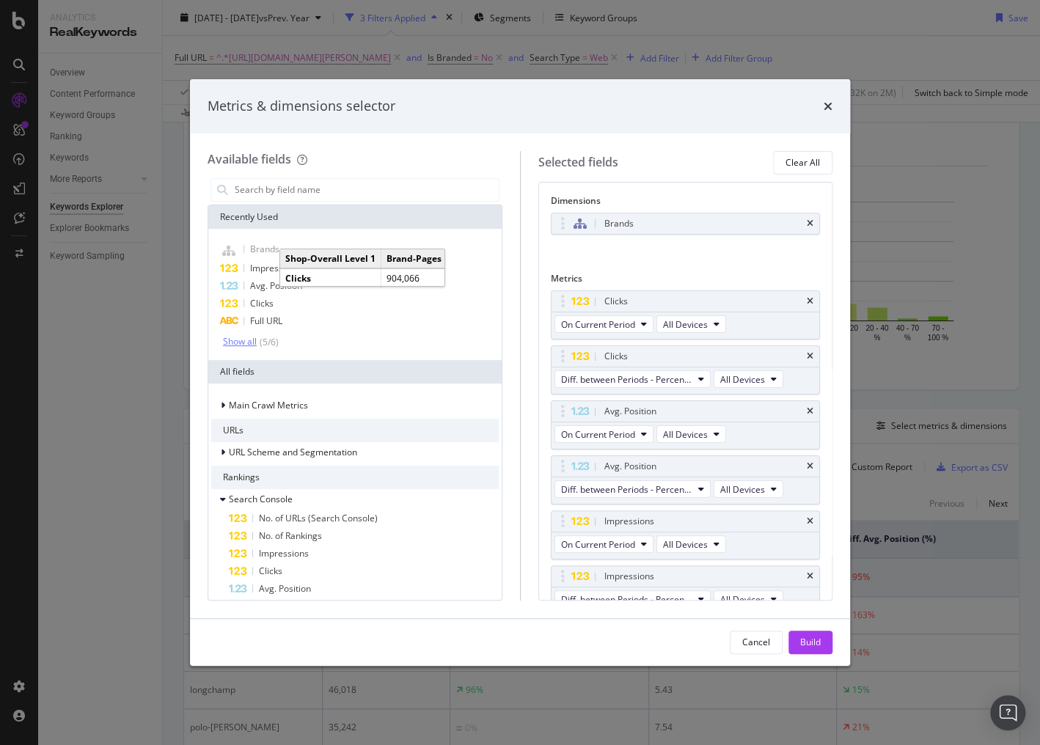
click at [247, 343] on div "Show all" at bounding box center [240, 342] width 34 height 10
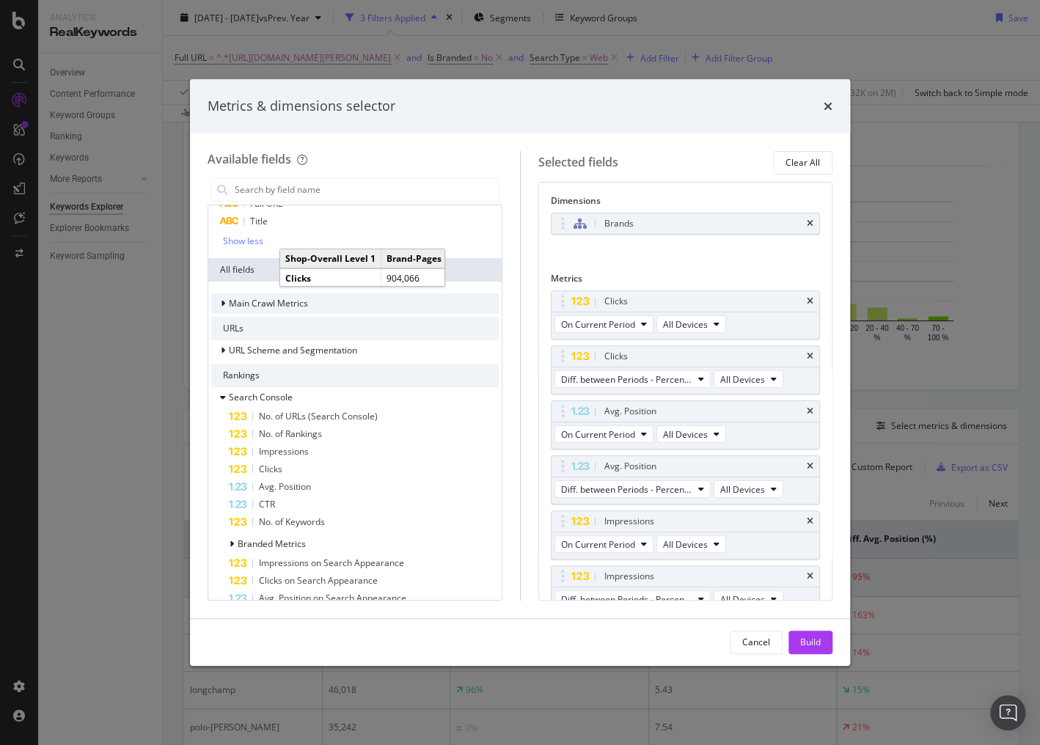
click at [227, 305] on div "modal" at bounding box center [224, 303] width 9 height 15
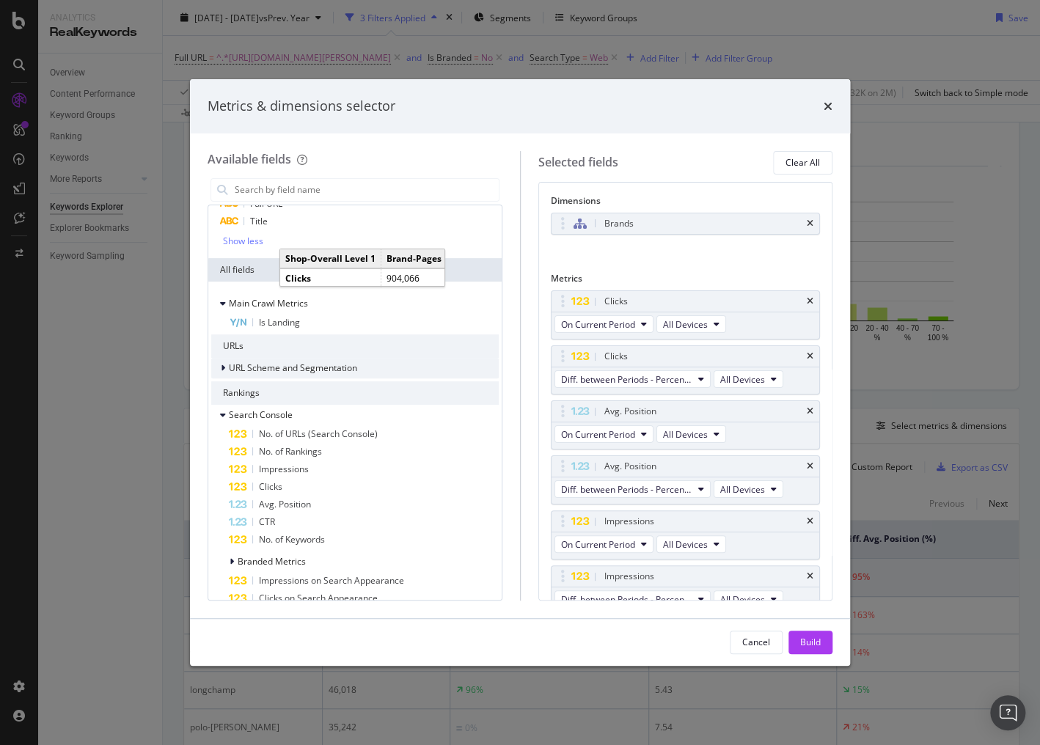
click at [224, 361] on div "modal" at bounding box center [224, 368] width 9 height 15
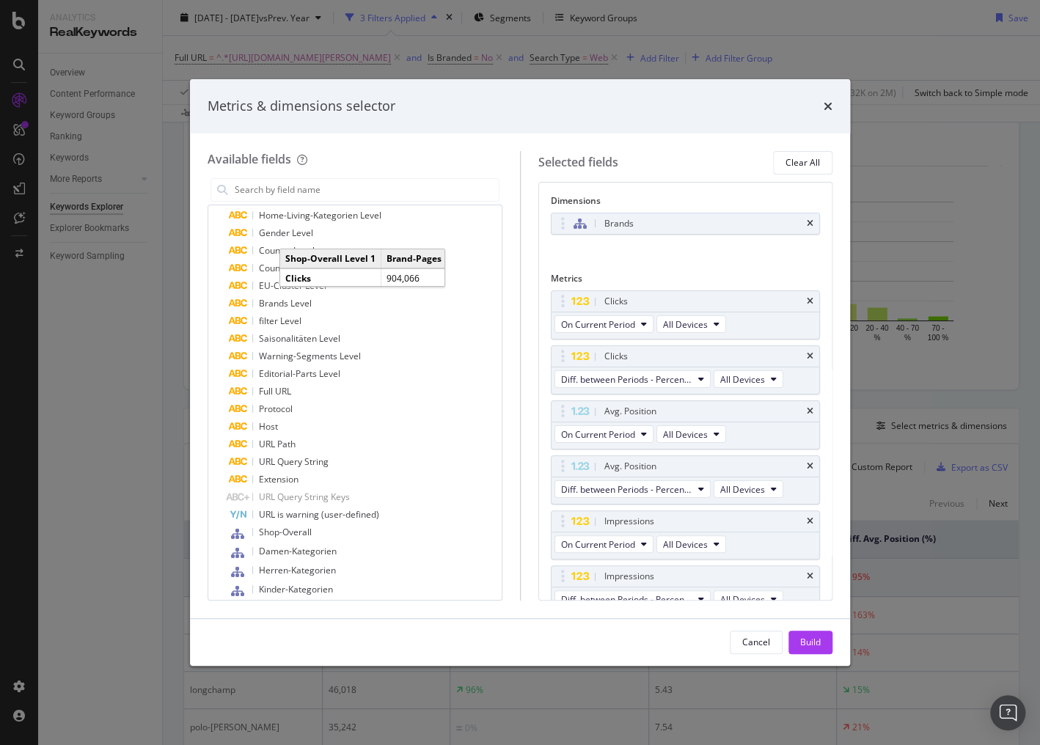
scroll to position [587, 0]
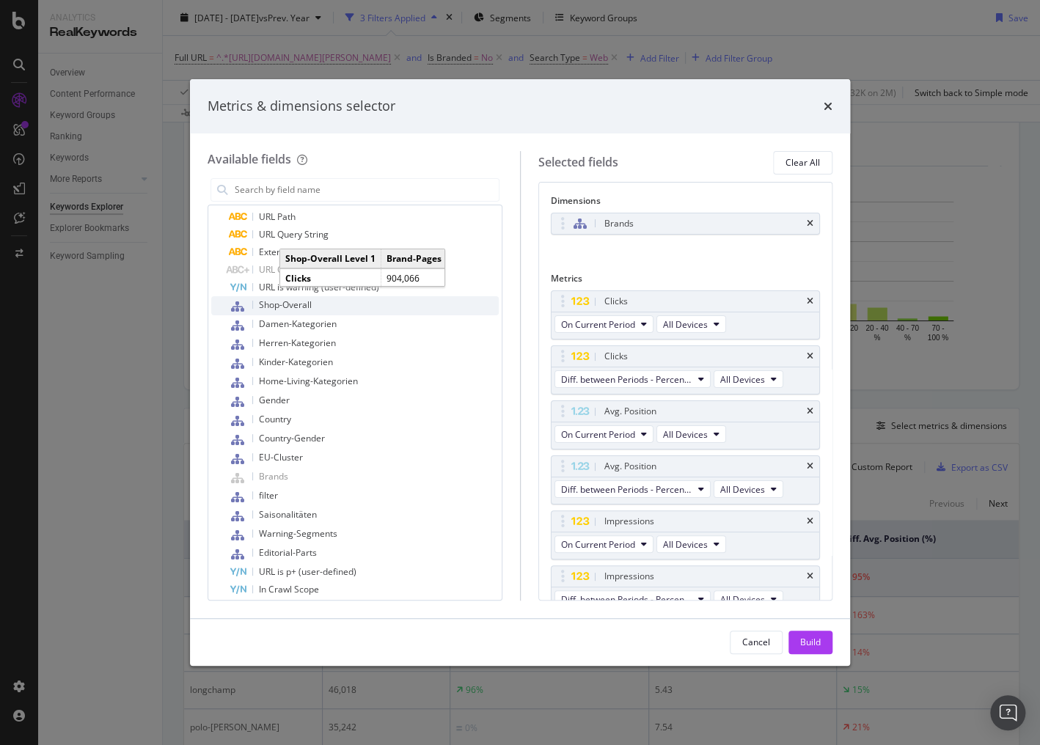
click at [286, 309] on span "Shop-Overall" at bounding box center [285, 305] width 53 height 12
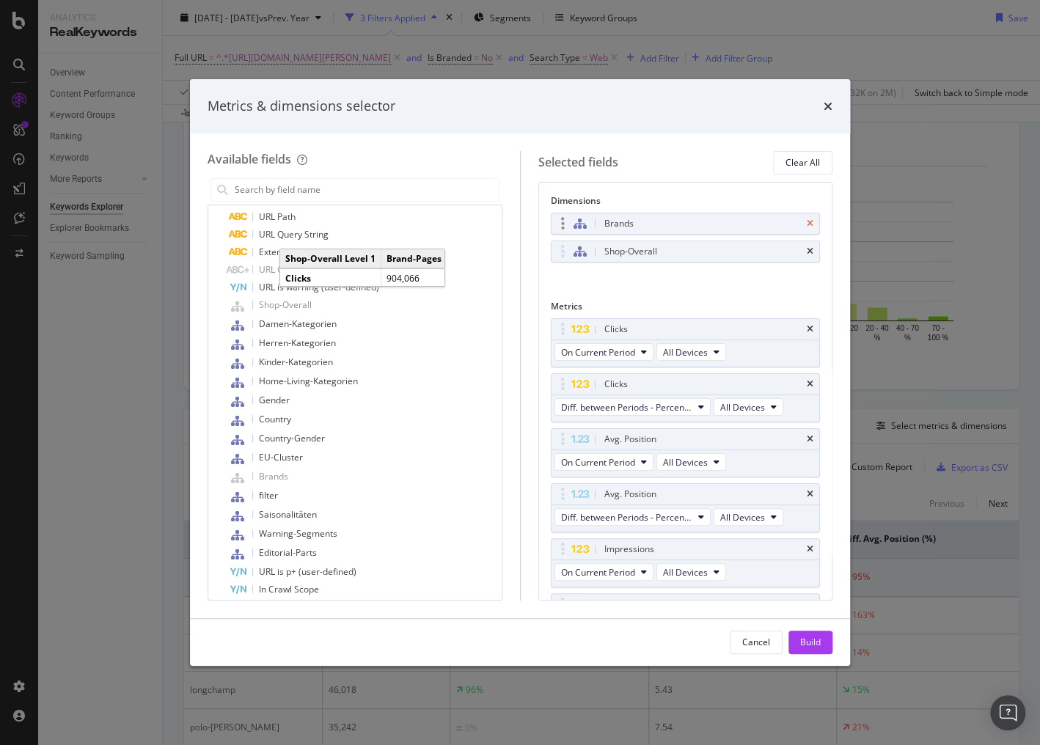
click at [807, 221] on icon "times" at bounding box center [810, 223] width 7 height 9
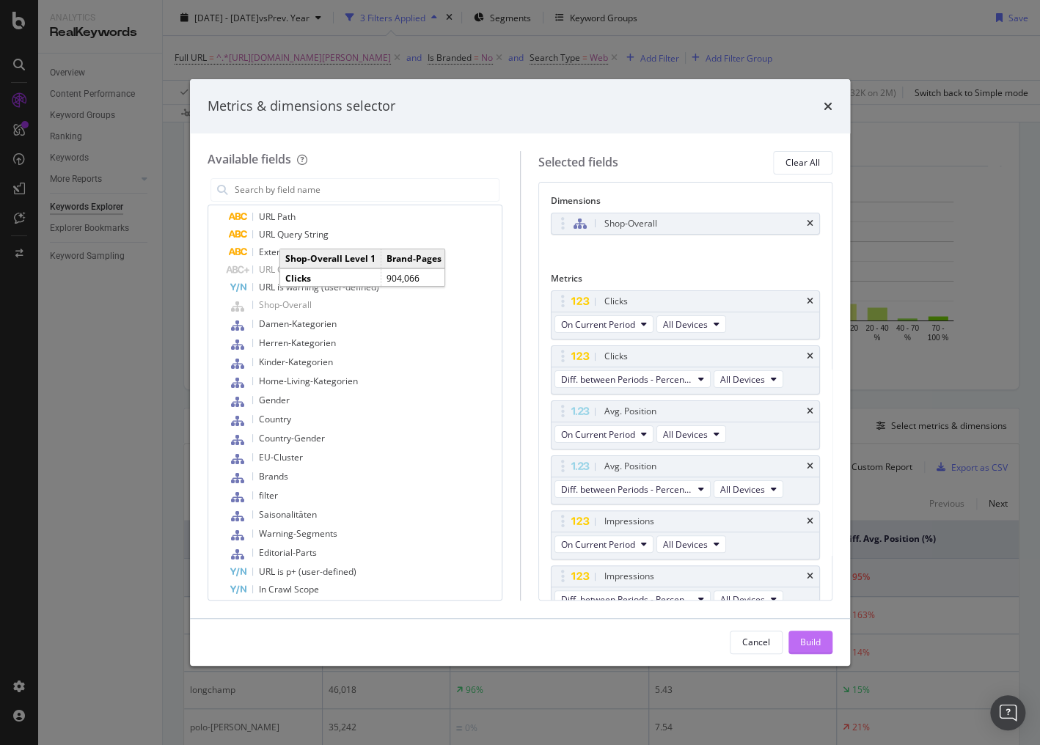
click at [805, 637] on div "Build" at bounding box center [810, 642] width 21 height 12
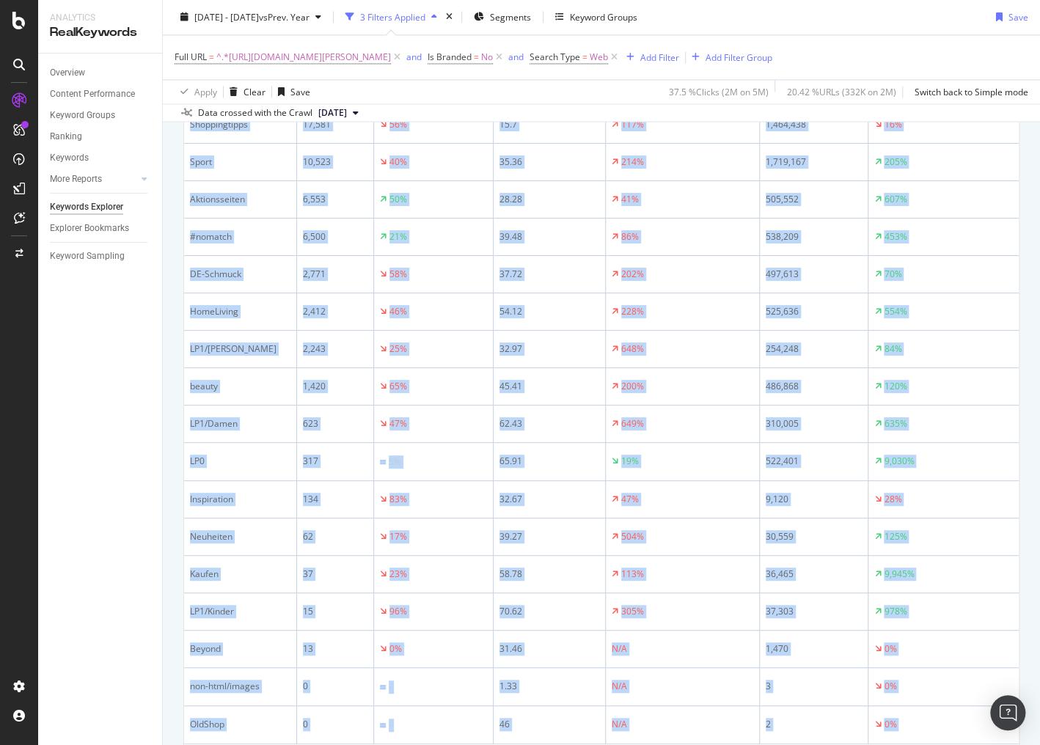
scroll to position [1068, 0]
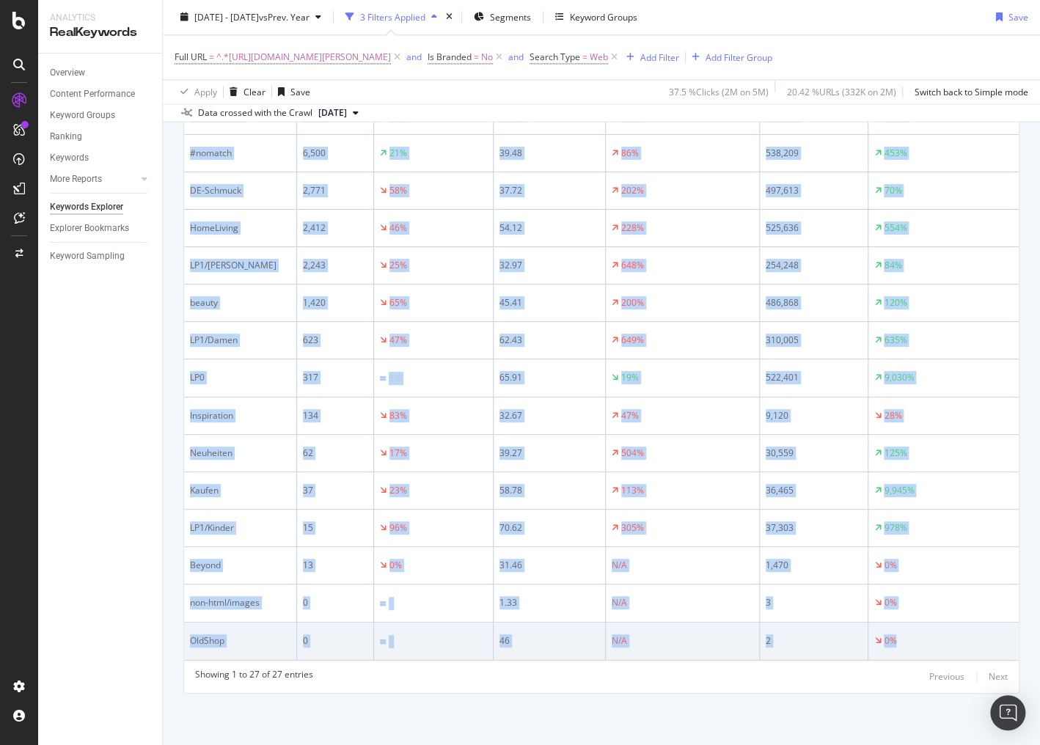
drag, startPoint x: 191, startPoint y: 525, endPoint x: 904, endPoint y: 652, distance: 724.2
click at [904, 652] on table "Shop-Overall Clicks Diff. Clicks (%) Avg. Position Diff. Avg. Position (%) Impr…" at bounding box center [601, 115] width 835 height 1091
copy table "Shop-Overall Clicks Diff. Clicks (%) Avg. Position Diff. Avg. Position (%) Impr…"
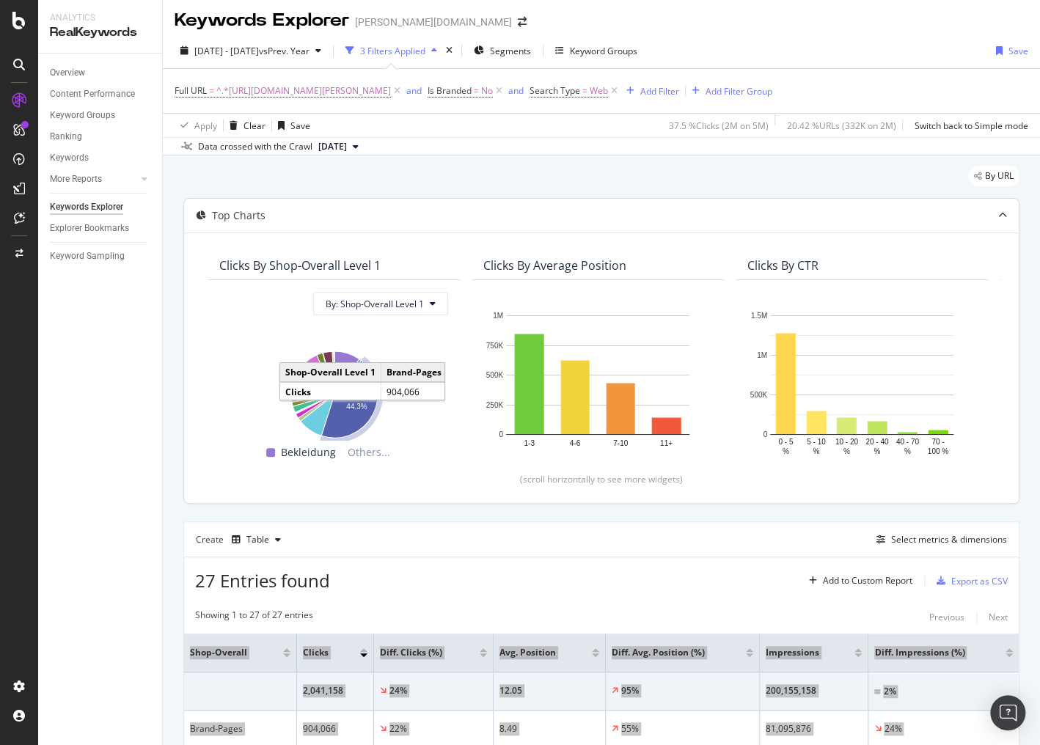
scroll to position [0, 0]
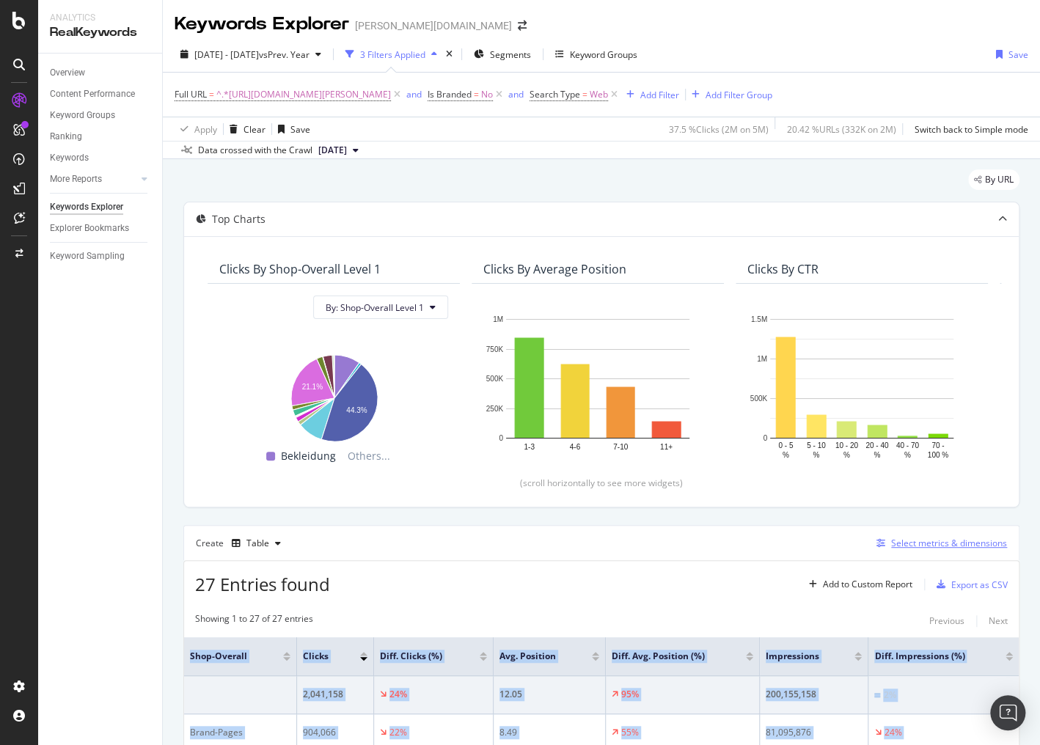
click at [911, 544] on div "Select metrics & dimensions" at bounding box center [949, 543] width 116 height 12
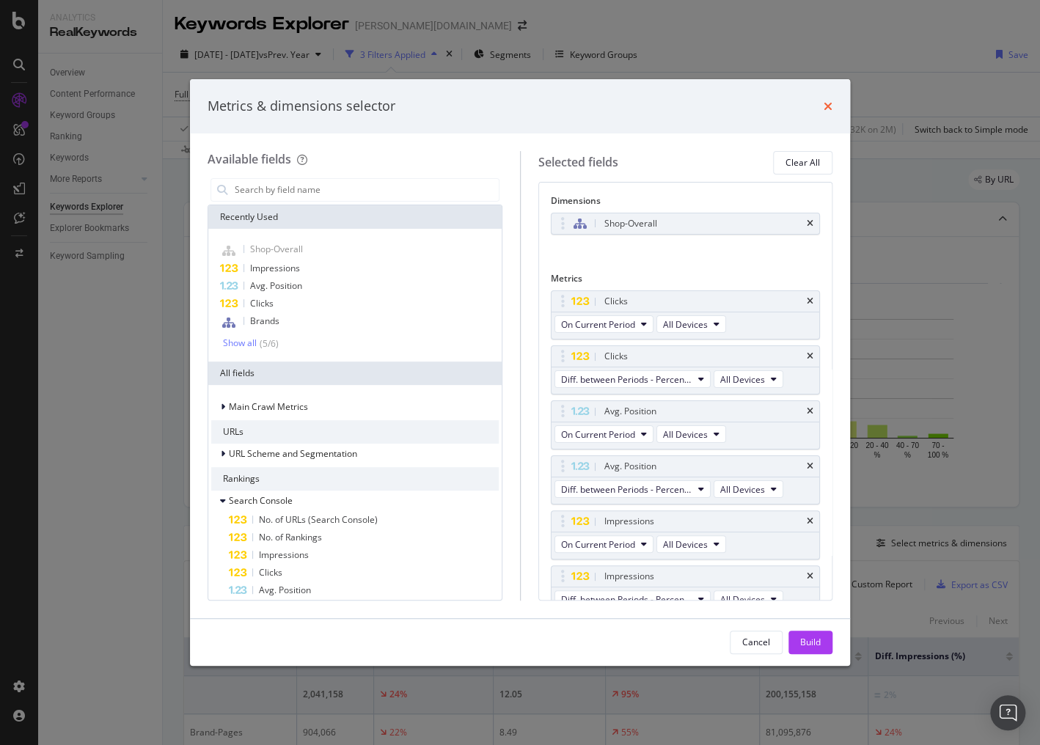
click at [829, 109] on icon "times" at bounding box center [828, 107] width 9 height 12
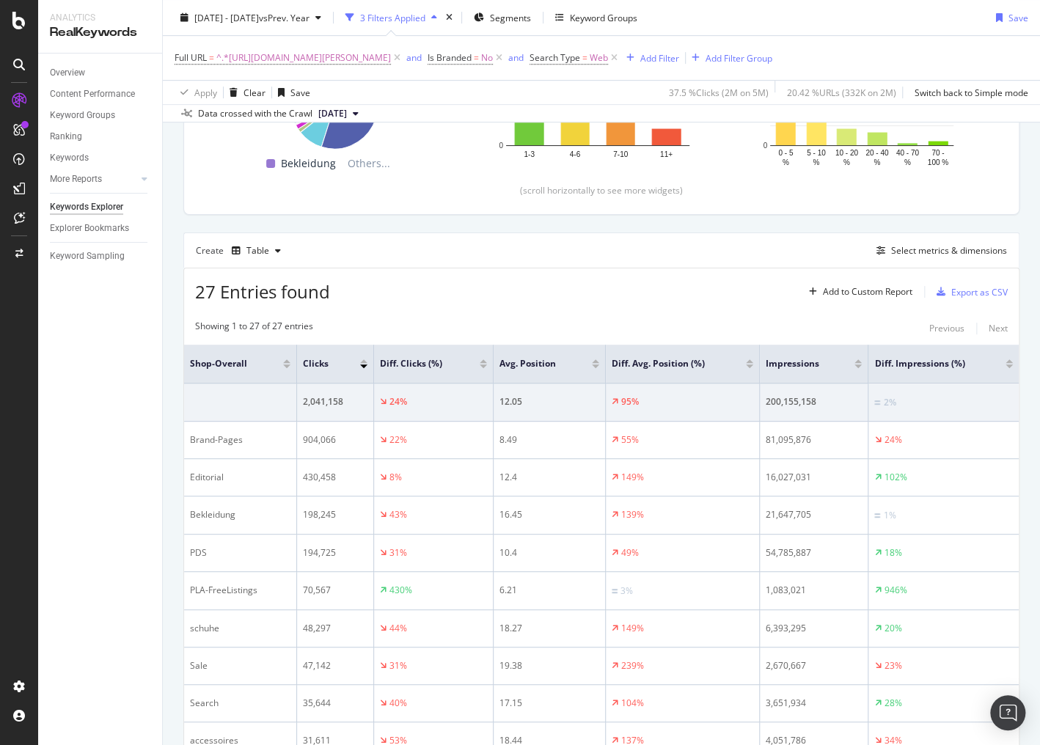
scroll to position [293, 0]
click at [966, 291] on div "Export as CSV" at bounding box center [980, 291] width 56 height 12
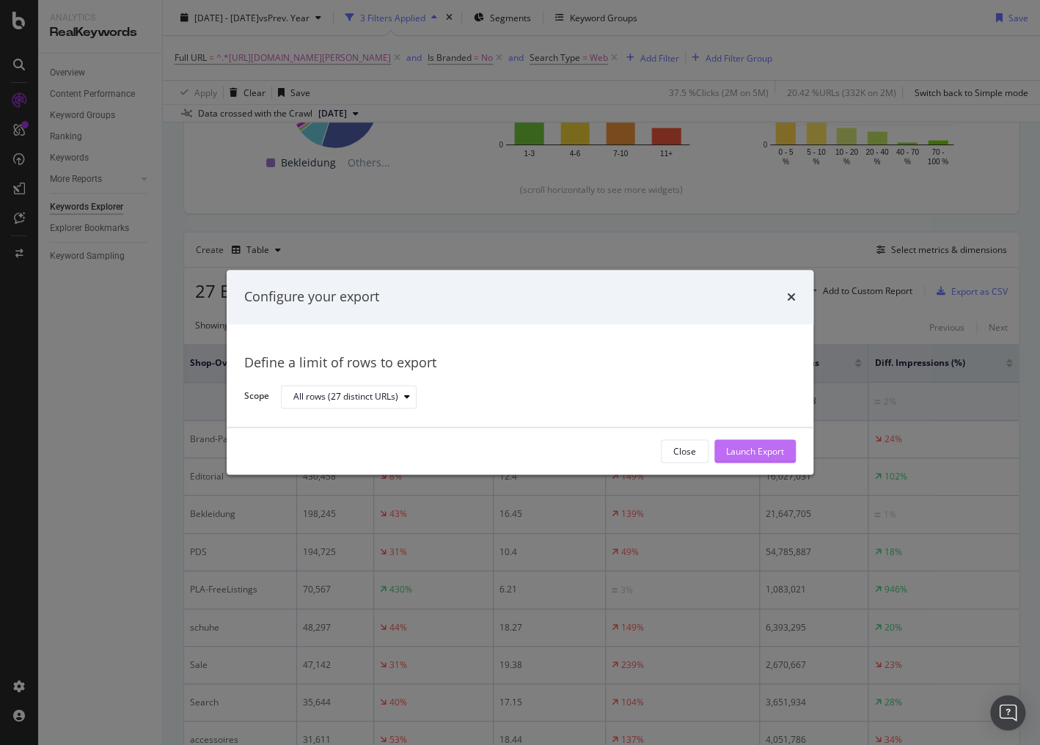
click at [741, 452] on div "Launch Export" at bounding box center [755, 451] width 58 height 12
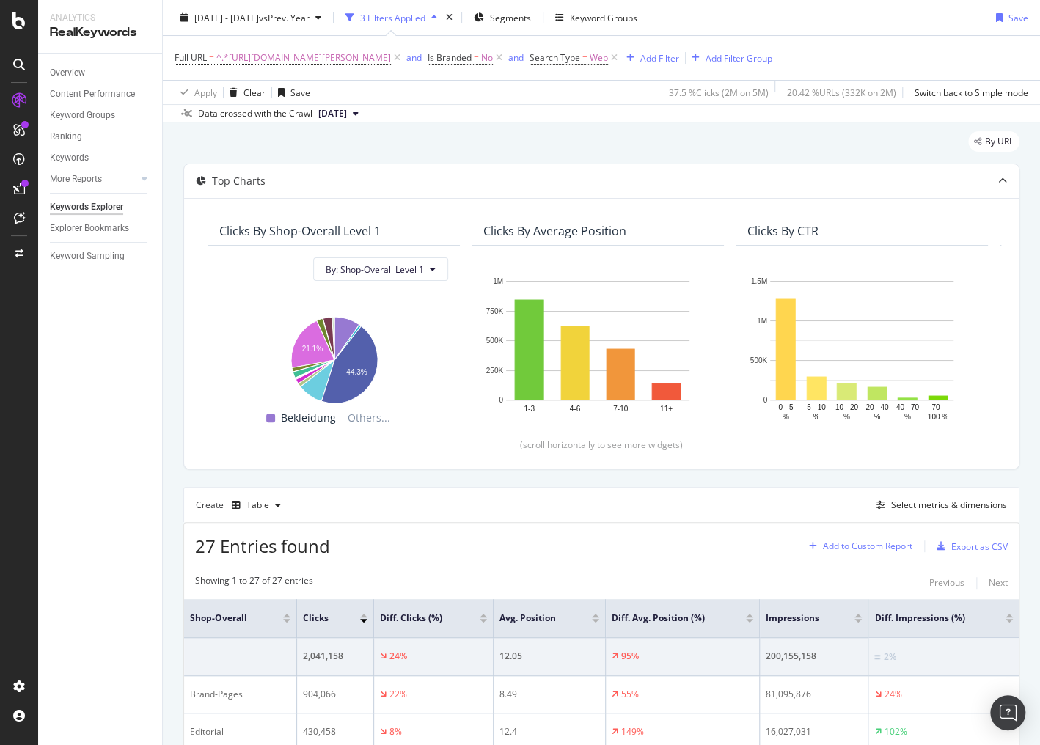
scroll to position [59, 0]
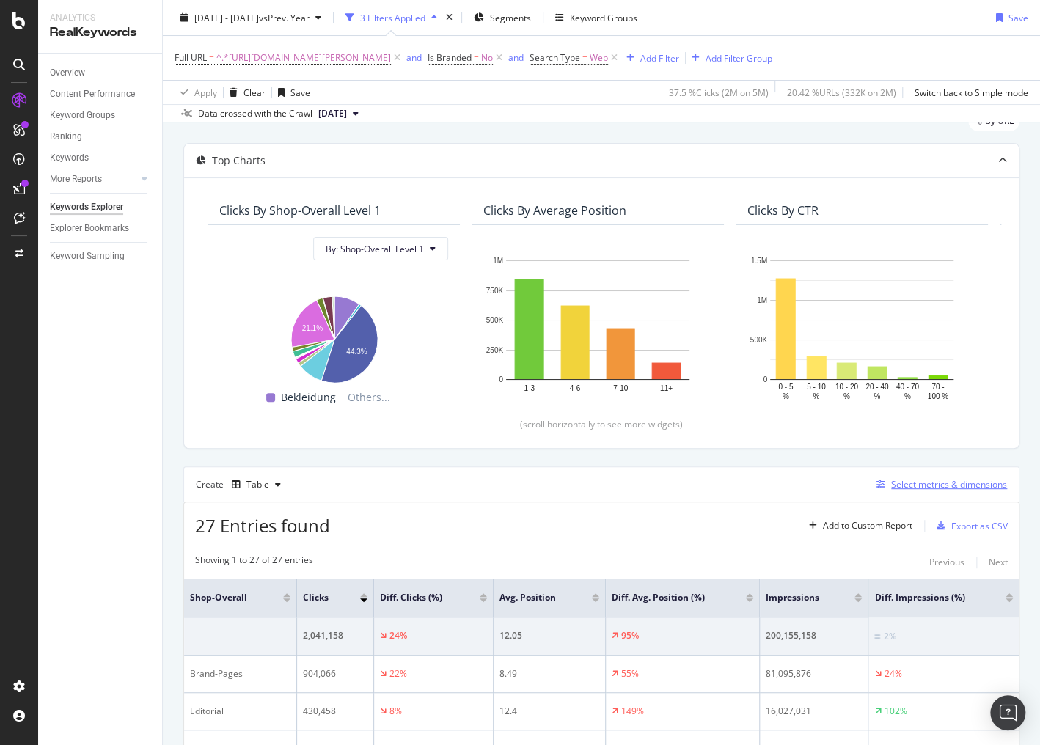
click at [905, 478] on div "Select metrics & dimensions" at bounding box center [949, 484] width 116 height 12
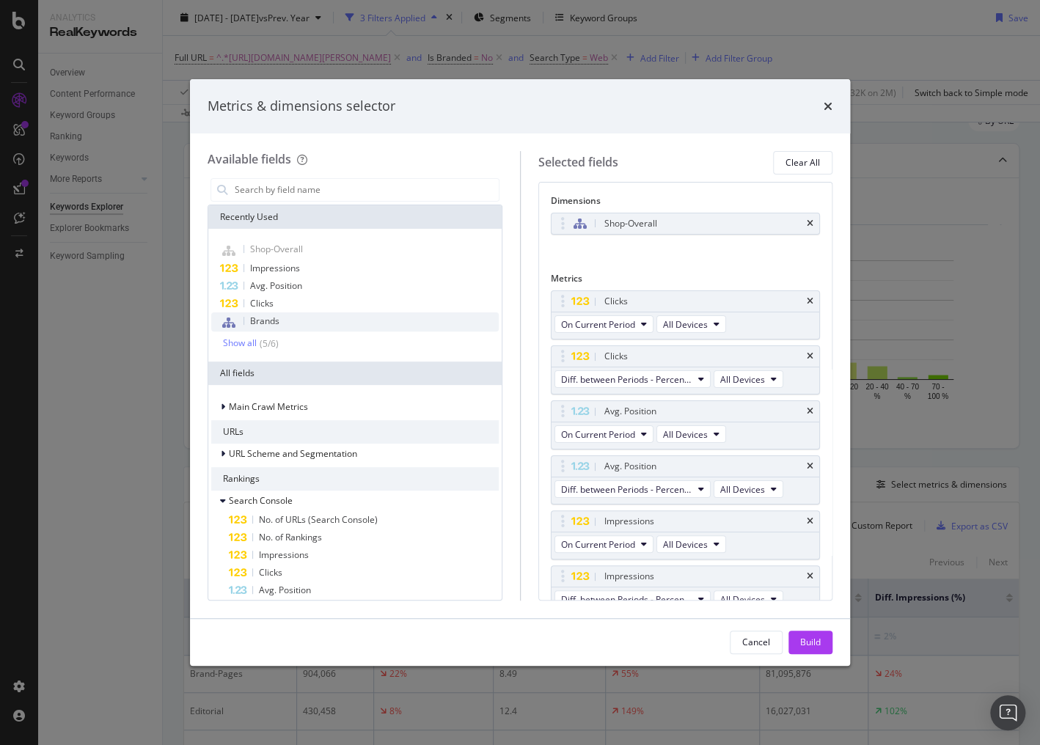
click at [266, 326] on span "Brands" at bounding box center [264, 321] width 29 height 12
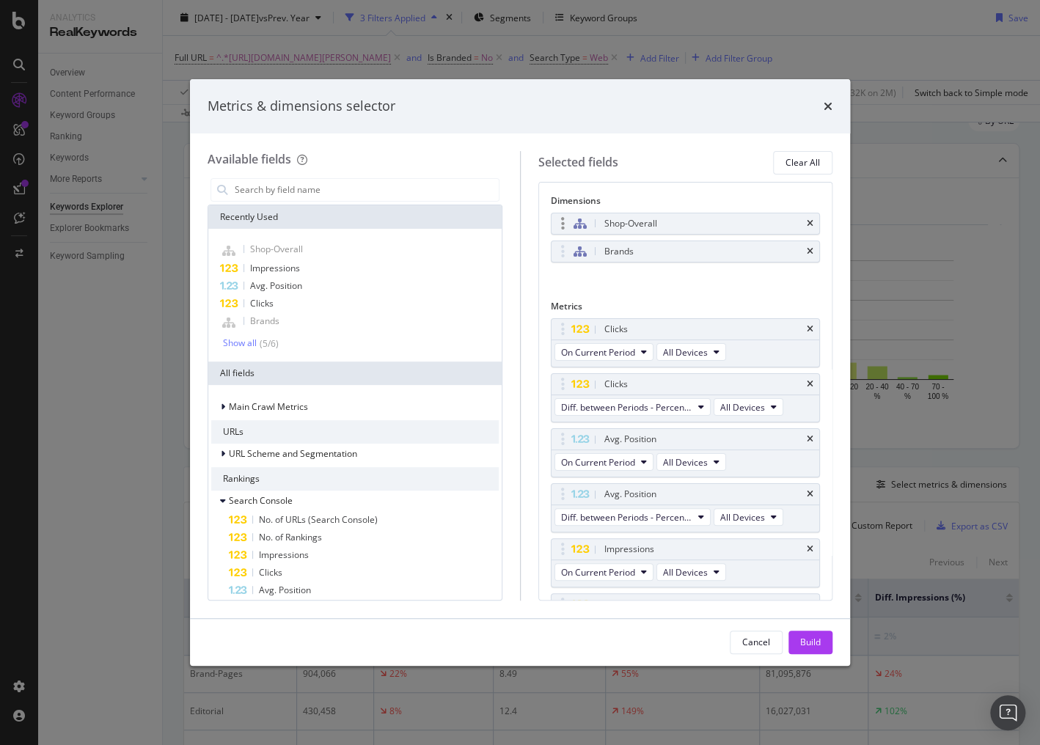
click at [804, 229] on div "Shop-Overall" at bounding box center [686, 224] width 269 height 21
click at [807, 227] on icon "times" at bounding box center [810, 223] width 7 height 9
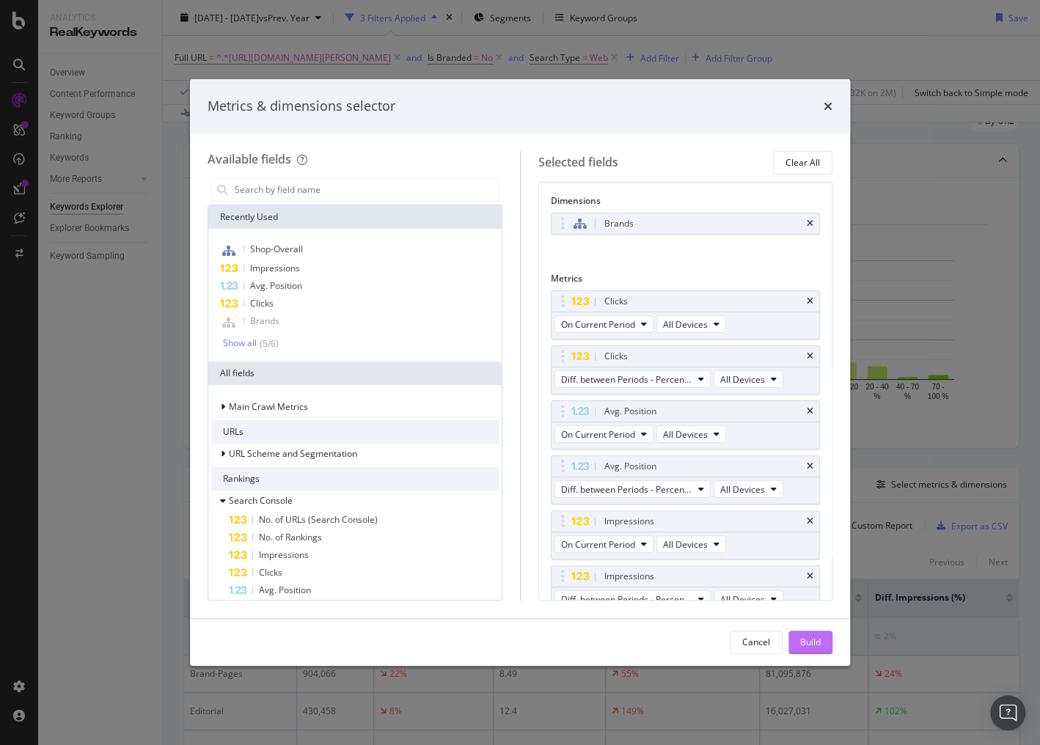
click at [806, 643] on div "Build" at bounding box center [810, 642] width 21 height 12
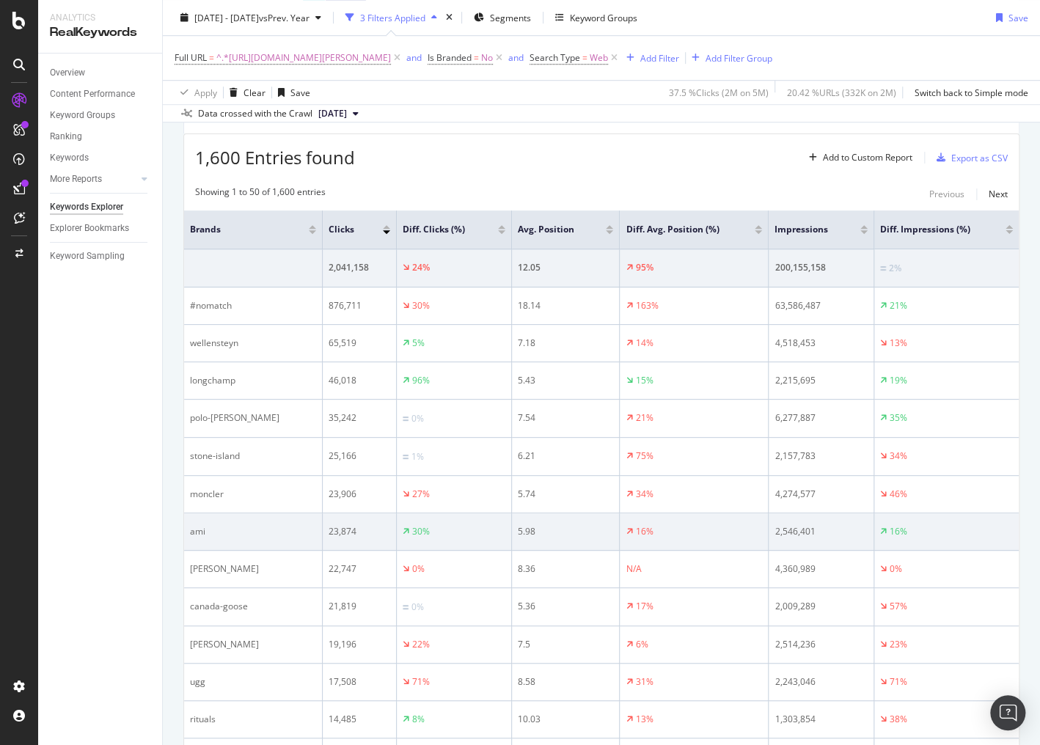
scroll to position [411, 0]
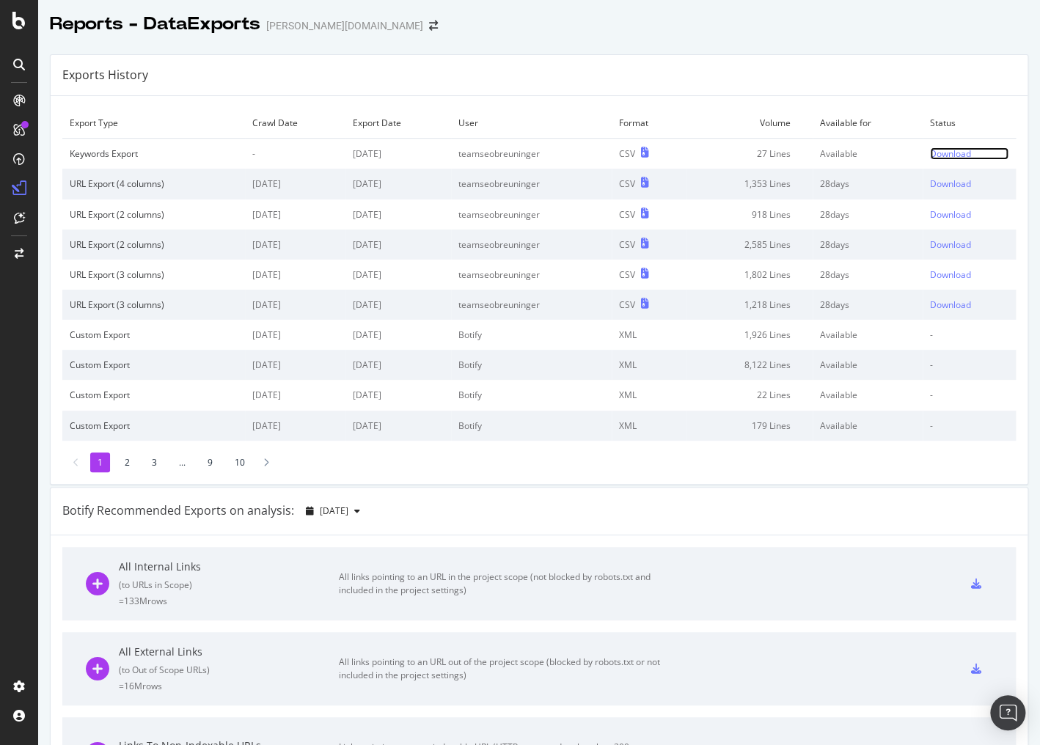
click at [940, 155] on div "Download" at bounding box center [950, 153] width 41 height 12
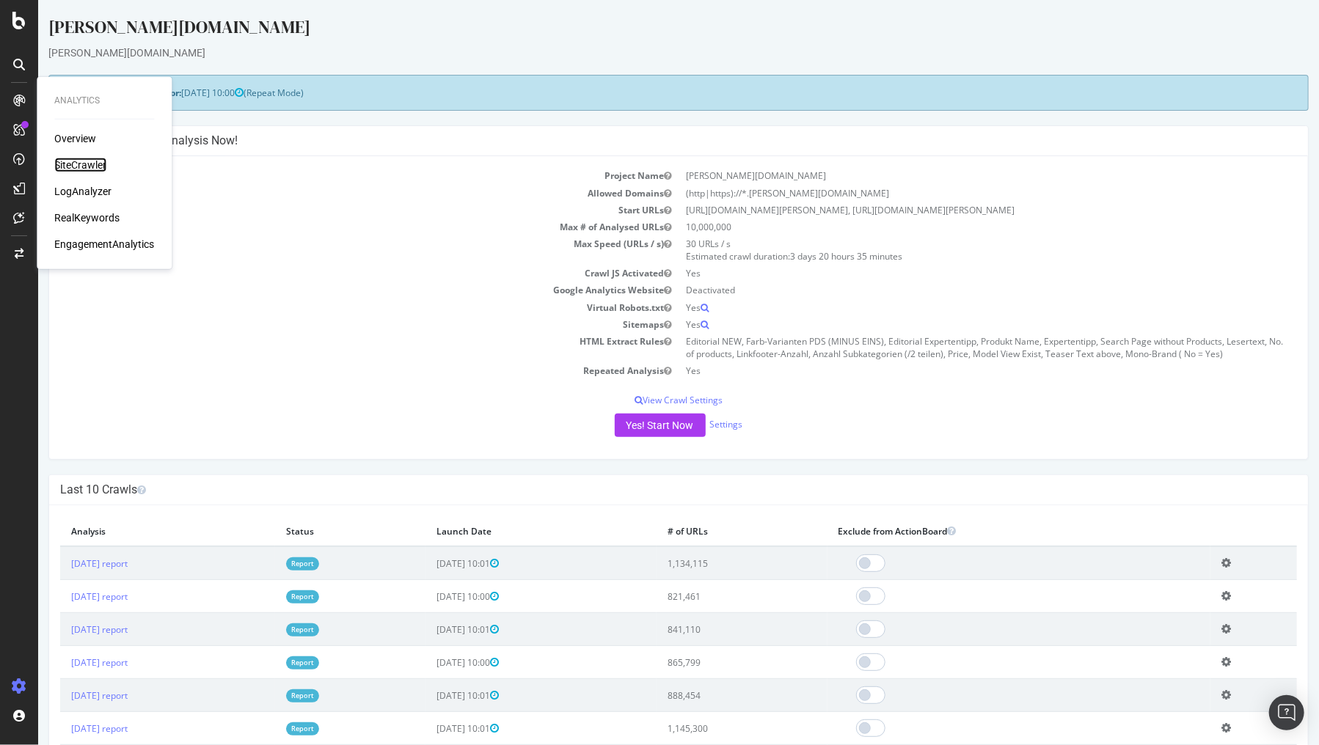
click at [64, 168] on div "SiteCrawler" at bounding box center [80, 165] width 52 height 15
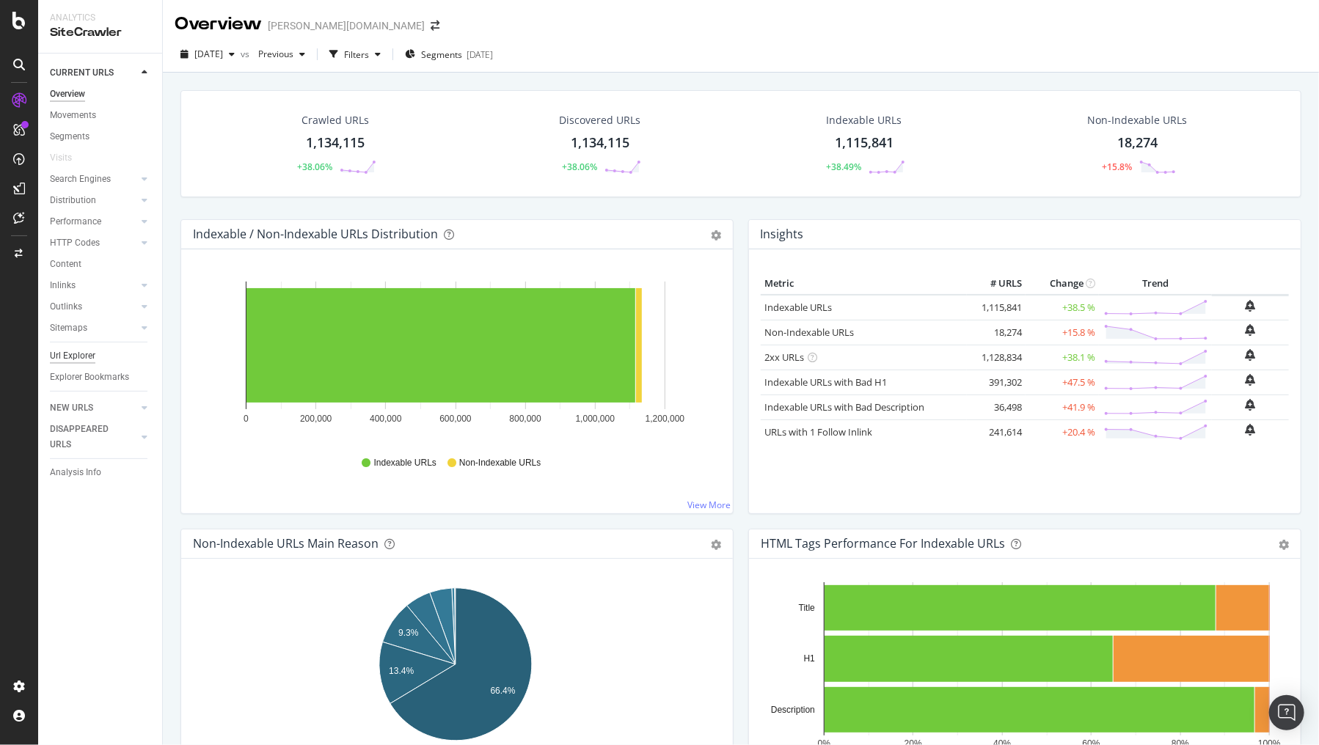
click at [71, 357] on div "Url Explorer" at bounding box center [72, 356] width 45 height 15
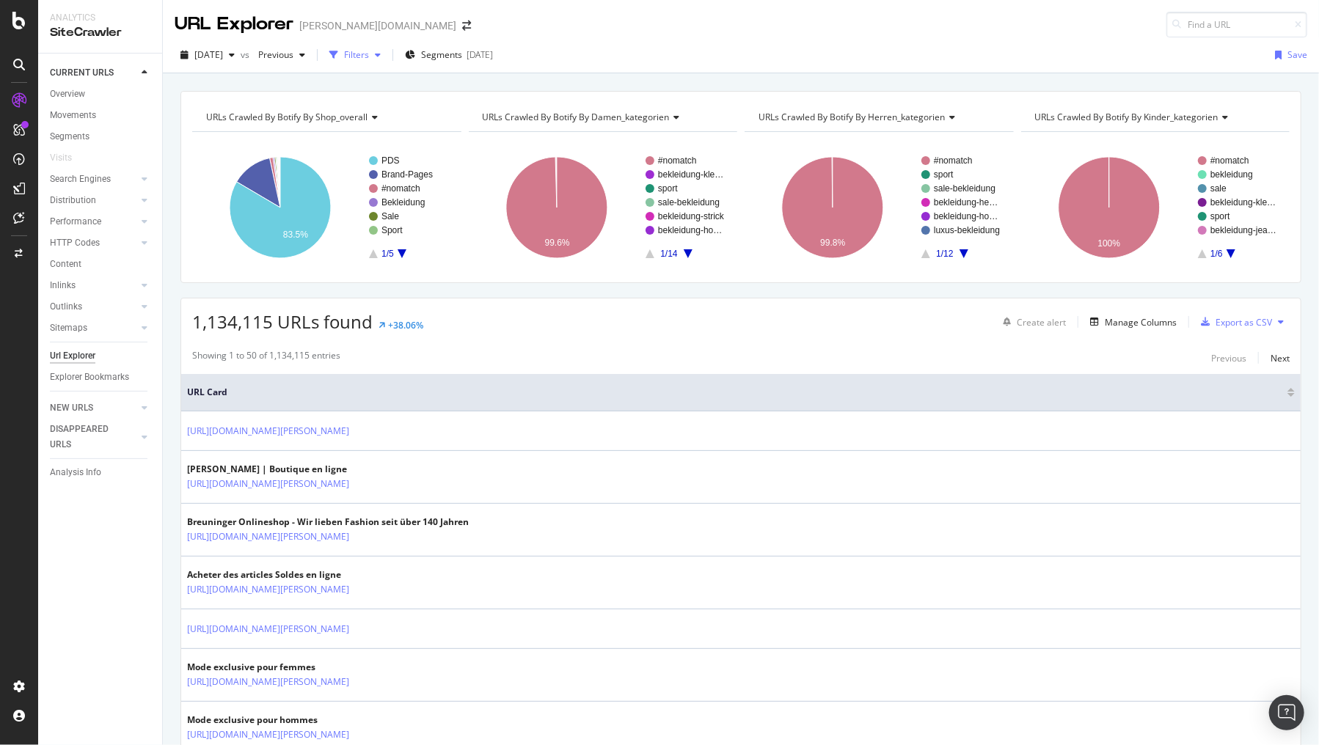
click at [376, 56] on div "Filters" at bounding box center [355, 55] width 63 height 22
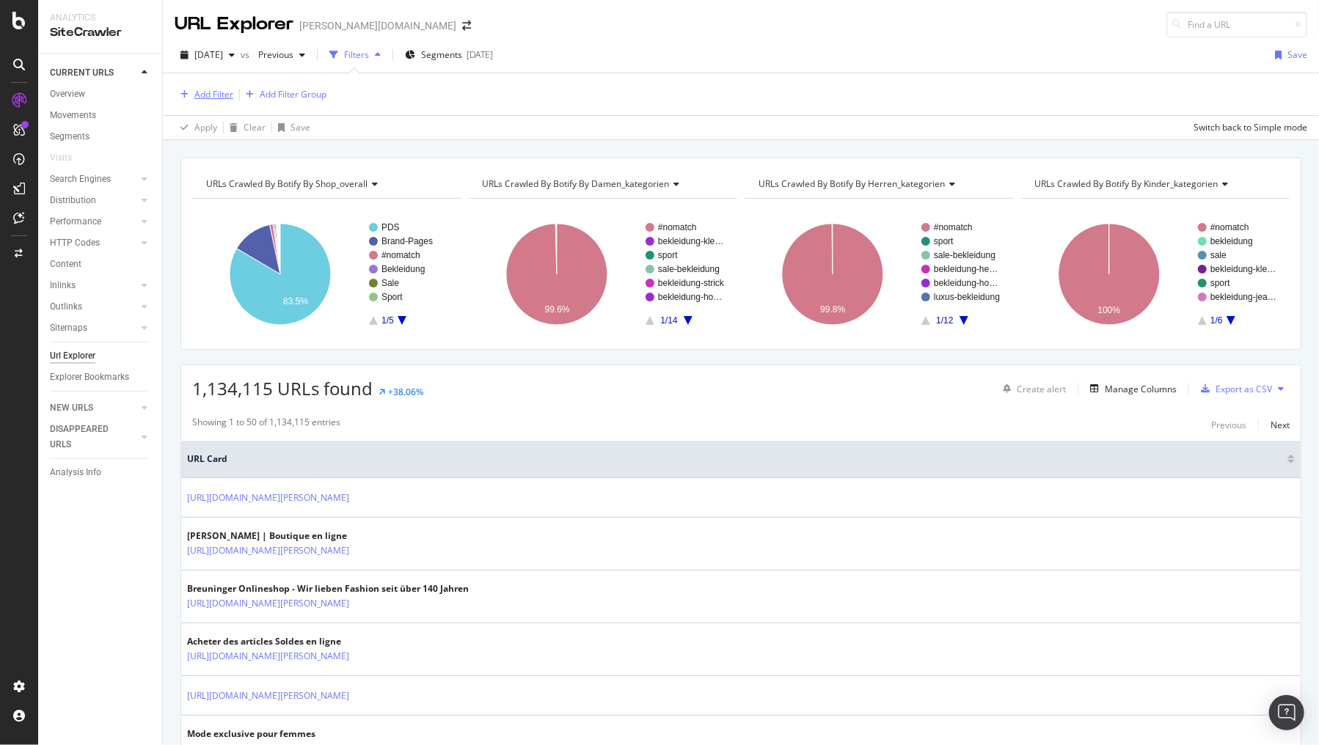
click at [205, 97] on div "Add Filter" at bounding box center [213, 94] width 39 height 12
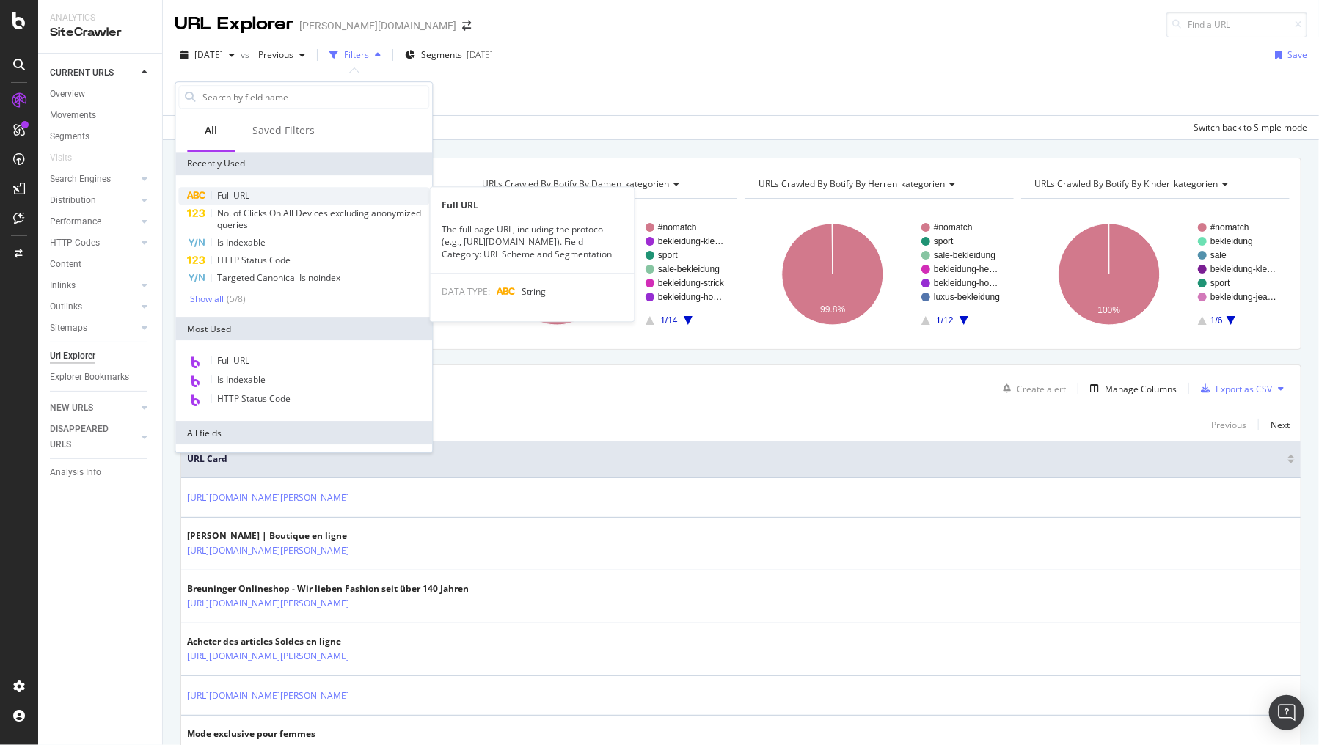
click at [227, 201] on div "Full URL" at bounding box center [303, 196] width 251 height 18
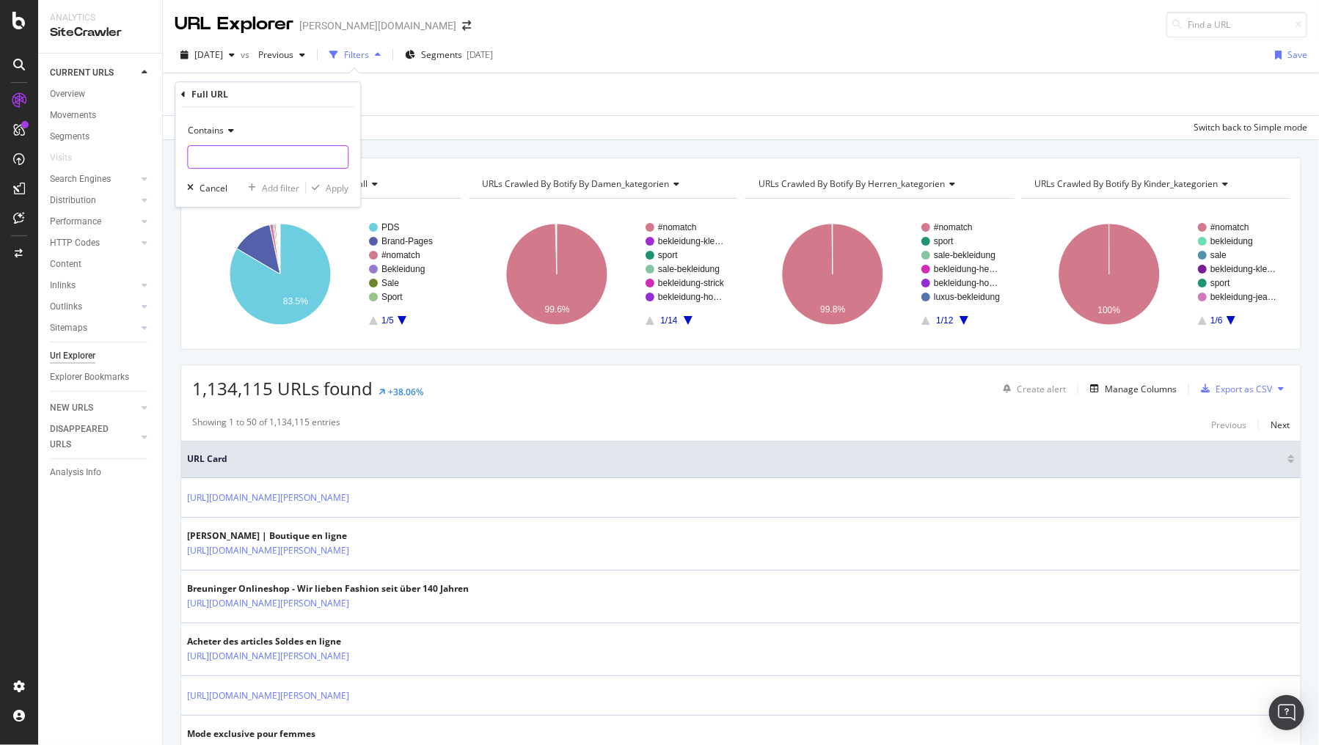
click at [221, 154] on input "text" at bounding box center [268, 156] width 160 height 23
type input "sortierung="
click at [333, 185] on div "Apply" at bounding box center [337, 188] width 23 height 12
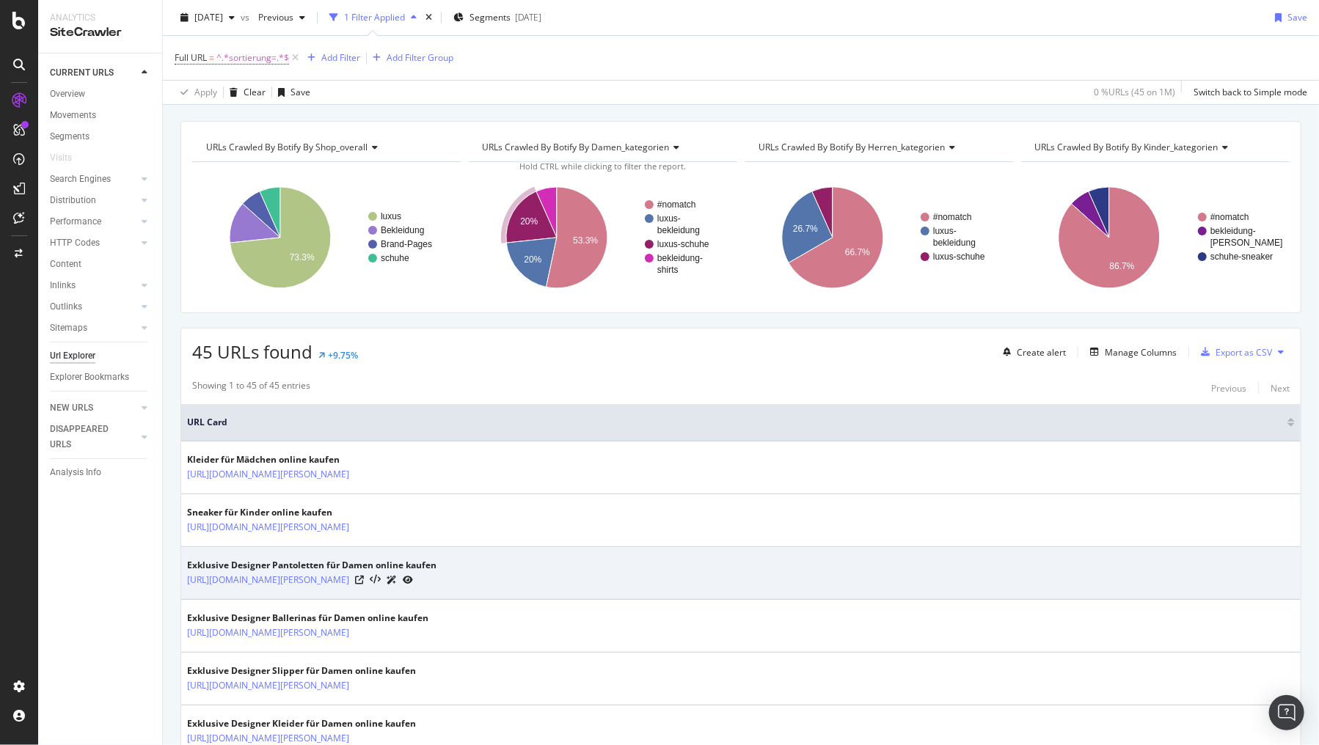
scroll to position [59, 0]
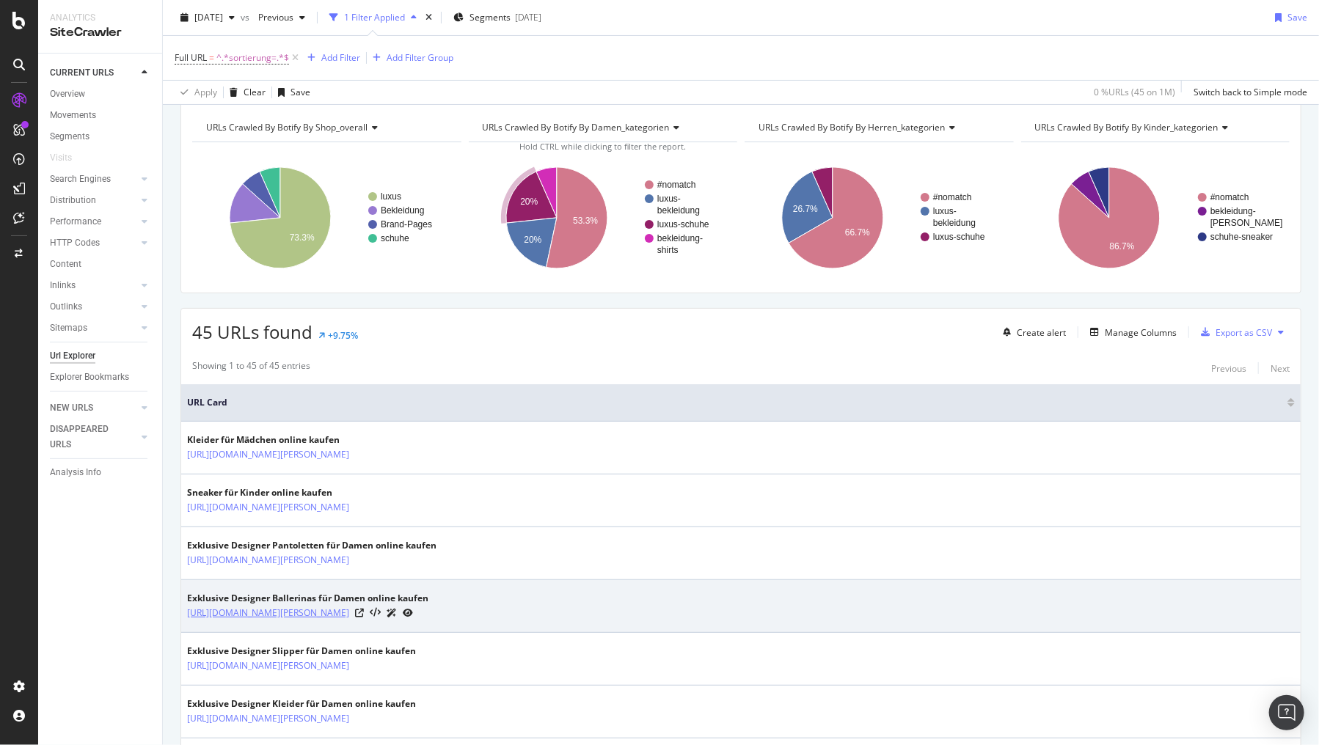
click at [349, 608] on link "https://www.breuninger.com/de/damen/luxus/schuhe-ballerinas/?sortierung=neueste…" at bounding box center [268, 613] width 162 height 15
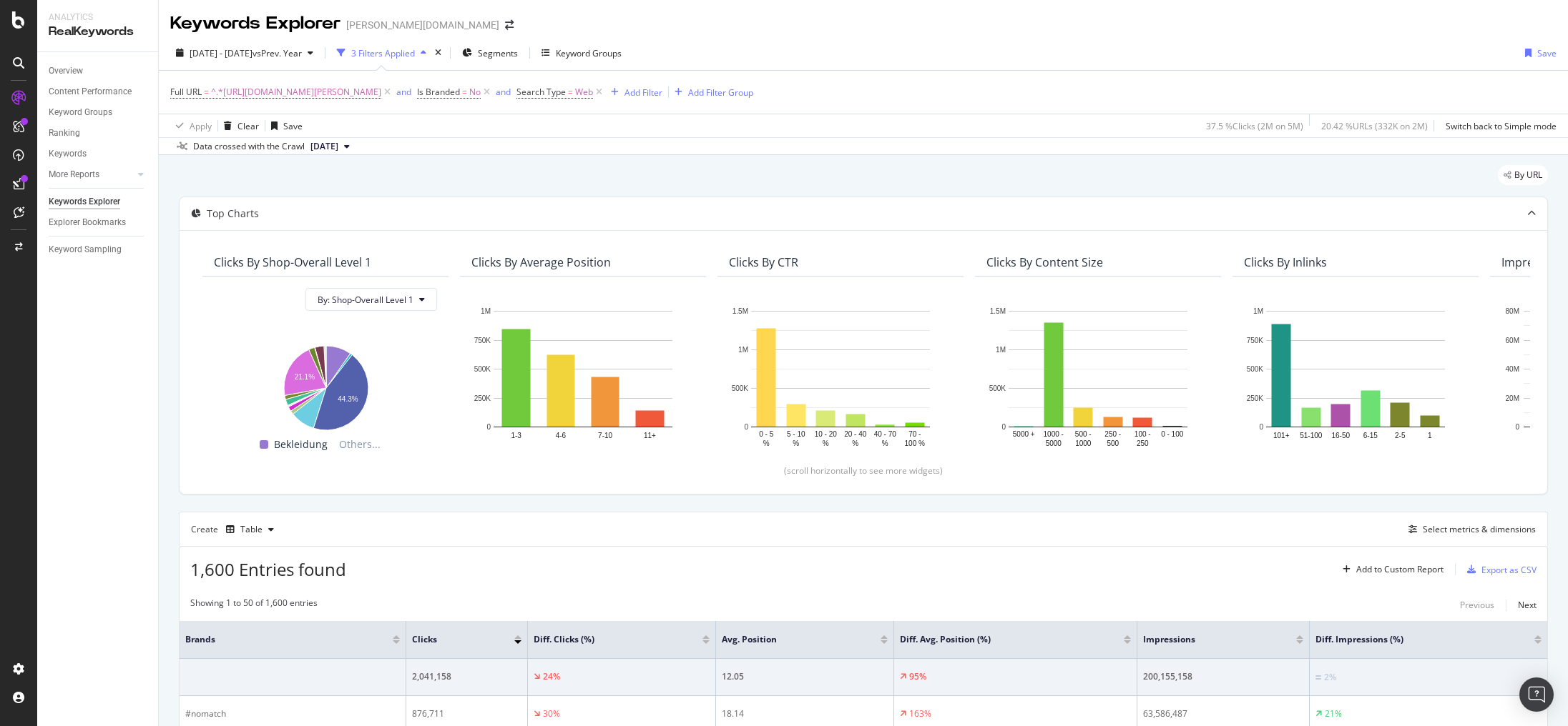
scroll to position [401, 0]
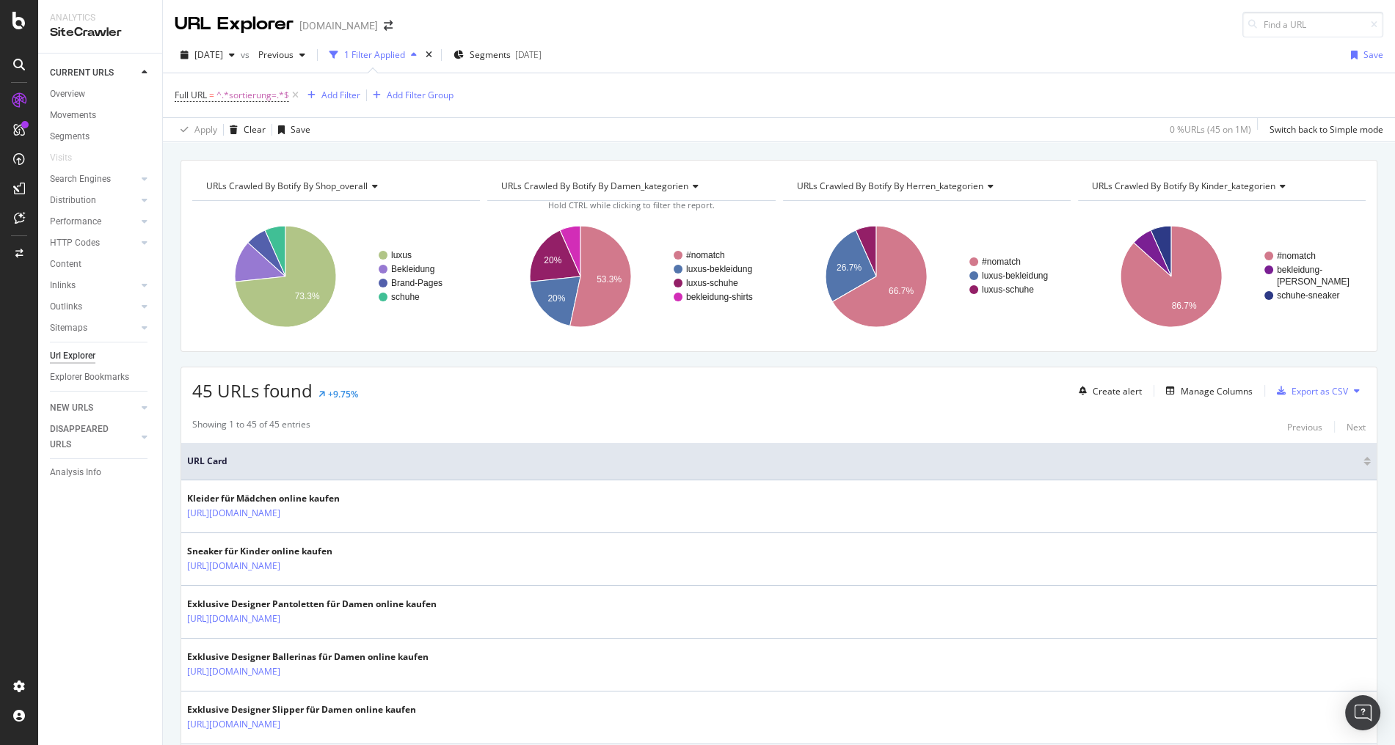
scroll to position [59, 0]
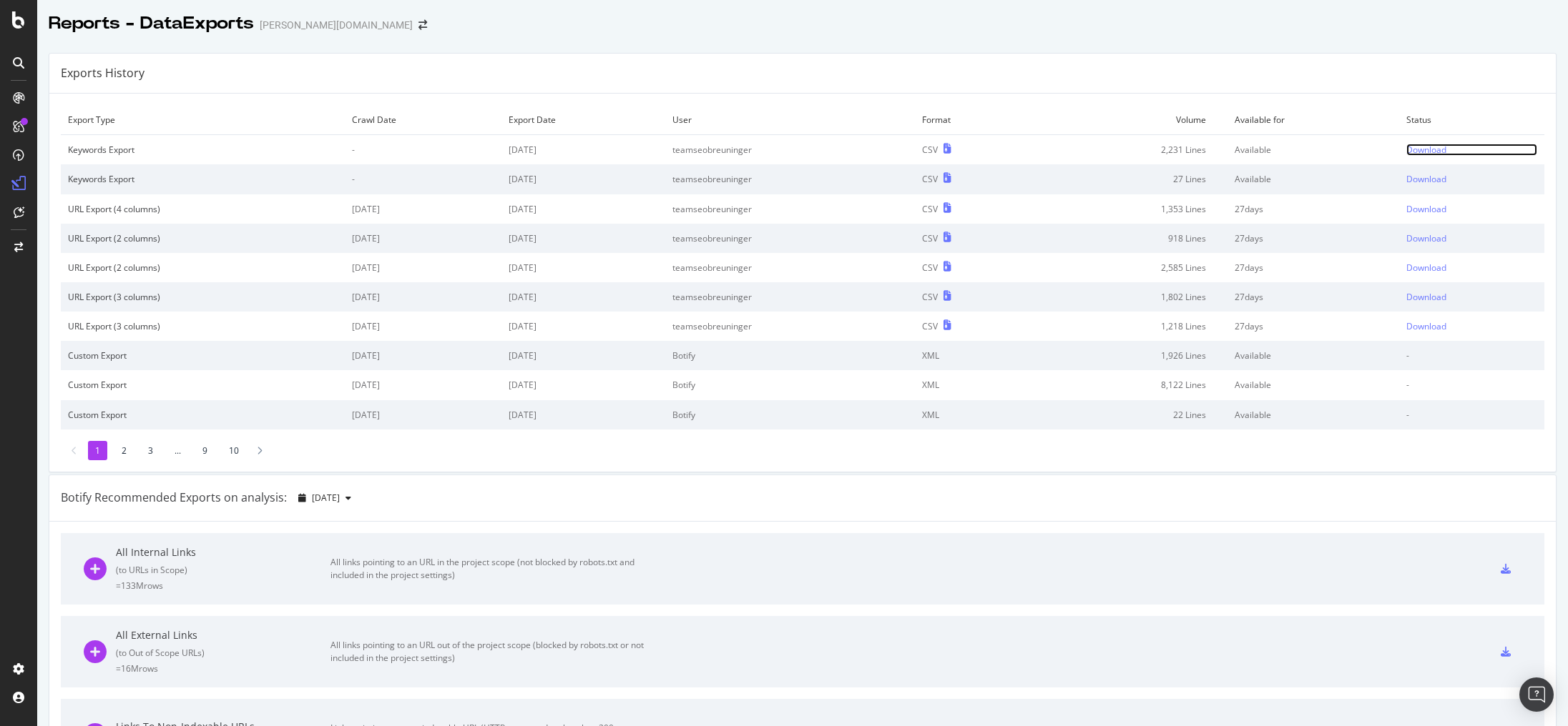
click at [1406, 144] on div "Download" at bounding box center [1426, 149] width 40 height 12
click at [1186, 31] on div "Reports - DataExports [PERSON_NAME][DOMAIN_NAME]" at bounding box center [803, 18] width 1531 height 36
